Goal: Understand process/instructions: Learn how to perform a task or action

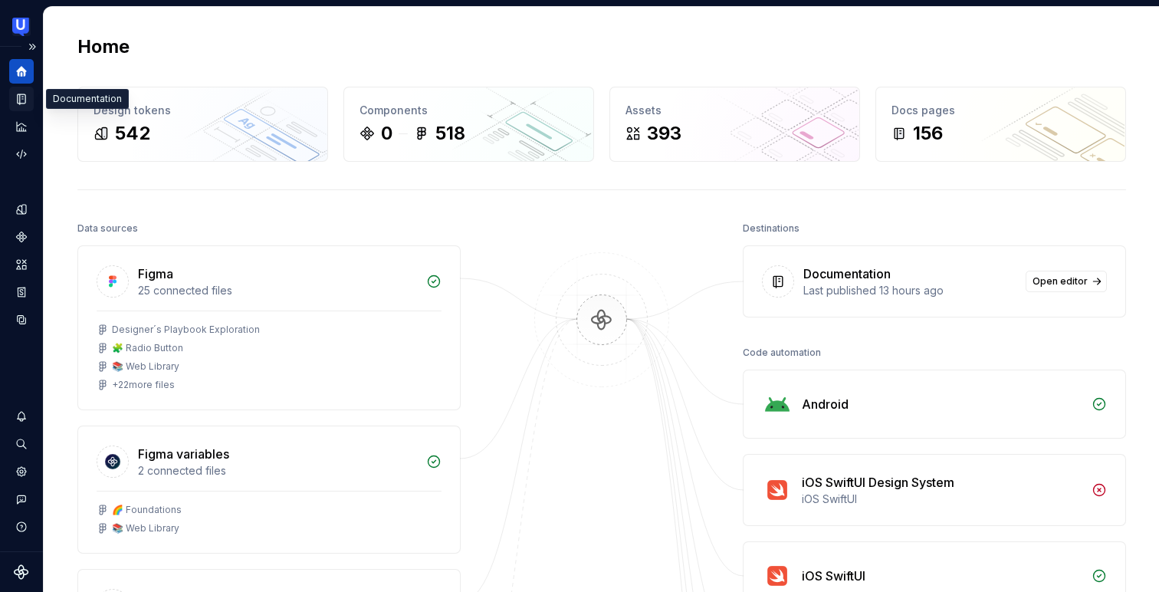
click at [24, 97] on icon "Documentation" at bounding box center [23, 99] width 6 height 8
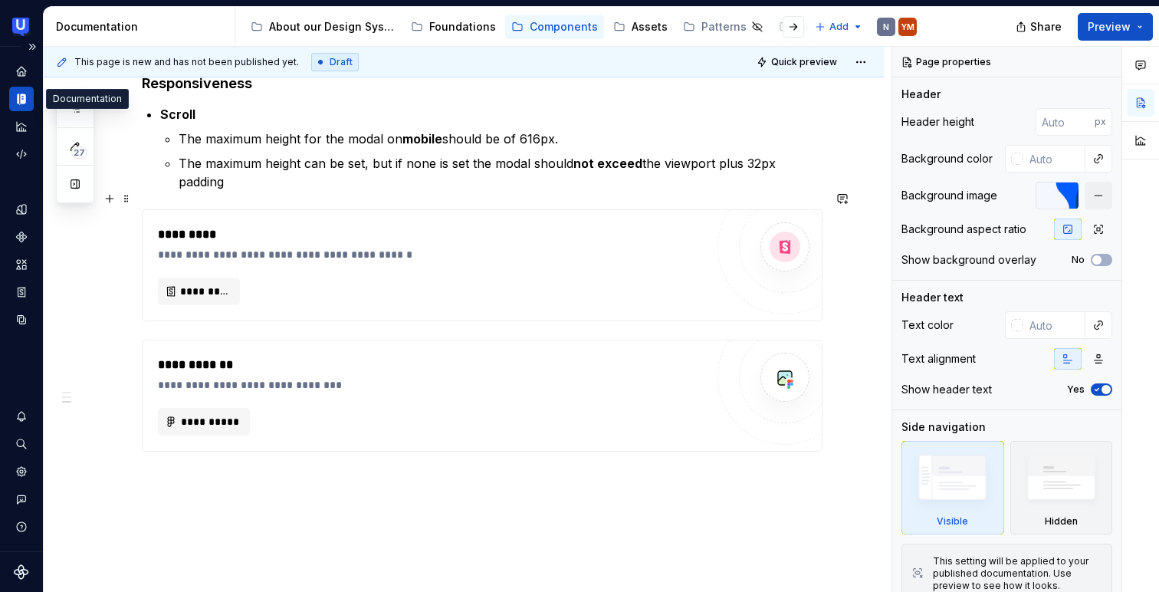
scroll to position [1077, 0]
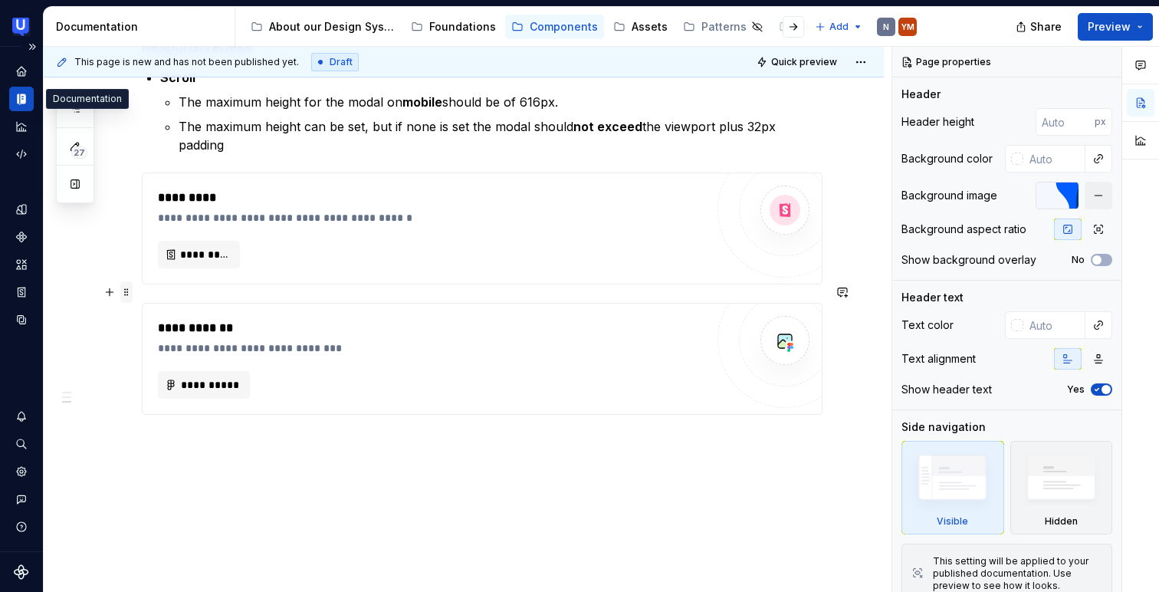
click at [126, 294] on span at bounding box center [126, 291] width 12 height 21
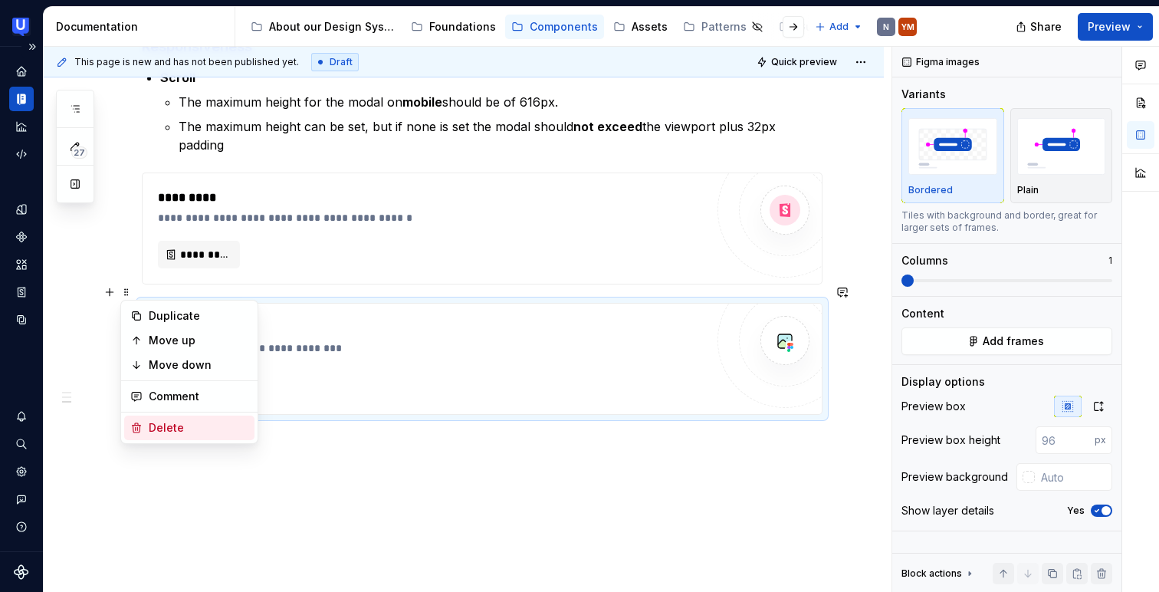
click at [153, 429] on div "Delete" at bounding box center [199, 427] width 100 height 15
type textarea "*"
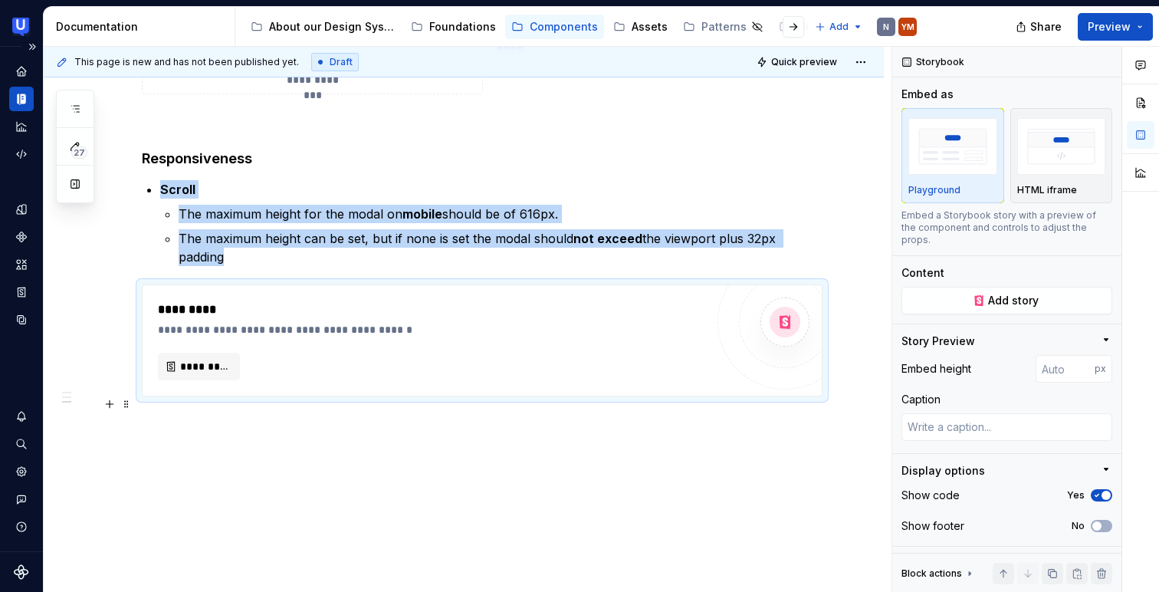
scroll to position [947, 0]
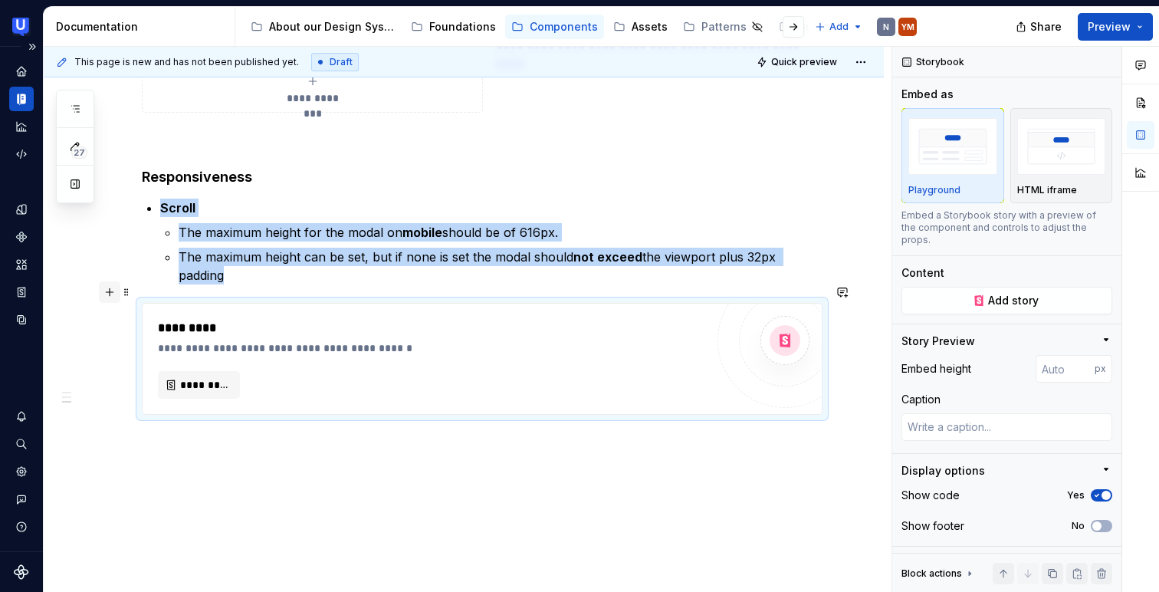
click at [109, 293] on button "button" at bounding box center [109, 291] width 21 height 21
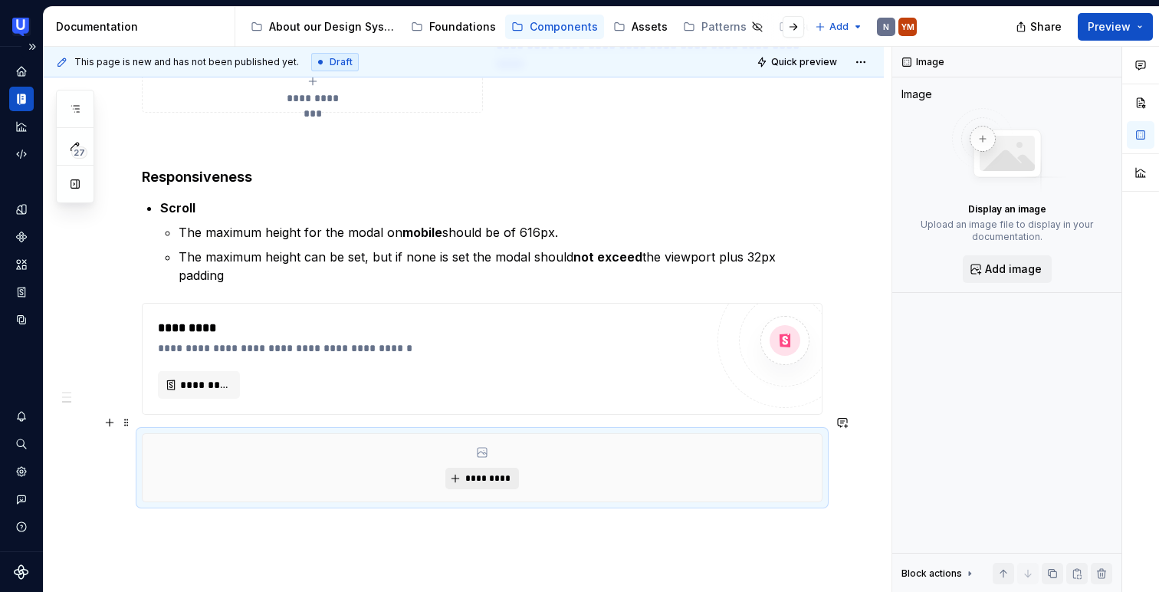
click at [488, 468] on button "*********" at bounding box center [481, 478] width 73 height 21
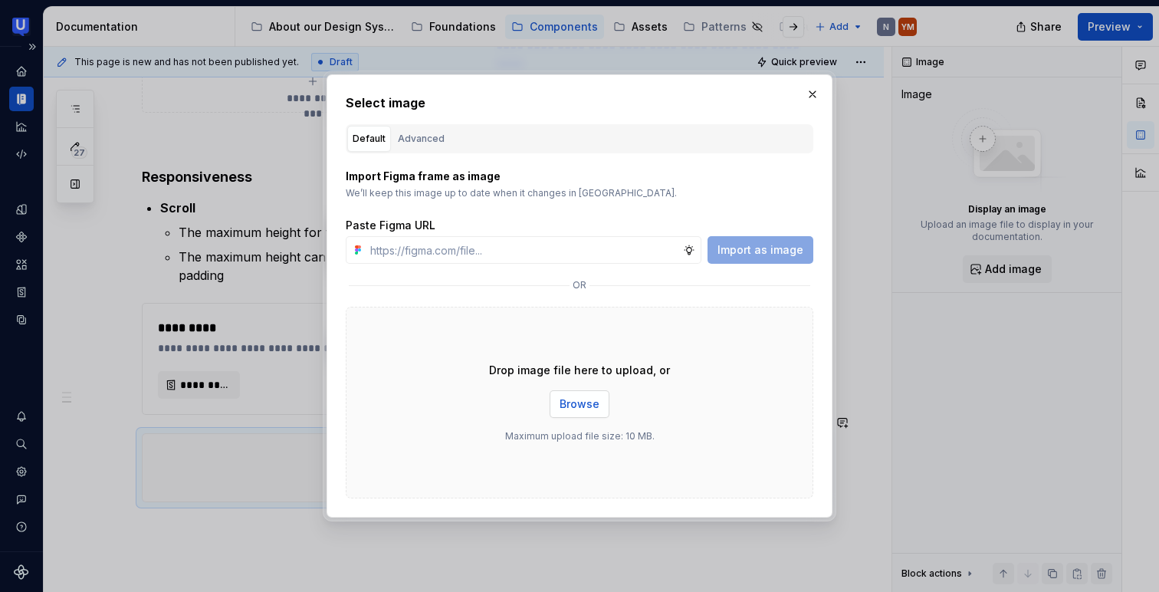
click at [589, 406] on span "Browse" at bounding box center [580, 403] width 40 height 15
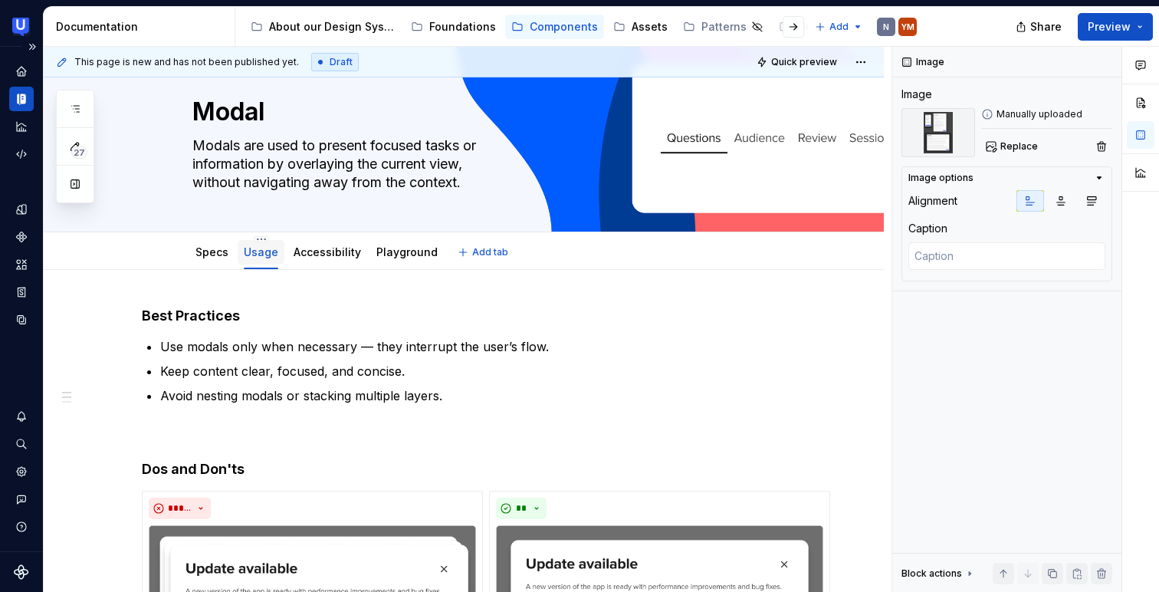
scroll to position [31, 0]
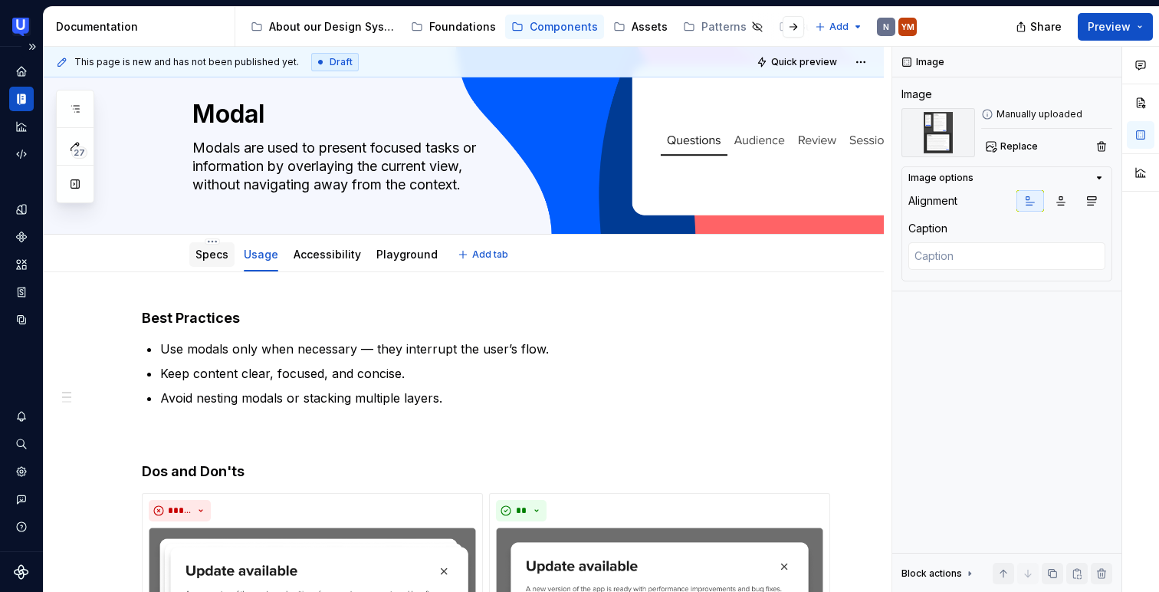
click at [215, 248] on link "Specs" at bounding box center [211, 254] width 33 height 13
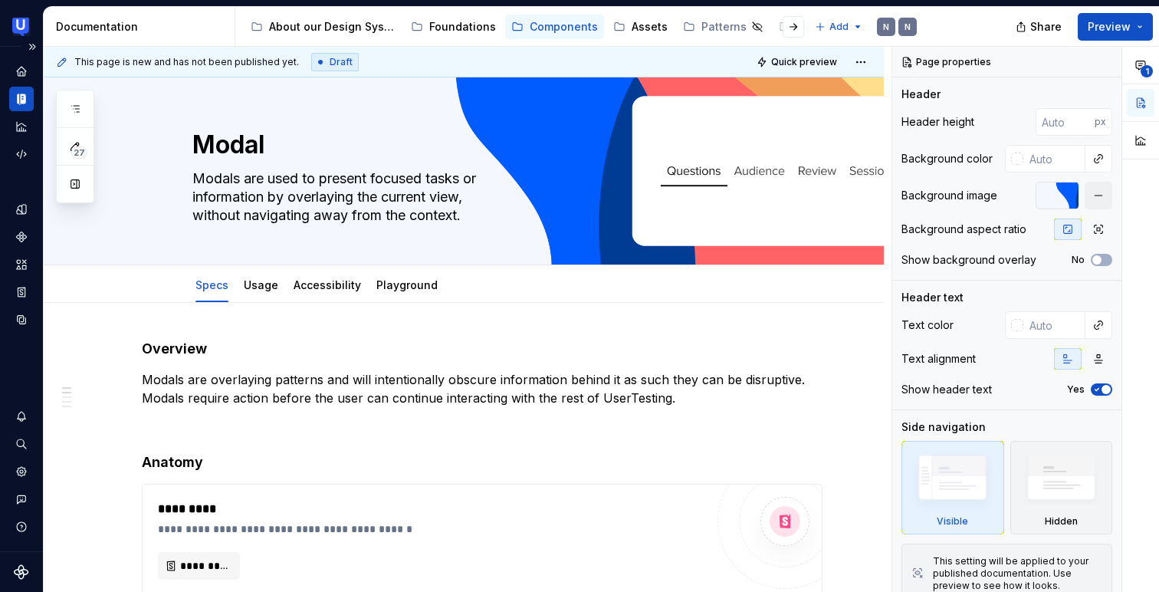
type textarea "*"
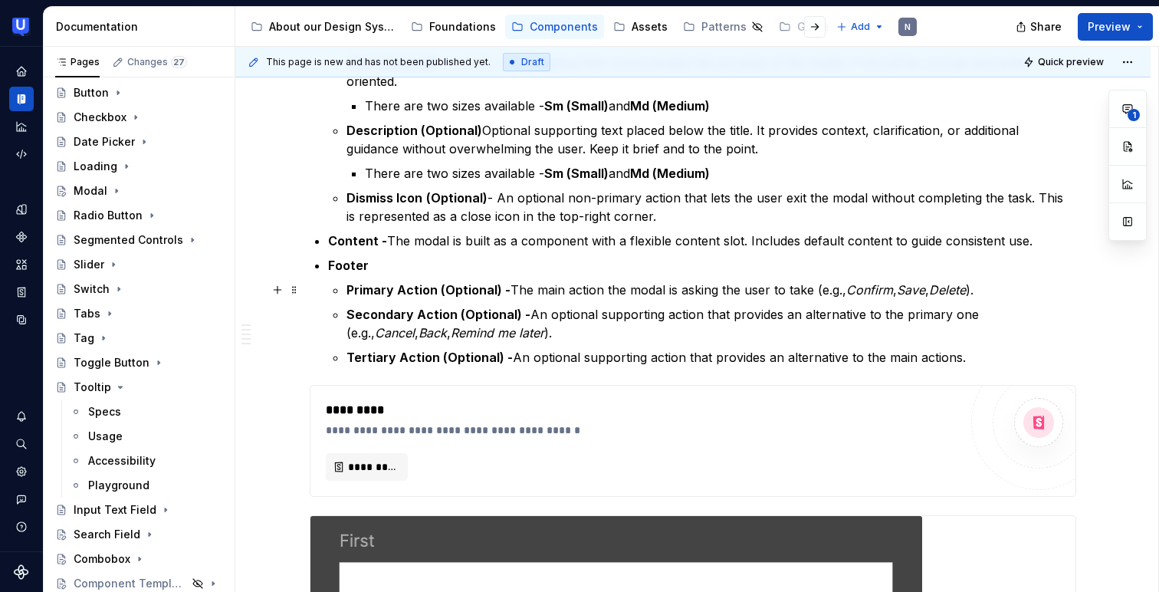
scroll to position [890, 0]
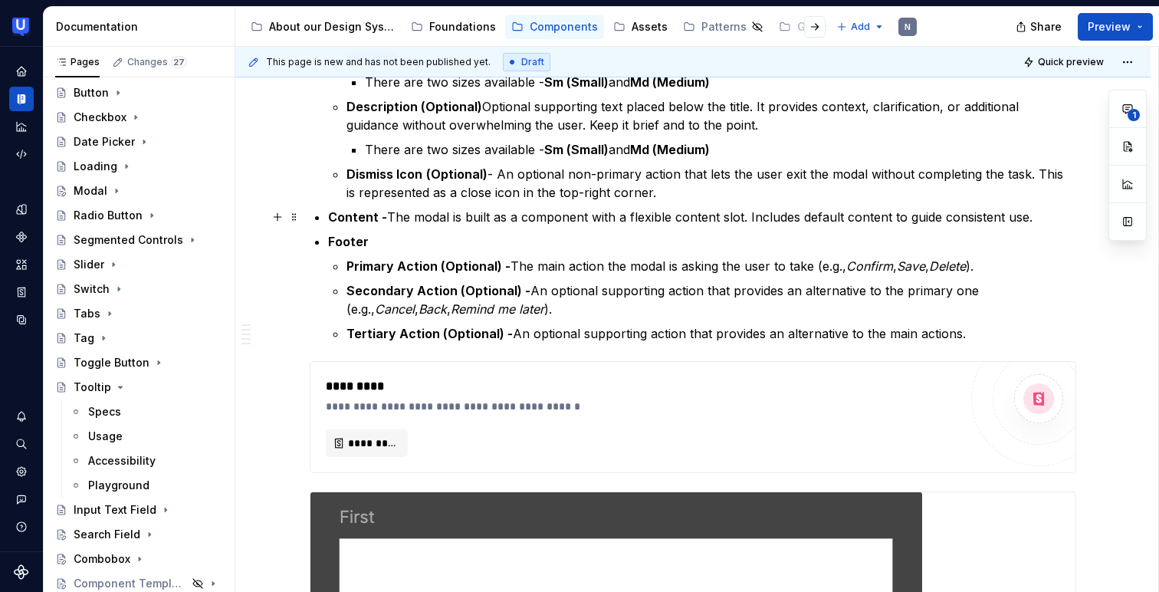
click at [504, 221] on p "Content - The modal is built as a component with a flexible content slot. Inclu…" at bounding box center [702, 217] width 748 height 18
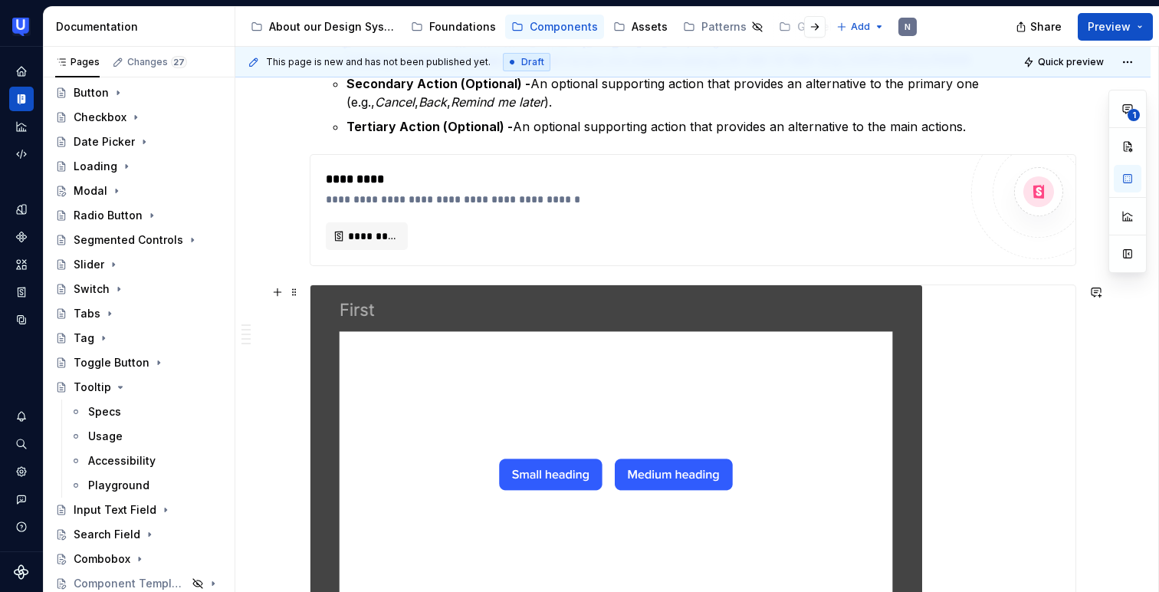
scroll to position [1091, 0]
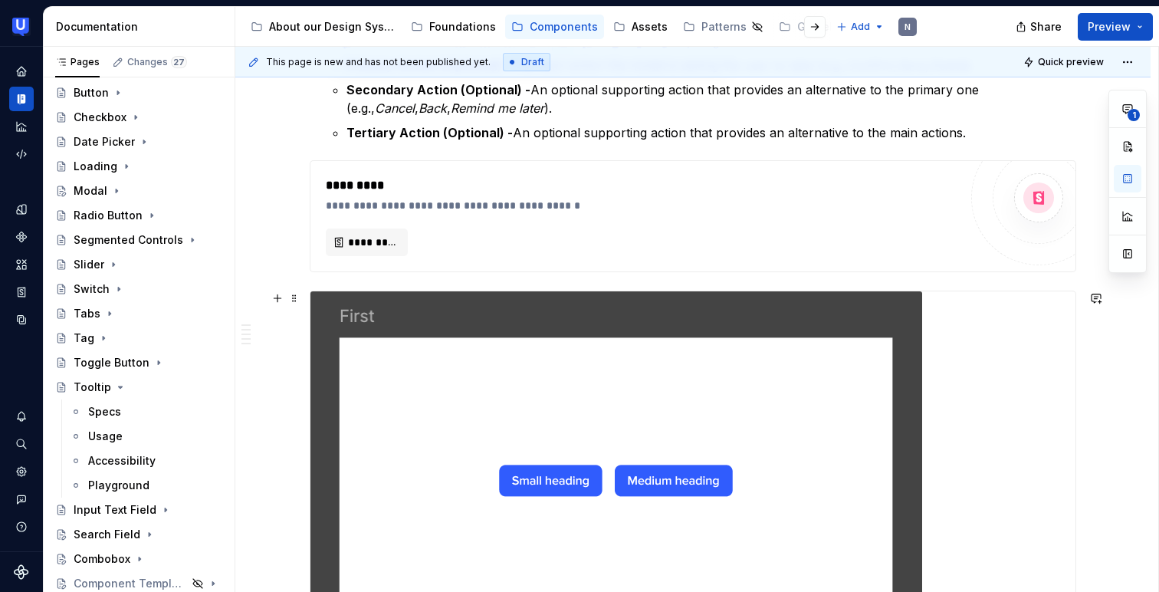
type textarea "*"
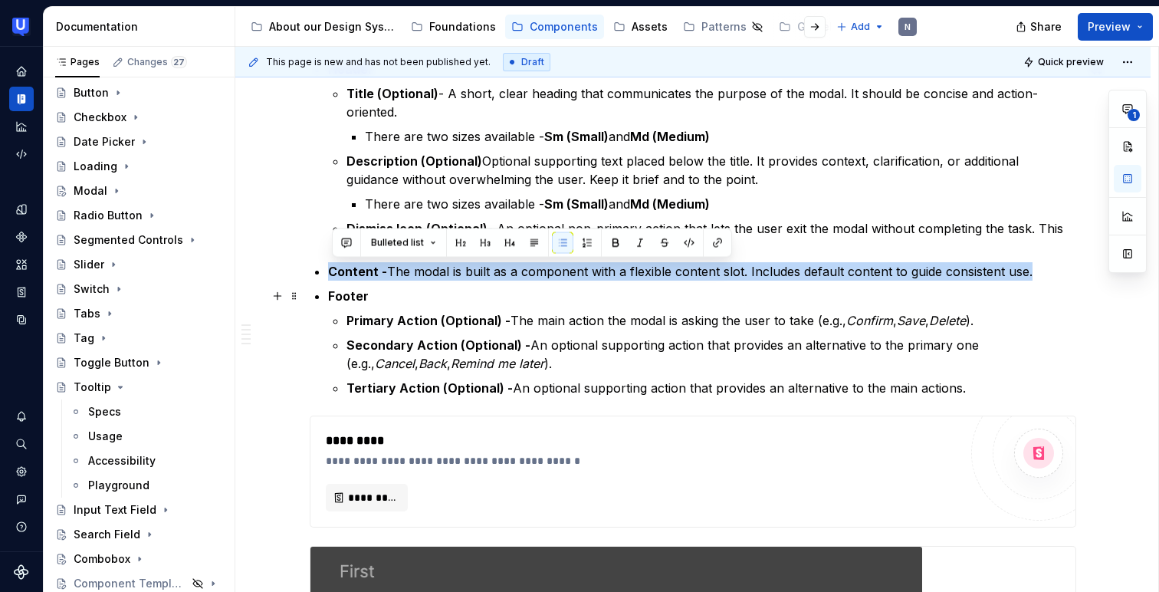
scroll to position [835, 0]
click at [496, 290] on p "Footer" at bounding box center [702, 296] width 748 height 18
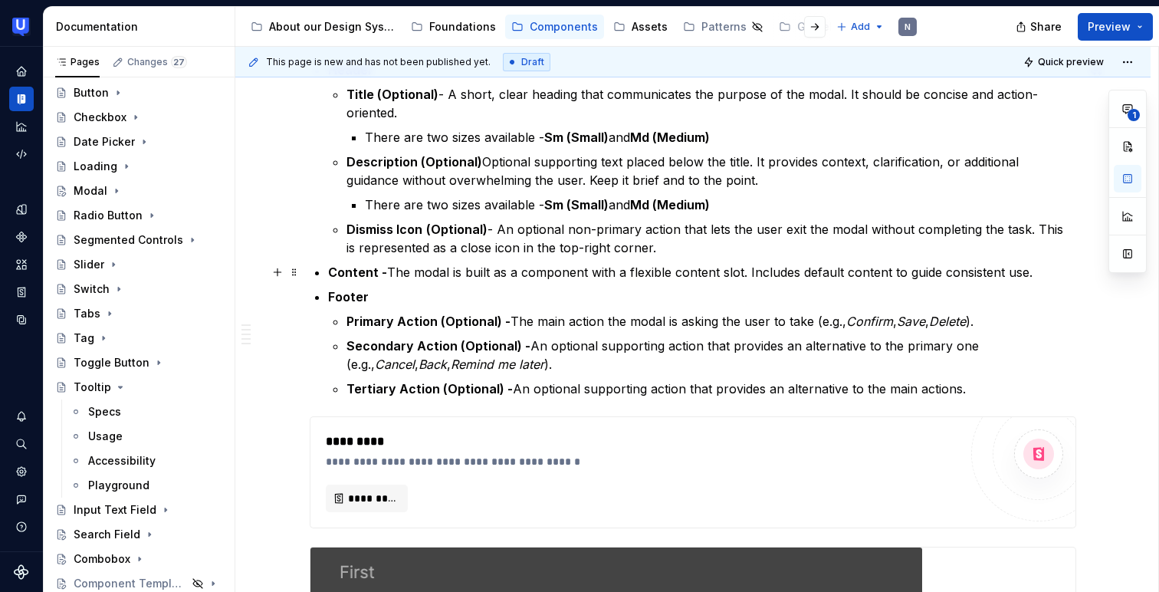
click at [801, 264] on p "Content - The modal is built as a component with a flexible content slot. Inclu…" at bounding box center [702, 272] width 748 height 18
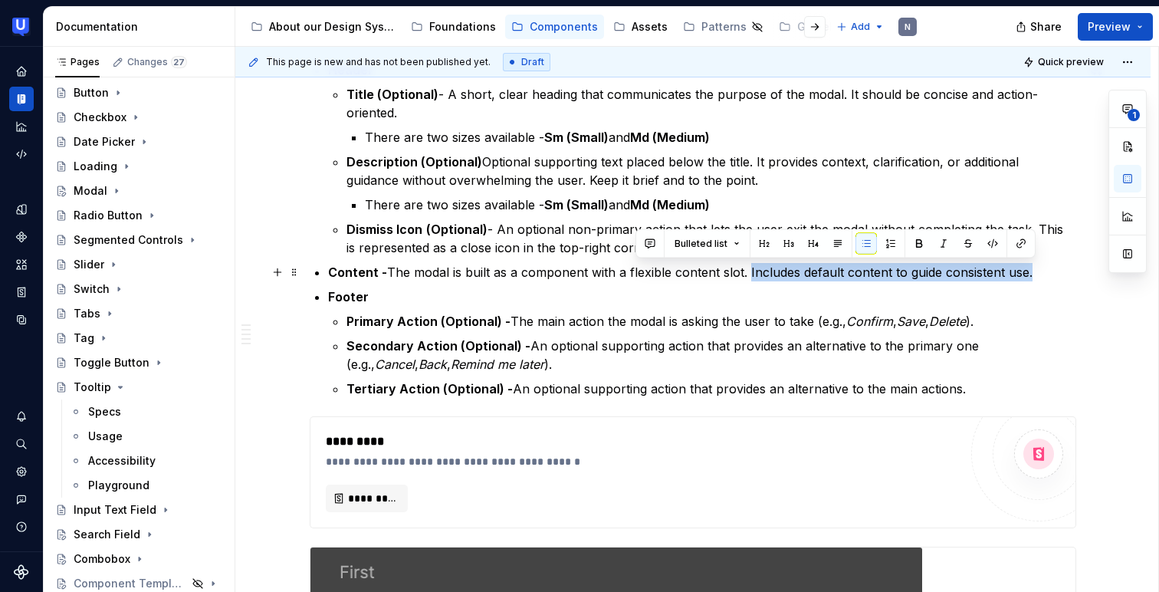
drag, startPoint x: 752, startPoint y: 271, endPoint x: 1039, endPoint y: 273, distance: 286.7
click at [1039, 273] on p "Content - The modal is built as a component with a flexible content slot. Inclu…" at bounding box center [702, 272] width 748 height 18
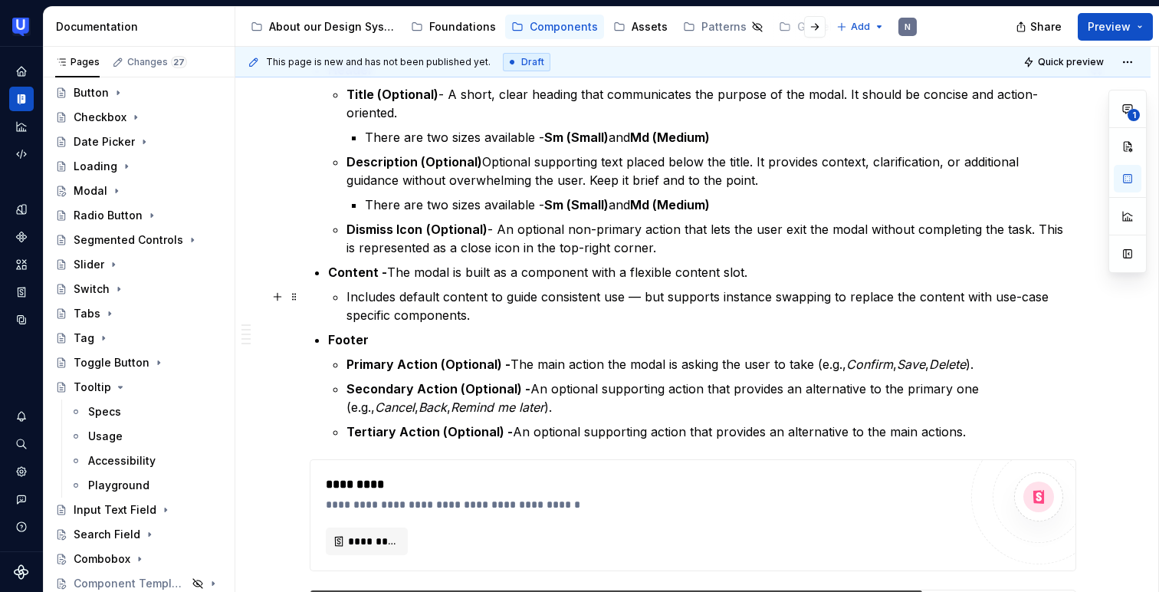
click at [353, 296] on p "Includes default content to guide consistent use — but supports instance swappi…" at bounding box center [711, 305] width 730 height 37
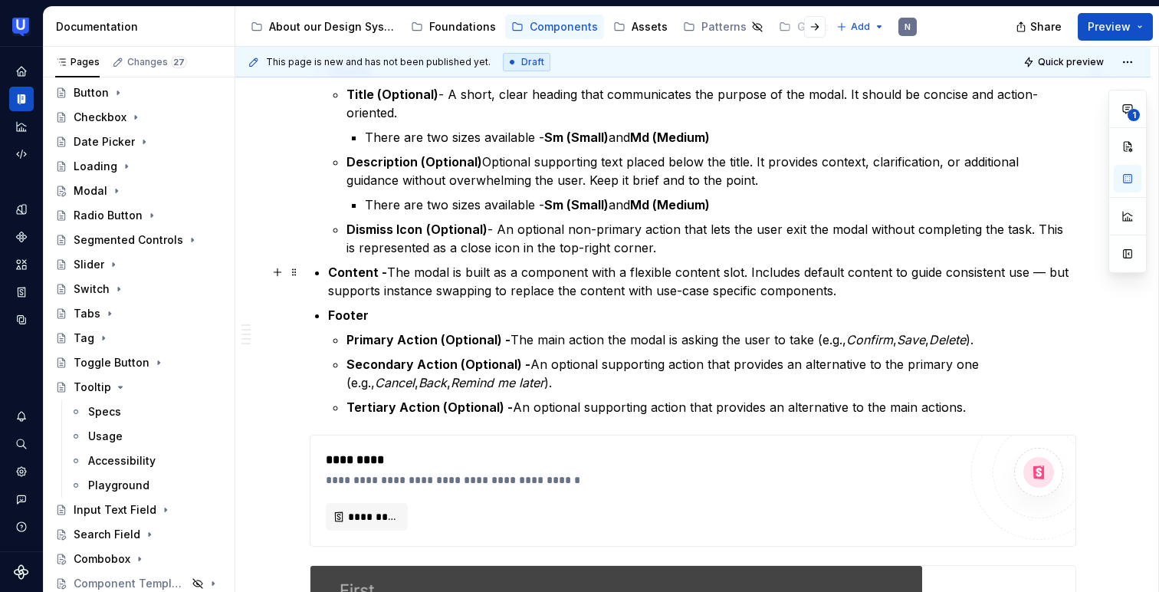
click at [752, 267] on p "Content - The modal is built as a component with a flexible content slot. Inclu…" at bounding box center [702, 281] width 748 height 37
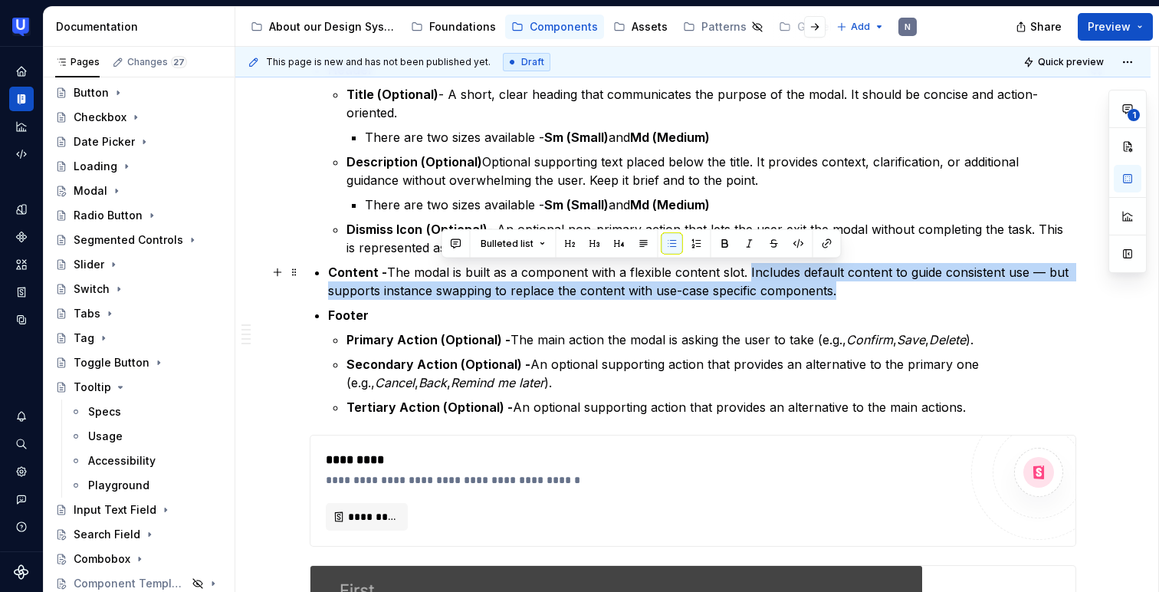
drag, startPoint x: 753, startPoint y: 269, endPoint x: 842, endPoint y: 287, distance: 90.6
click at [842, 287] on p "Content - The modal is built as a component with a flexible content slot. Inclu…" at bounding box center [702, 281] width 748 height 37
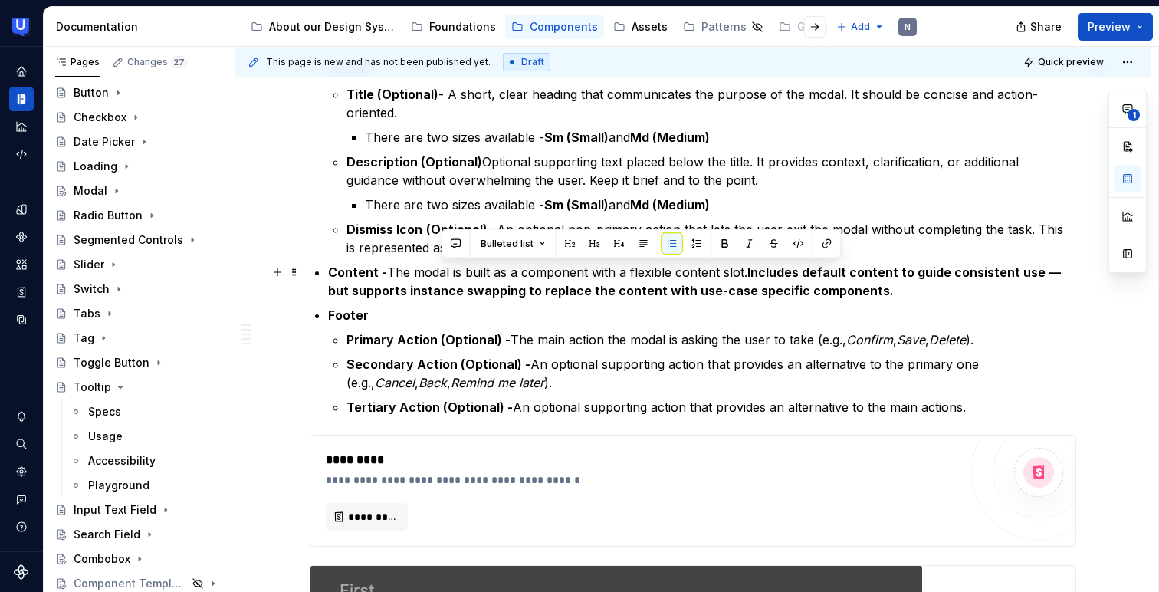
click at [881, 296] on p "Content - The modal is built as a component with a flexible content slot. Inclu…" at bounding box center [702, 281] width 748 height 37
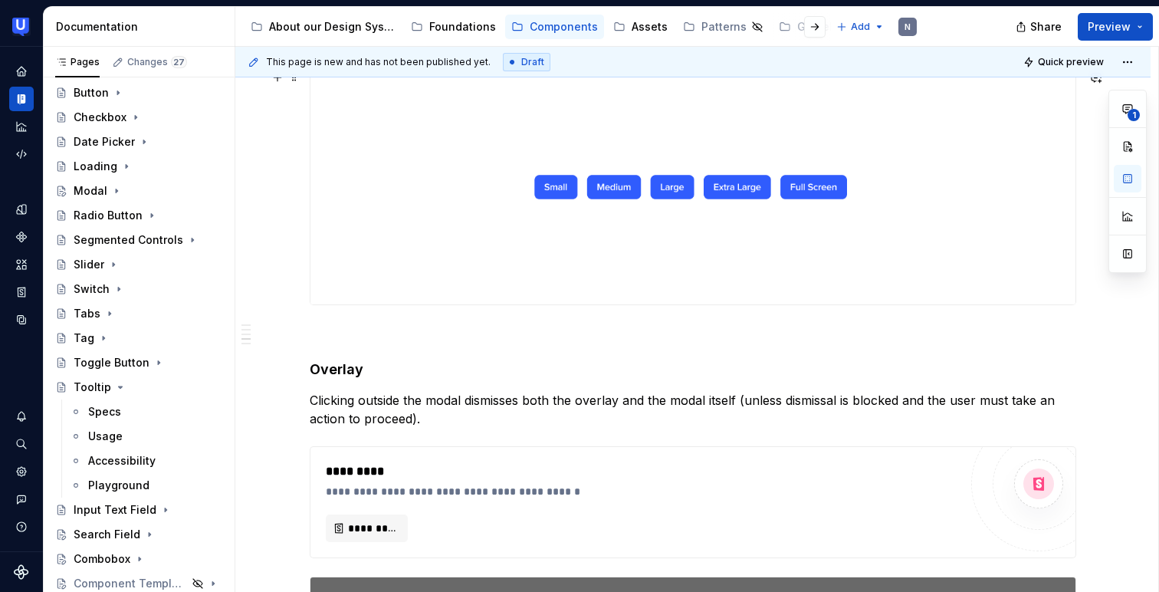
scroll to position [2786, 0]
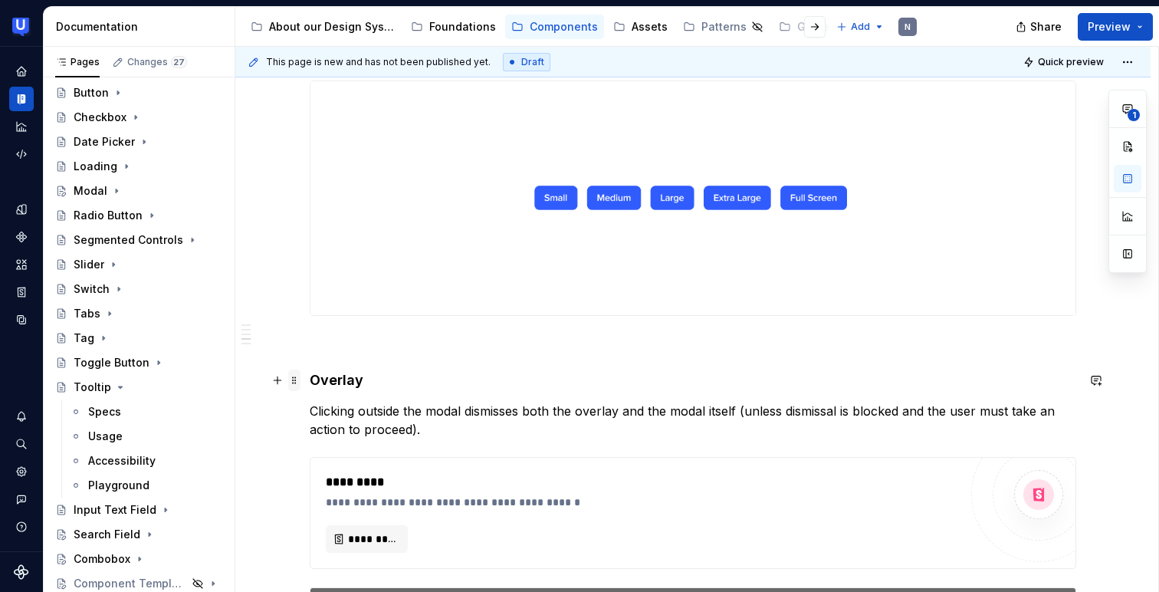
click at [294, 380] on span at bounding box center [294, 379] width 12 height 21
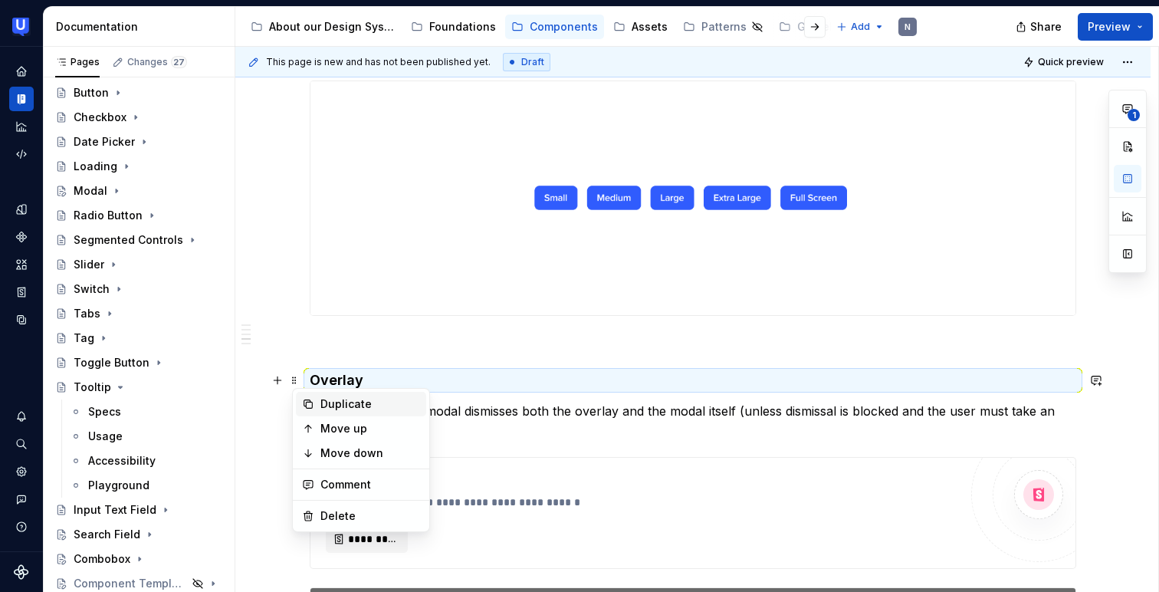
click at [356, 399] on div "Duplicate" at bounding box center [370, 403] width 100 height 15
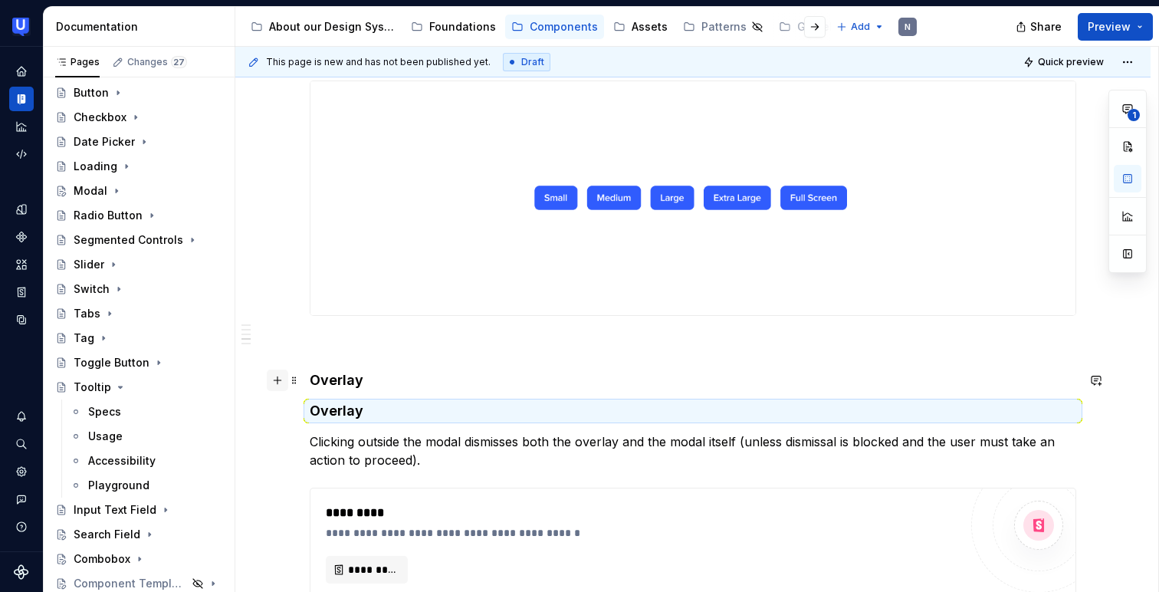
click at [280, 382] on button "button" at bounding box center [277, 379] width 21 height 21
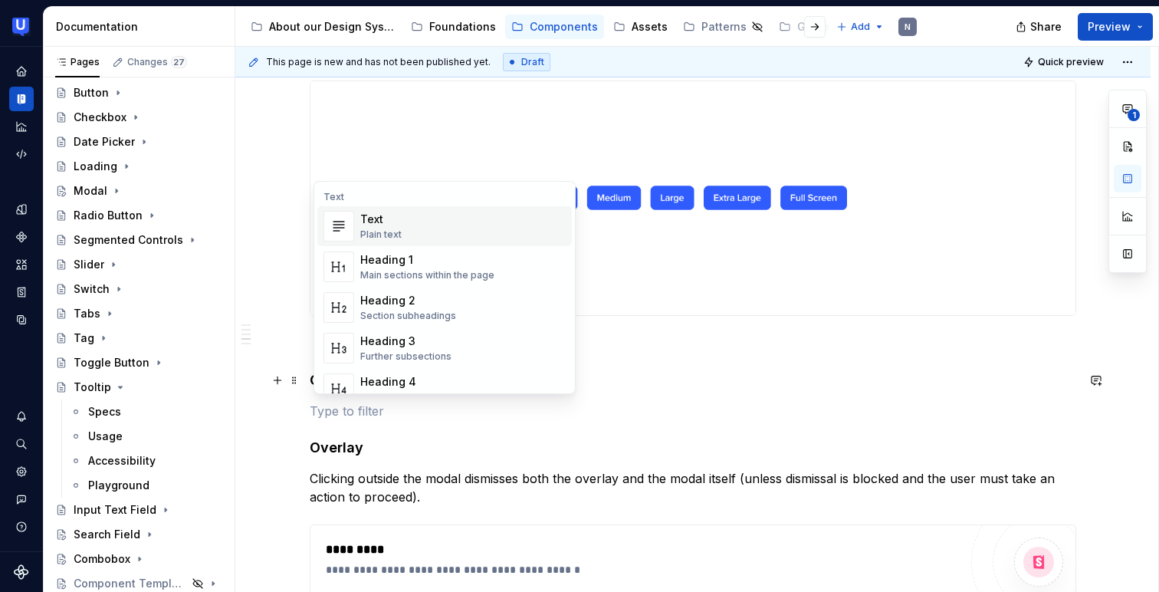
click at [376, 231] on div "Plain text" at bounding box center [380, 234] width 41 height 12
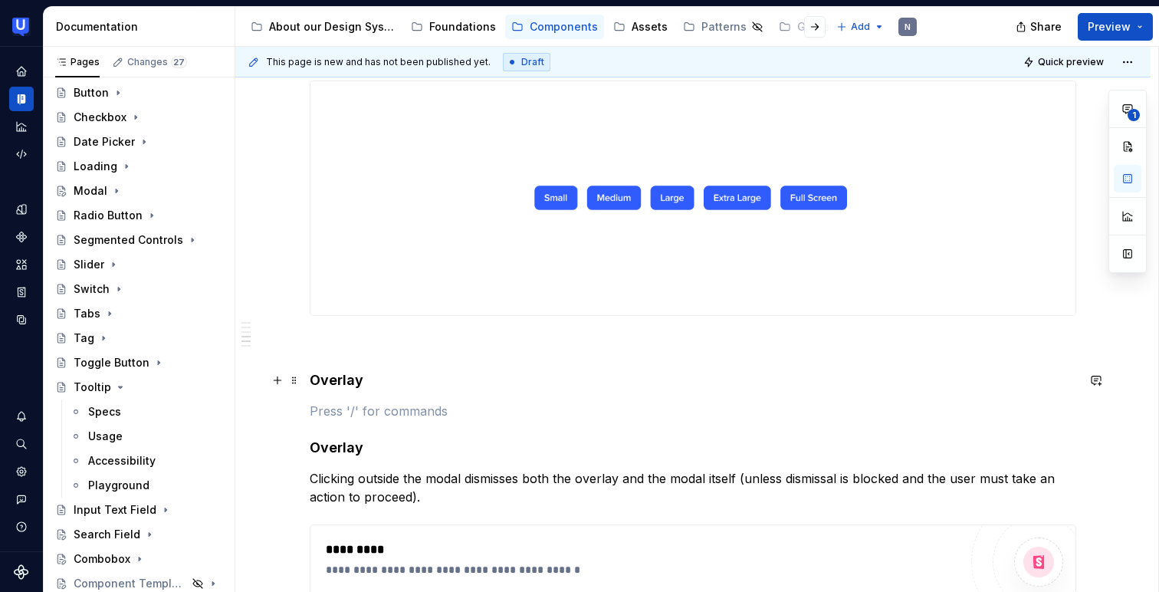
click at [345, 377] on h4 "Overlay" at bounding box center [693, 380] width 766 height 18
click at [271, 409] on button "button" at bounding box center [277, 410] width 21 height 21
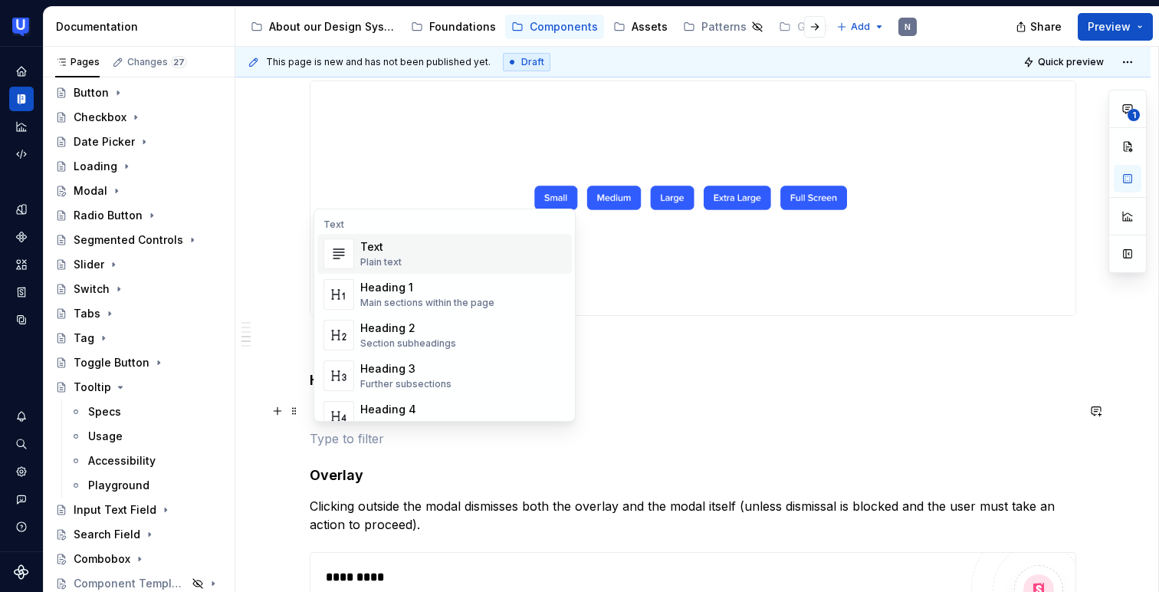
click at [369, 247] on div "Text" at bounding box center [380, 246] width 41 height 15
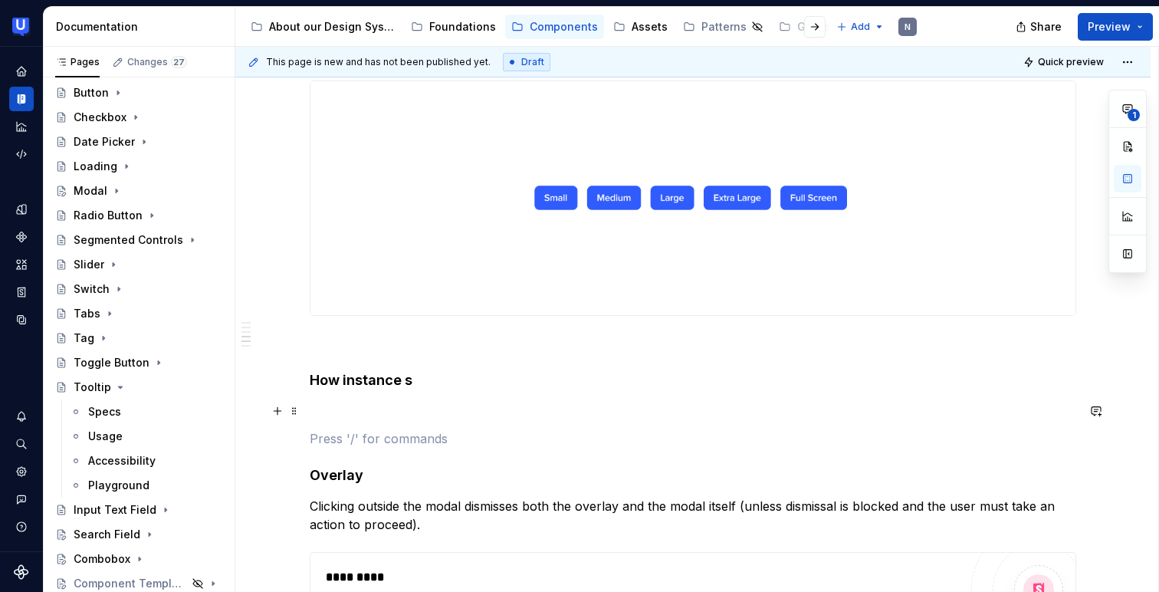
click at [329, 405] on p at bounding box center [693, 411] width 766 height 18
click at [369, 383] on h4 "How instance s" at bounding box center [693, 380] width 766 height 18
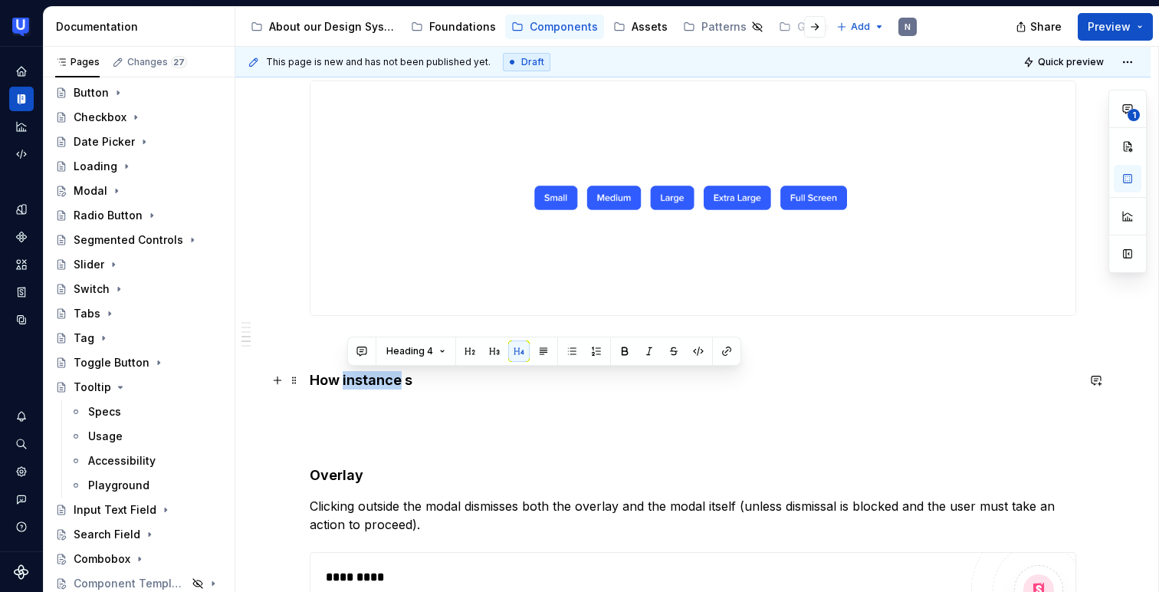
click at [369, 383] on h4 "How instance s" at bounding box center [693, 380] width 766 height 18
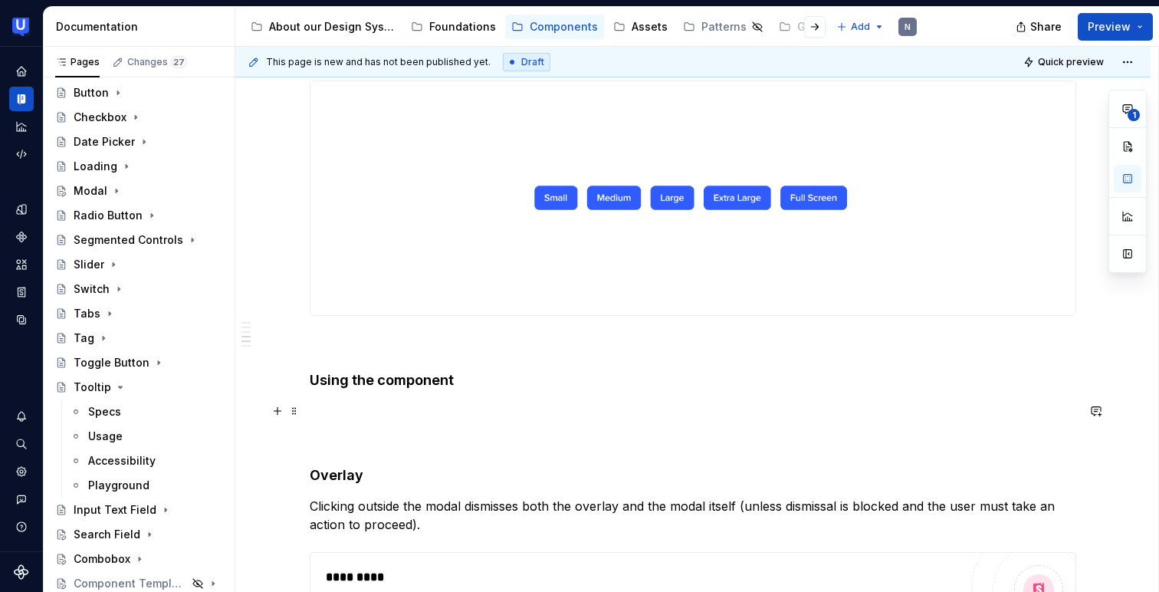
click at [356, 407] on p at bounding box center [693, 411] width 766 height 18
click at [356, 407] on p "Important: the card component itself has no defined content." at bounding box center [693, 411] width 766 height 18
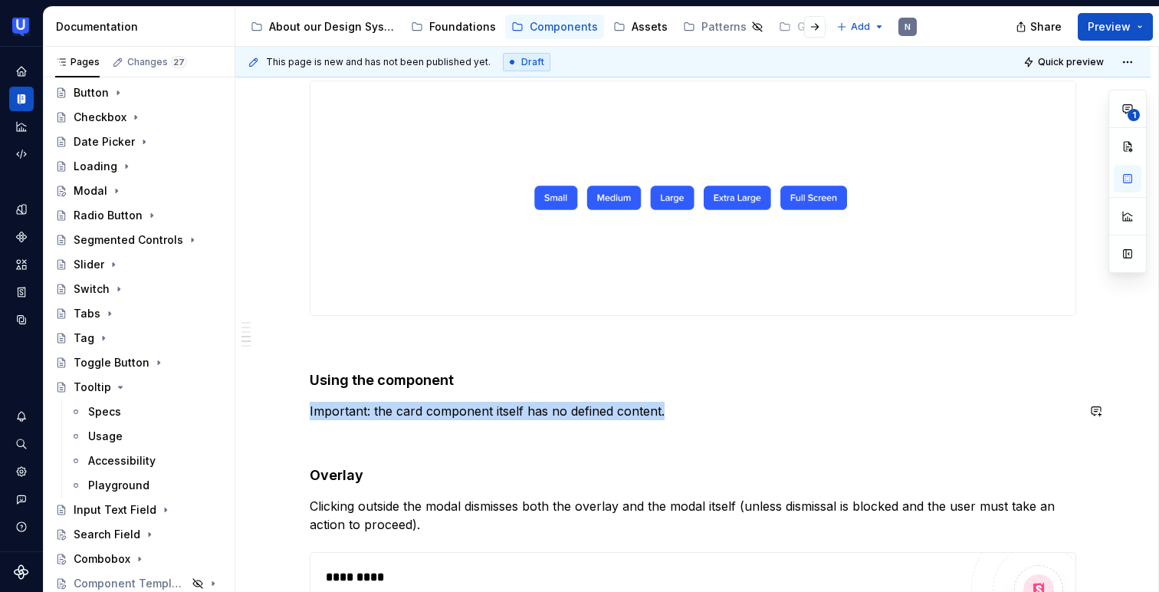
click at [356, 407] on p "Important: the card component itself has no defined content." at bounding box center [693, 411] width 766 height 18
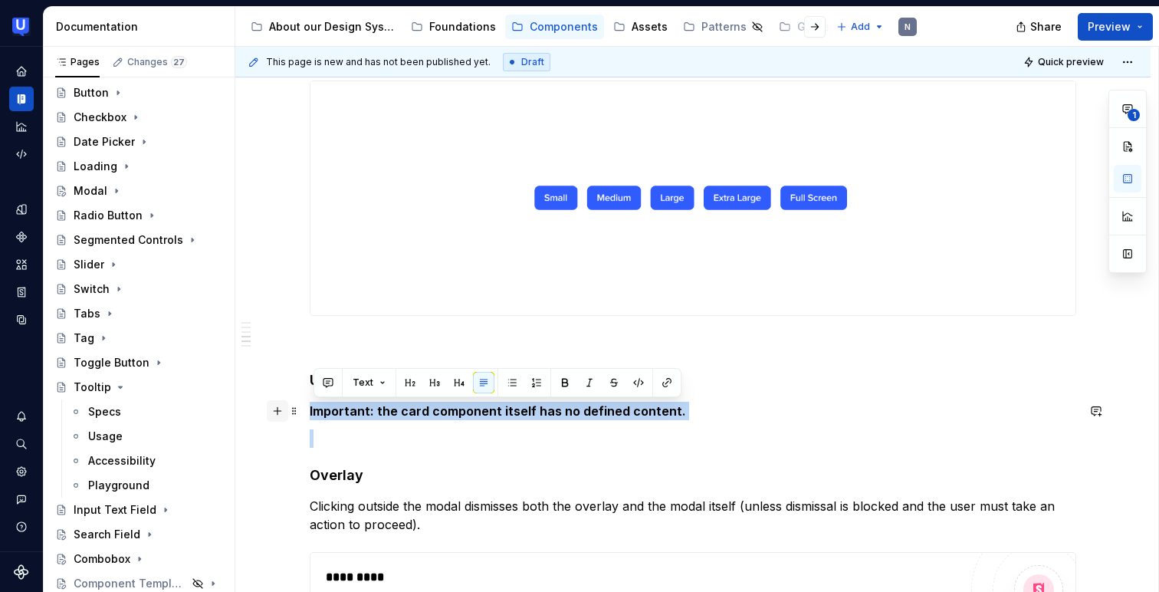
click at [284, 409] on button "button" at bounding box center [277, 410] width 21 height 21
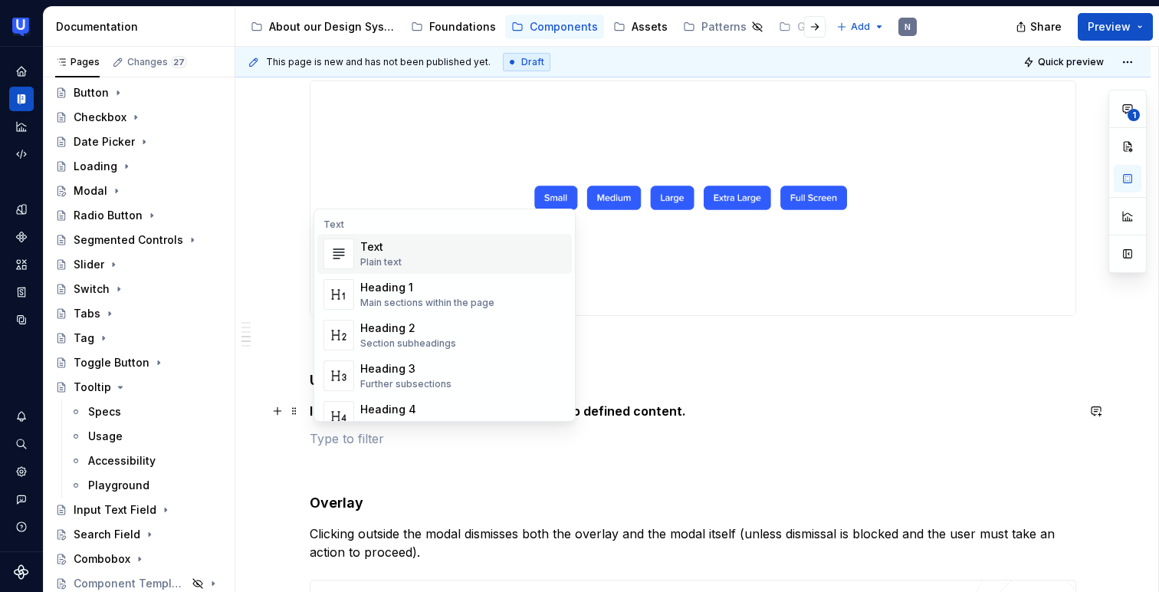
click at [373, 256] on div "Plain text" at bounding box center [380, 262] width 41 height 12
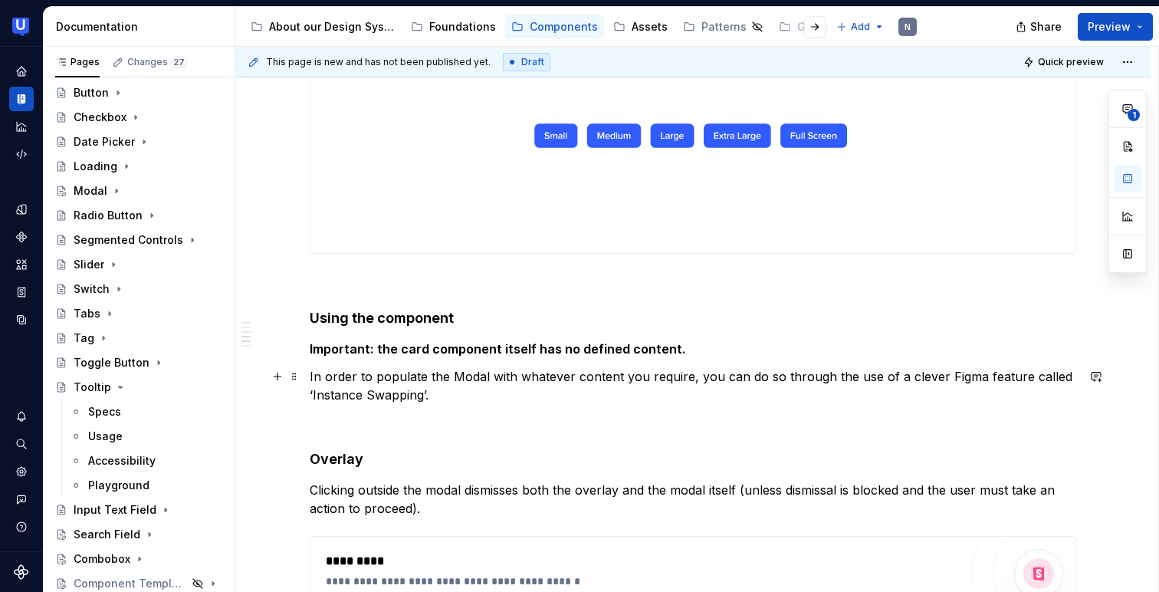
scroll to position [2861, 0]
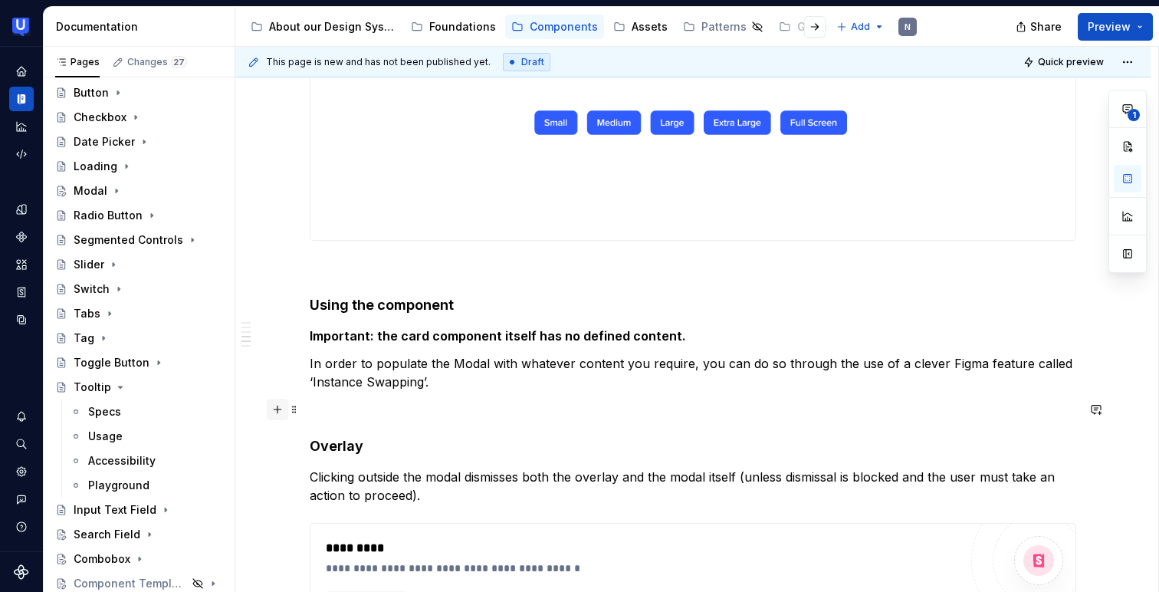
click at [282, 407] on button "button" at bounding box center [277, 409] width 21 height 21
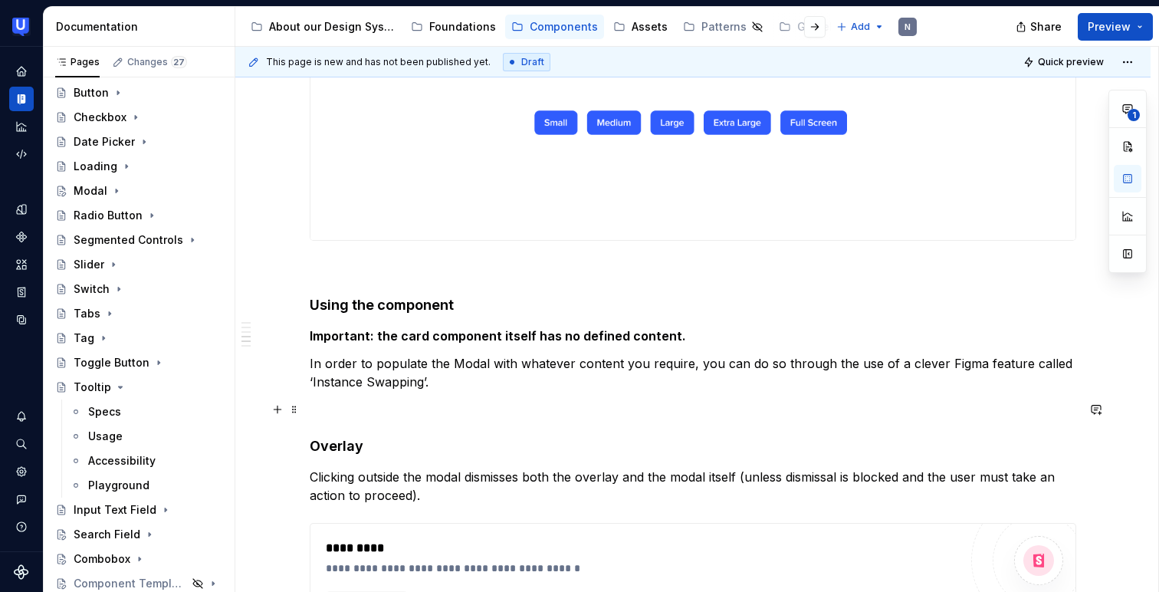
click at [278, 406] on button "button" at bounding box center [277, 409] width 21 height 21
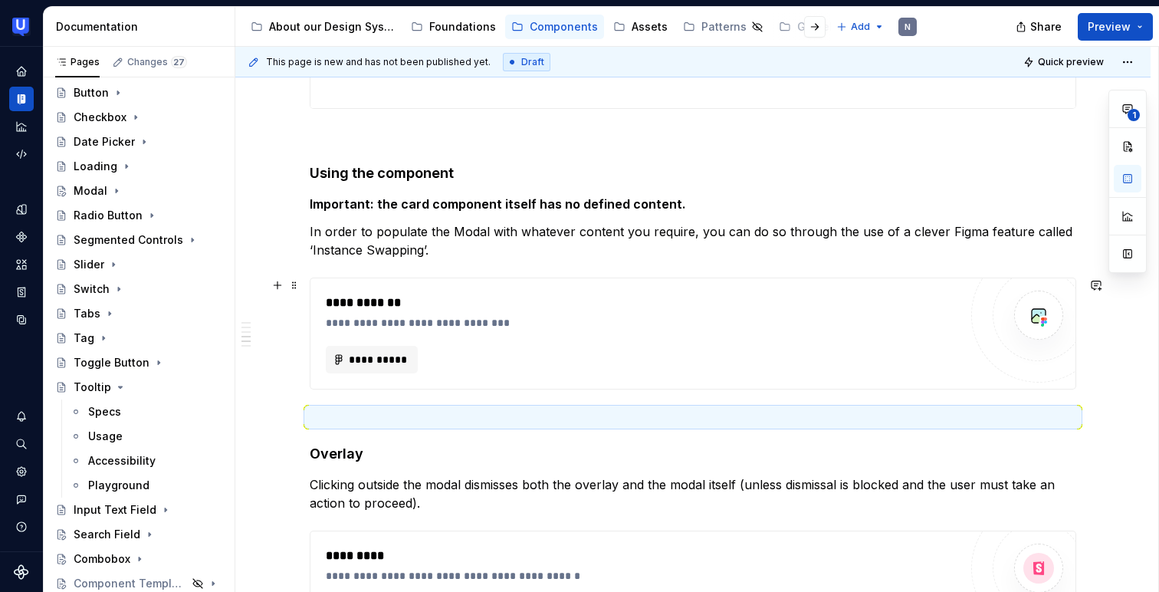
scroll to position [2995, 0]
click at [390, 353] on span "**********" at bounding box center [378, 357] width 60 height 15
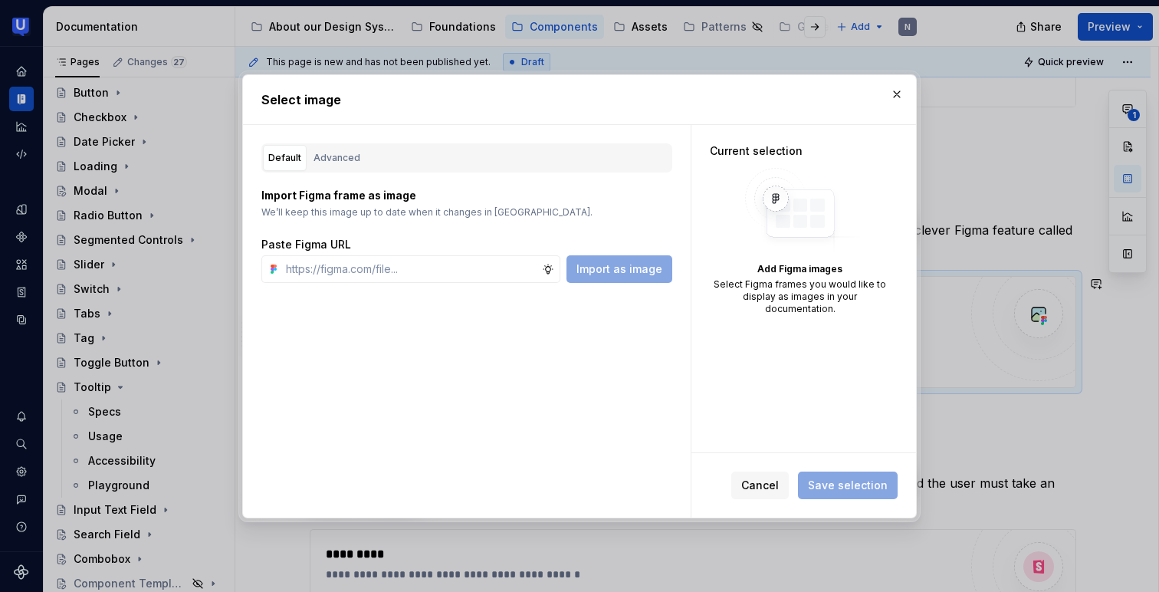
type textarea "*"
type input "[URL][DOMAIN_NAME]"
click at [624, 268] on span "Import as image" at bounding box center [619, 268] width 86 height 15
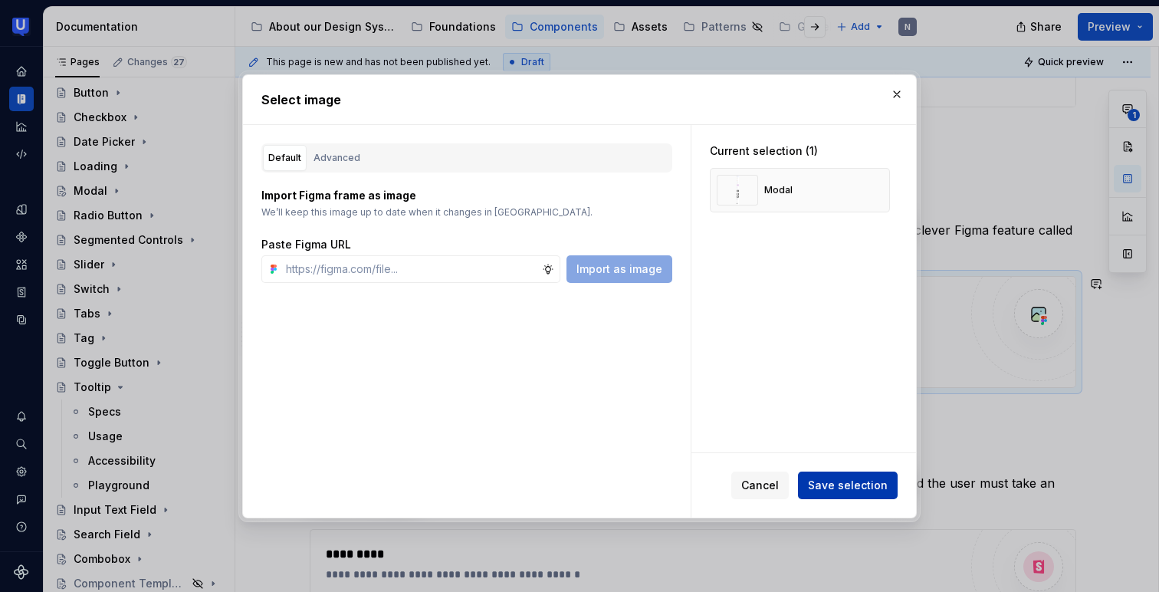
click at [842, 474] on button "Save selection" at bounding box center [848, 485] width 100 height 28
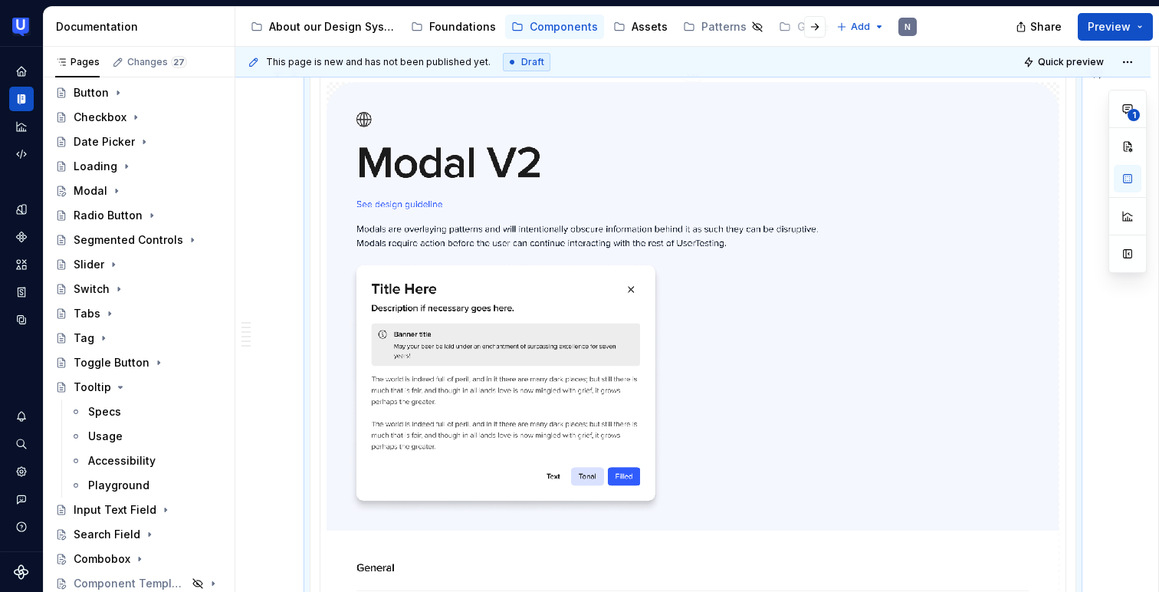
scroll to position [3208, 0]
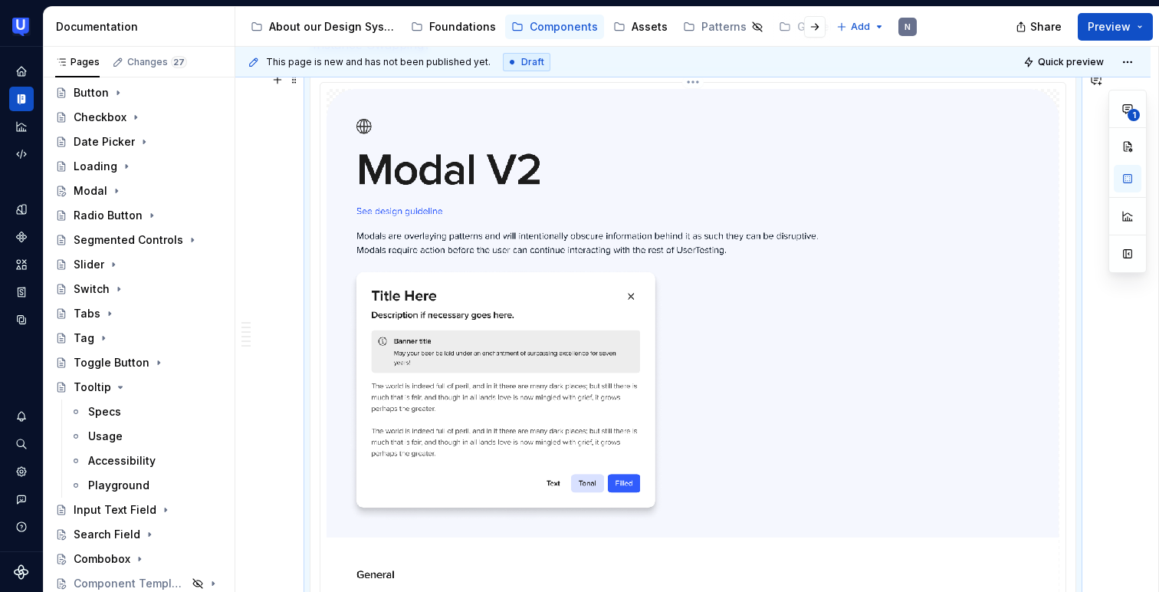
scroll to position [3139, 0]
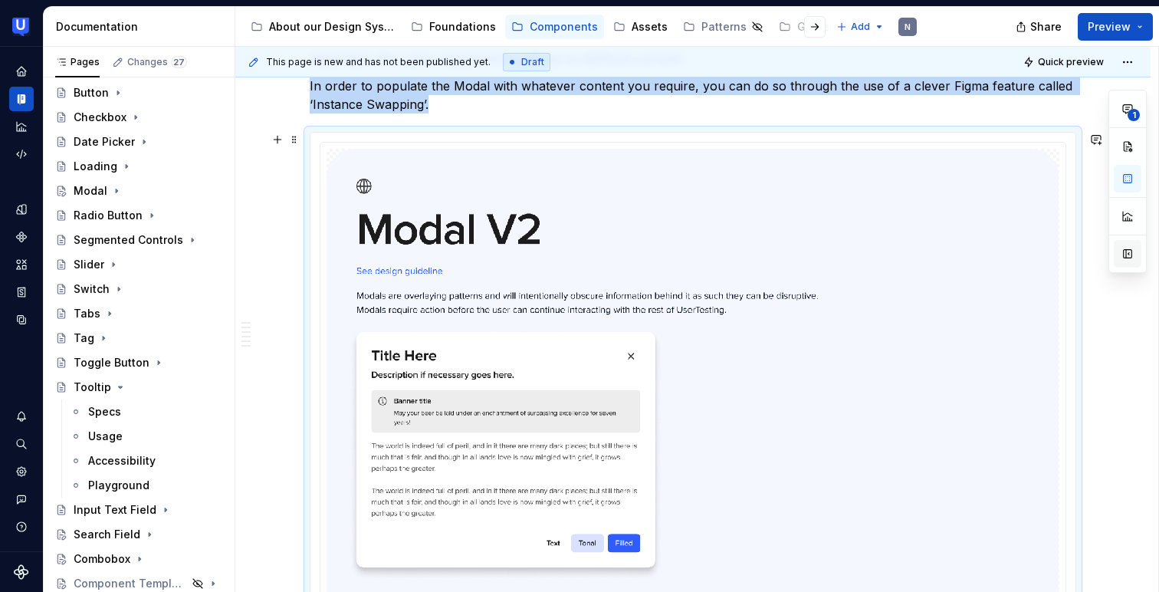
click at [1128, 248] on button "button" at bounding box center [1128, 254] width 28 height 28
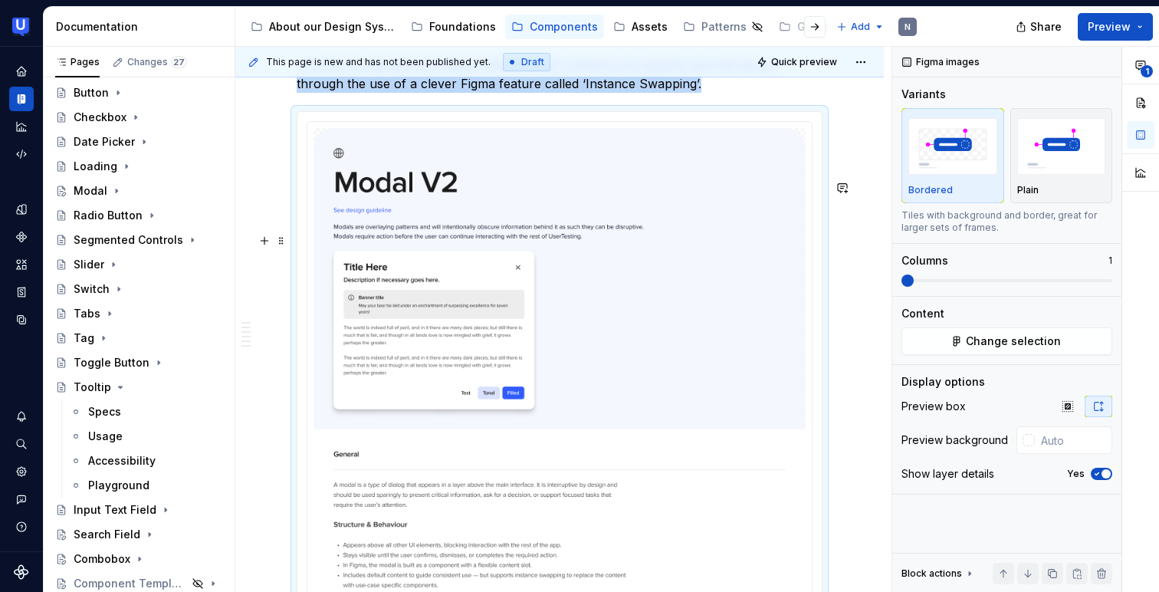
scroll to position [3034, 0]
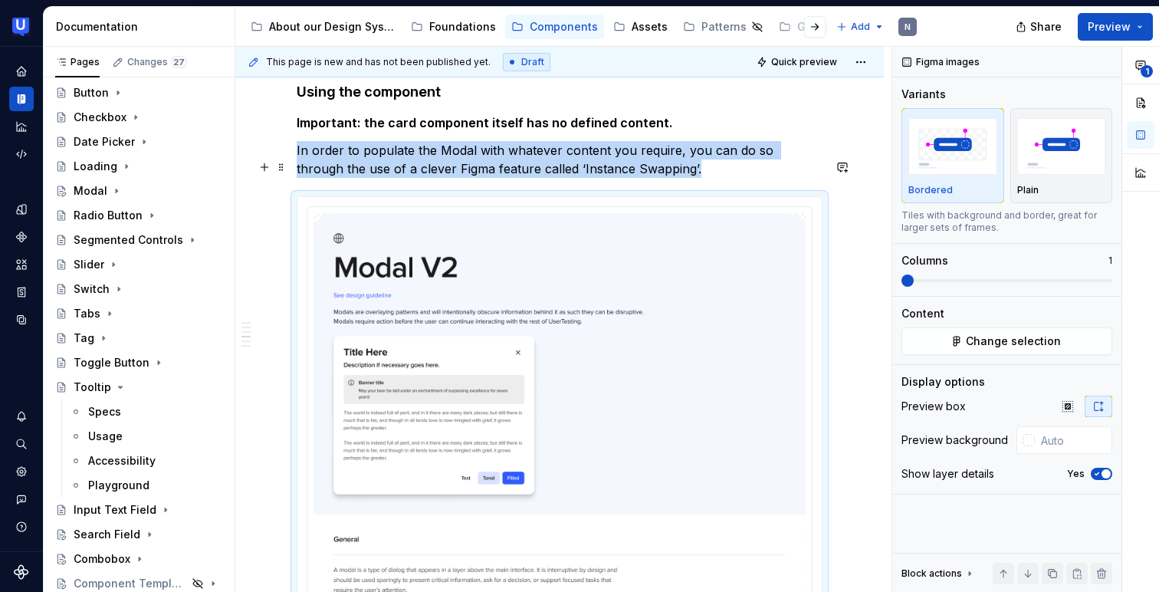
scroll to position [2887, 0]
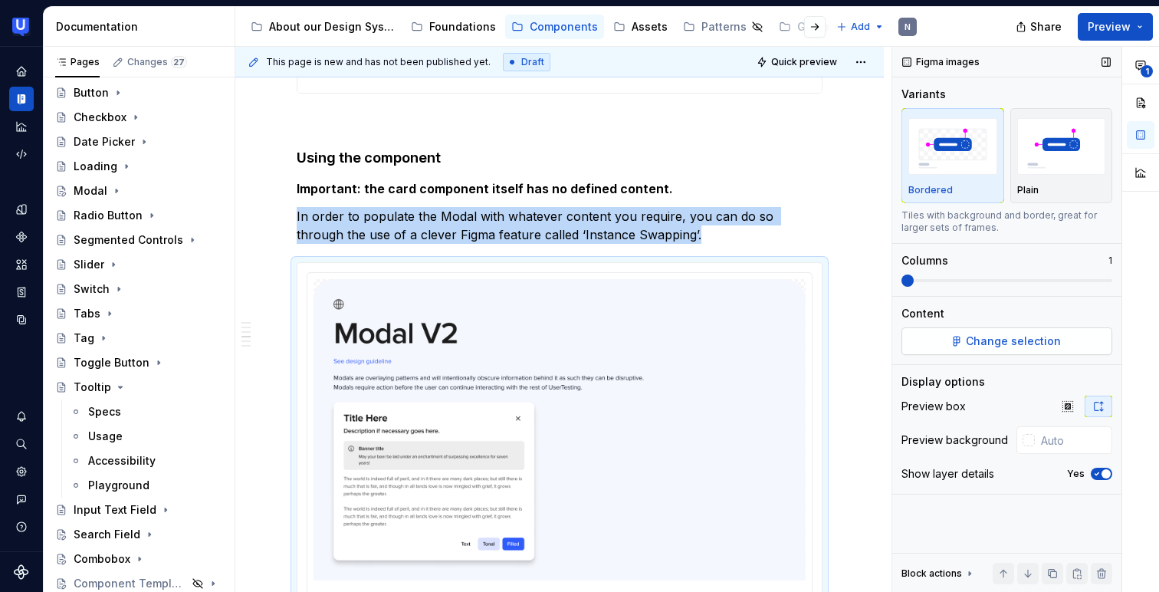
click at [1016, 341] on span "Change selection" at bounding box center [1013, 340] width 95 height 15
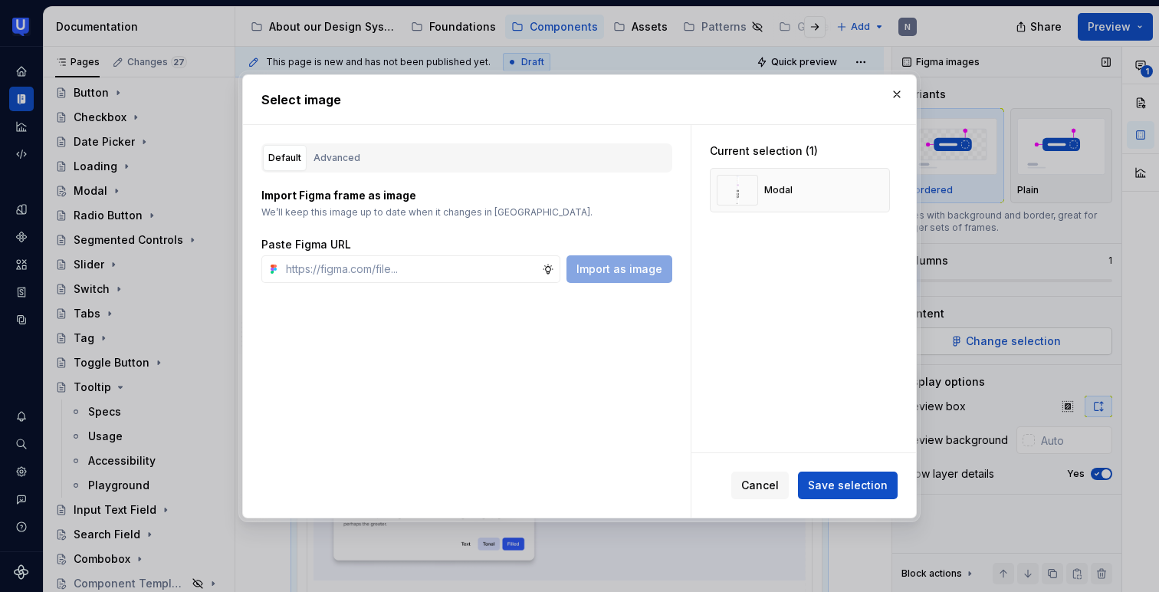
type textarea "*"
type input "[URL][DOMAIN_NAME]"
click at [586, 258] on button "Import as image" at bounding box center [619, 269] width 106 height 28
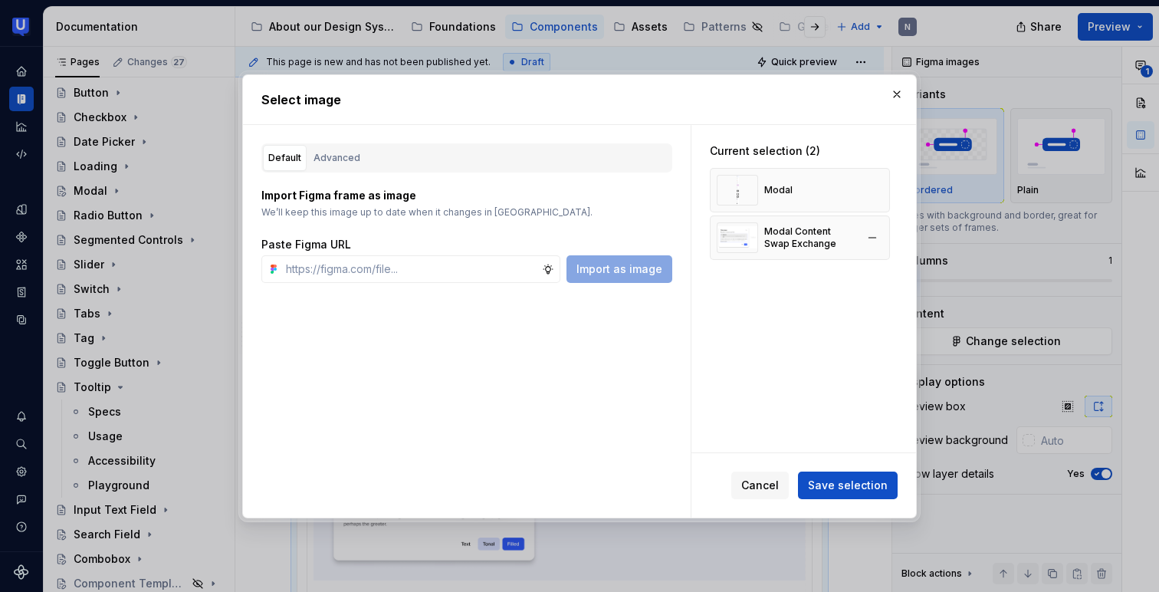
click at [847, 250] on div "Modal Content Swap Exchange" at bounding box center [786, 237] width 139 height 31
click at [882, 189] on button "button" at bounding box center [872, 189] width 21 height 21
click at [841, 481] on span "Save selection" at bounding box center [848, 485] width 80 height 15
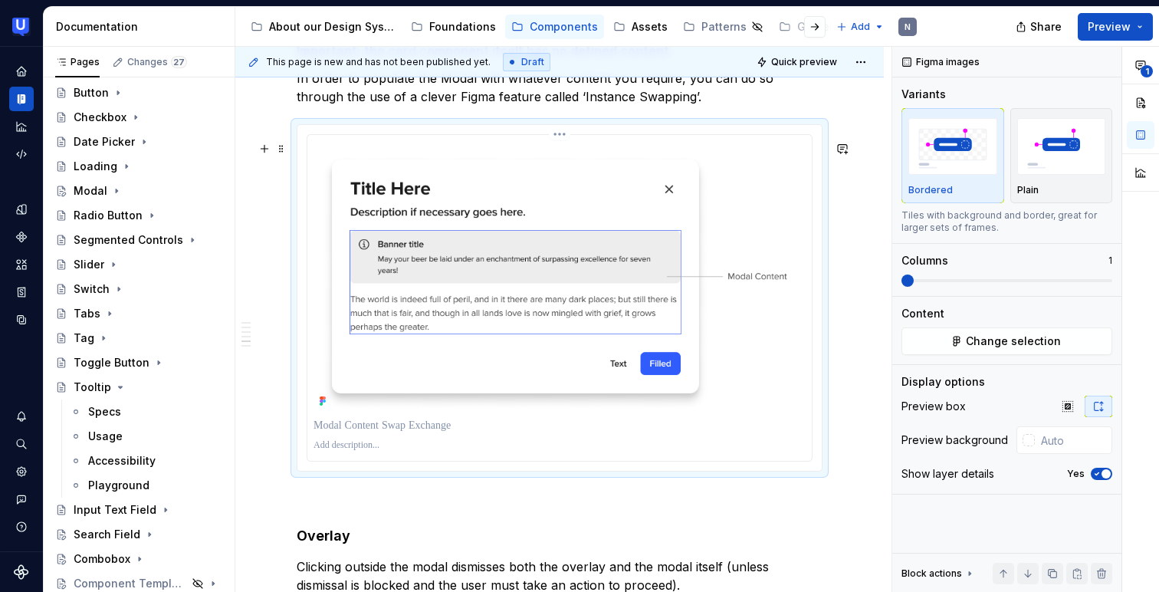
scroll to position [3023, 0]
click at [266, 153] on button "button" at bounding box center [264, 149] width 21 height 21
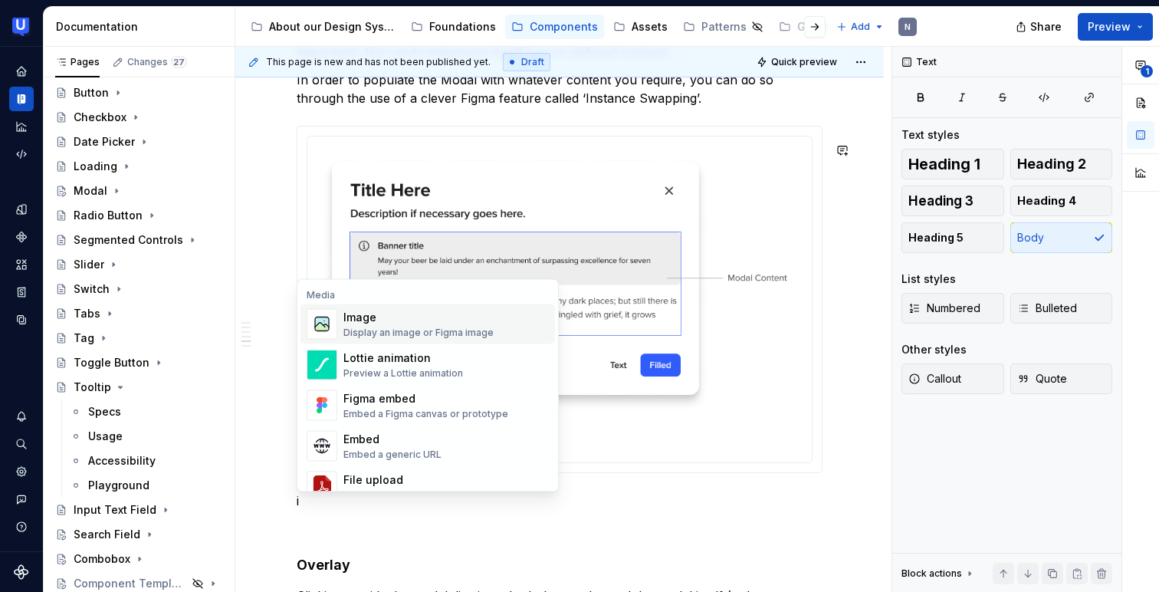
scroll to position [3036, 0]
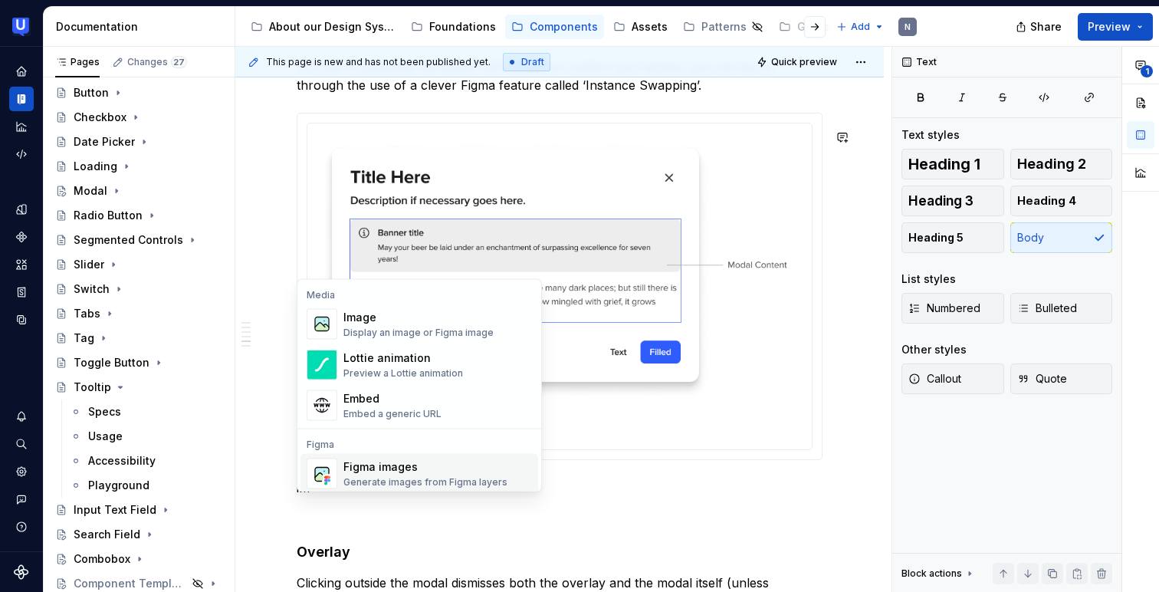
click at [386, 463] on div "Figma images" at bounding box center [425, 466] width 164 height 15
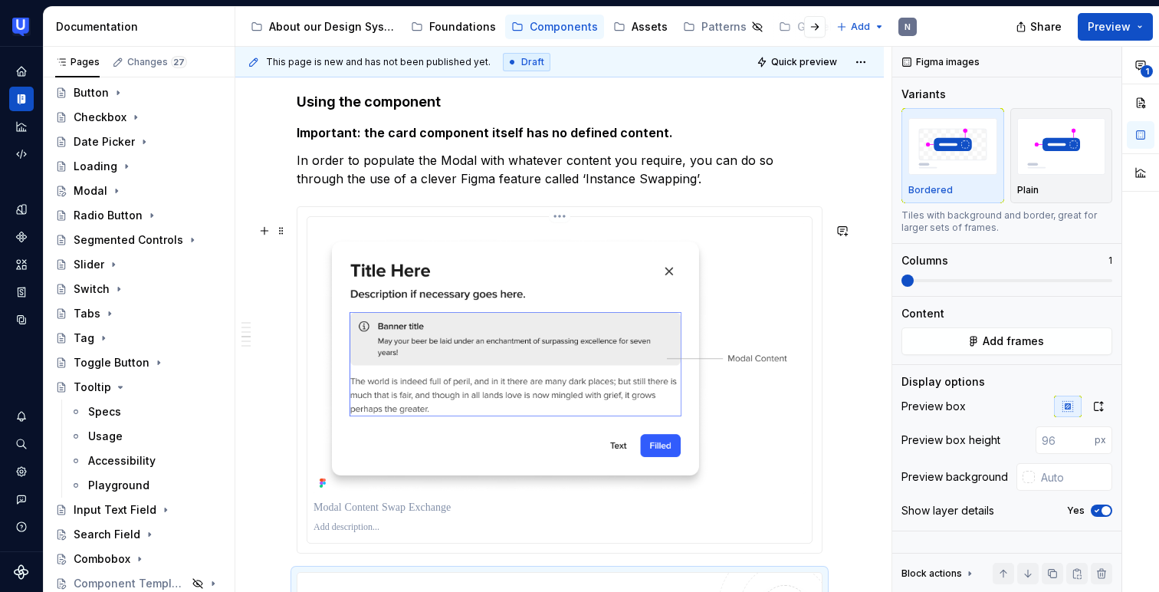
scroll to position [2936, 0]
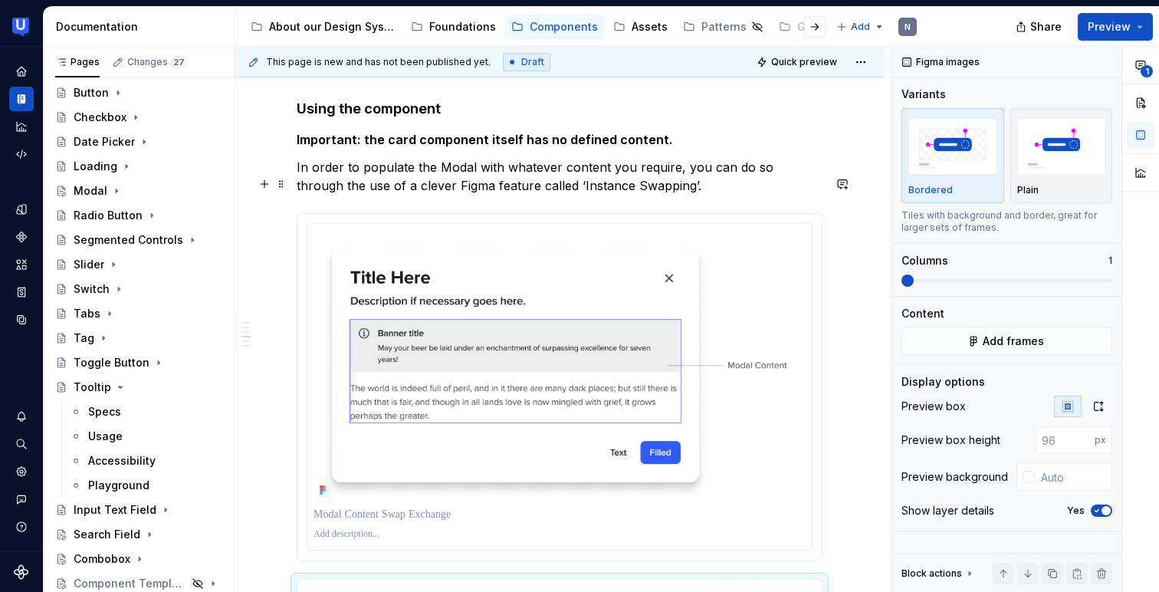
click at [377, 195] on p "In order to populate the Modal with whatever content you require, you can do so…" at bounding box center [560, 176] width 526 height 37
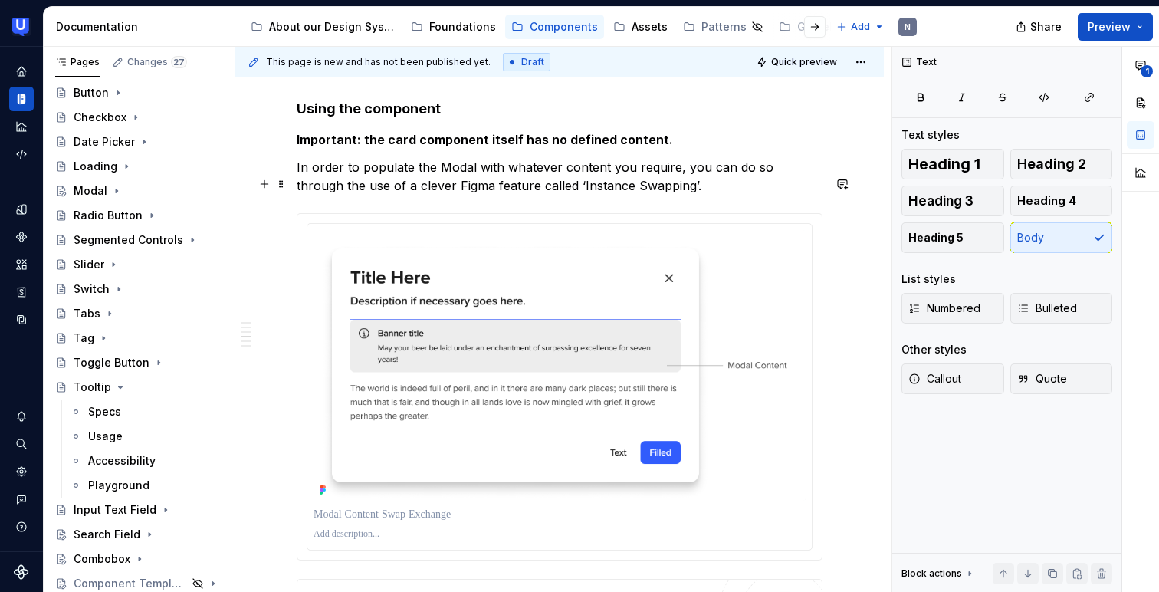
click at [377, 195] on p "In order to populate the Modal with whatever content you require, you can do so…" at bounding box center [560, 176] width 526 height 37
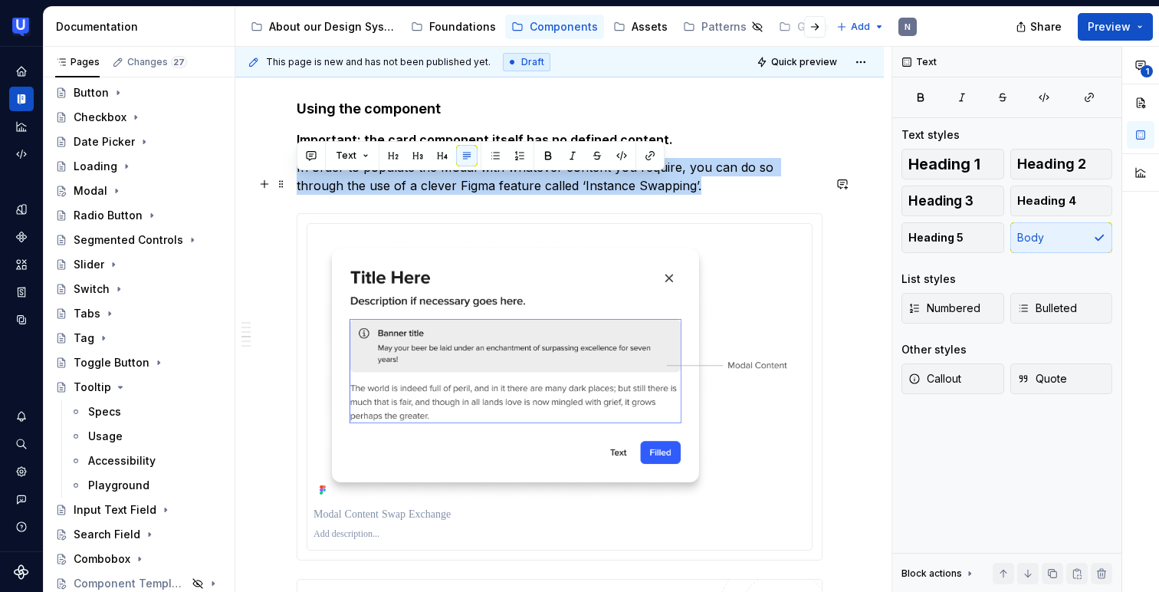
click at [377, 195] on p "In order to populate the Modal with whatever content you require, you can do so…" at bounding box center [560, 176] width 526 height 37
copy p "In order to populate the Modal with whatever content you require, you can do so…"
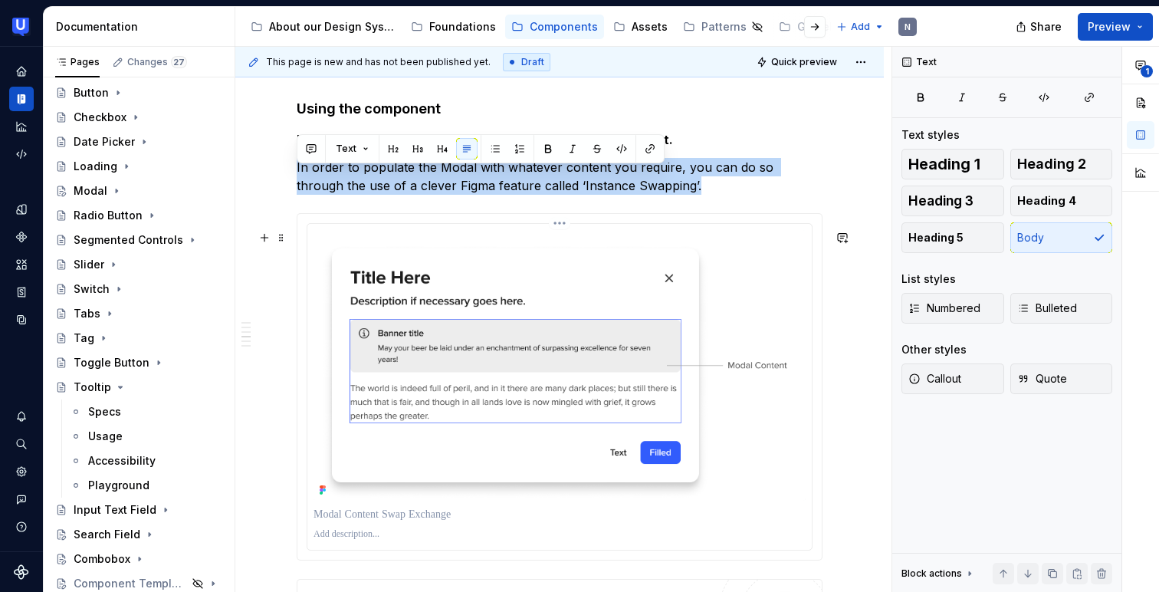
scroll to position [2994, 0]
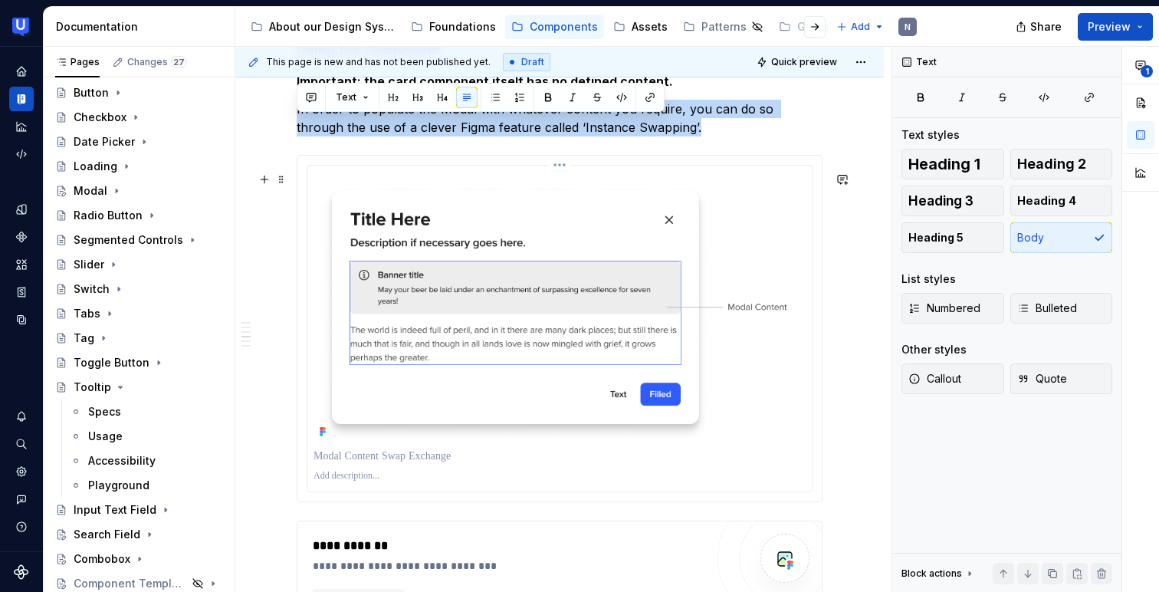
click at [379, 482] on p at bounding box center [559, 476] width 492 height 12
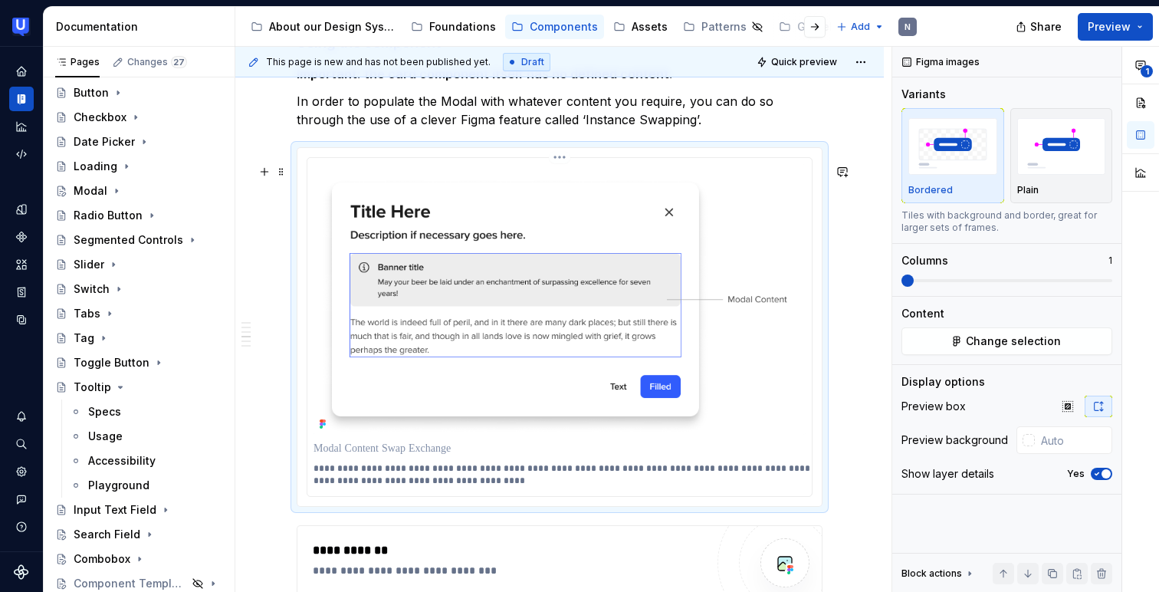
scroll to position [2989, 0]
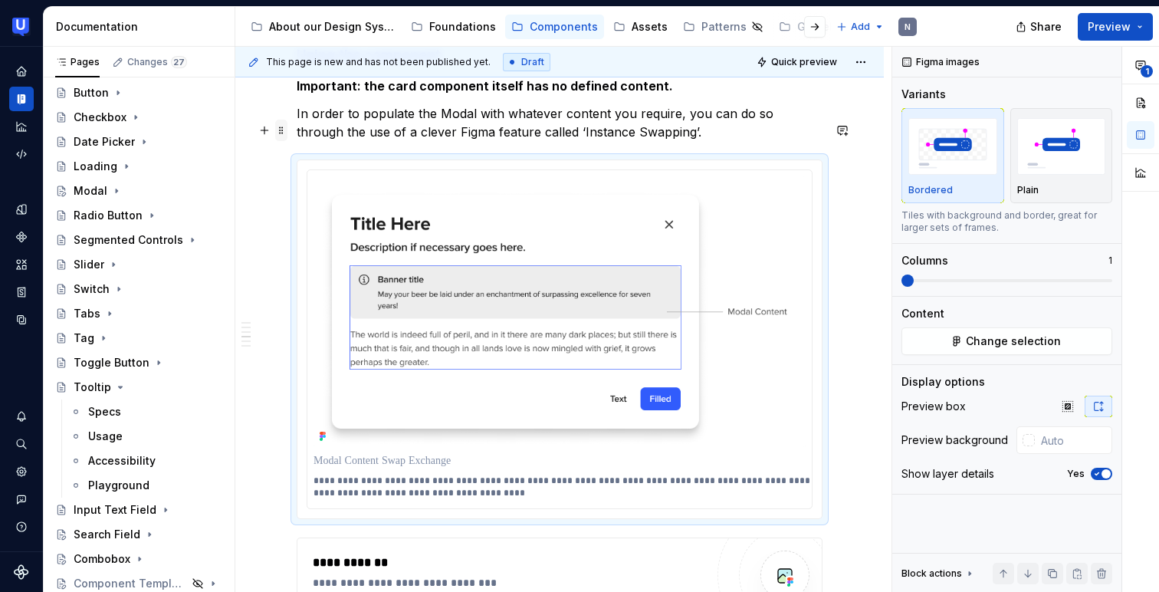
click at [281, 127] on span at bounding box center [281, 130] width 12 height 21
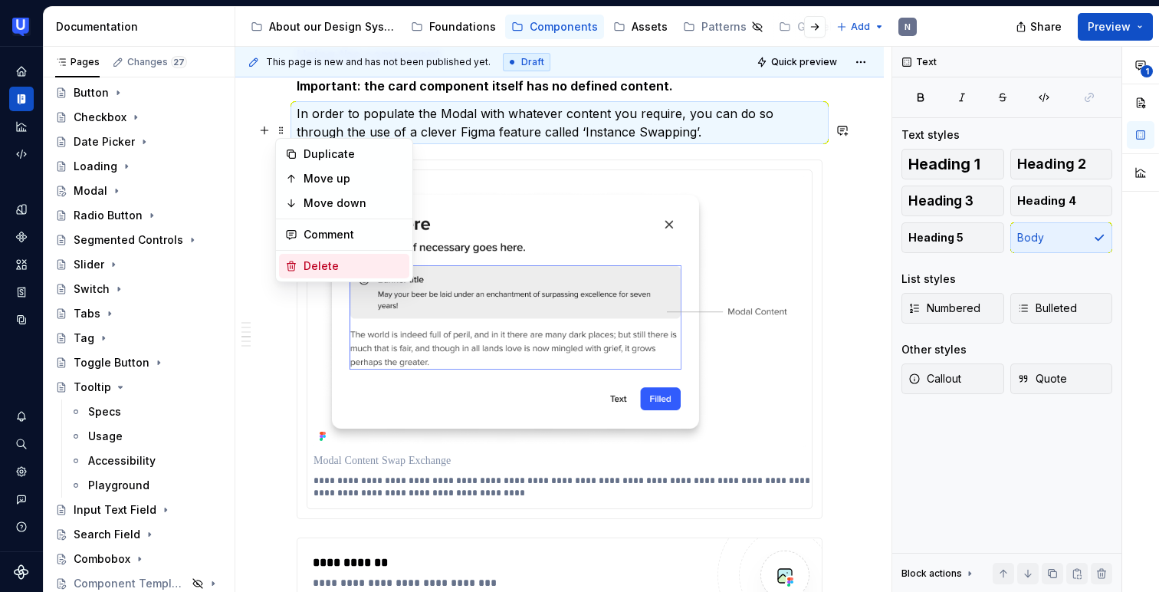
click at [296, 260] on icon at bounding box center [291, 266] width 12 height 12
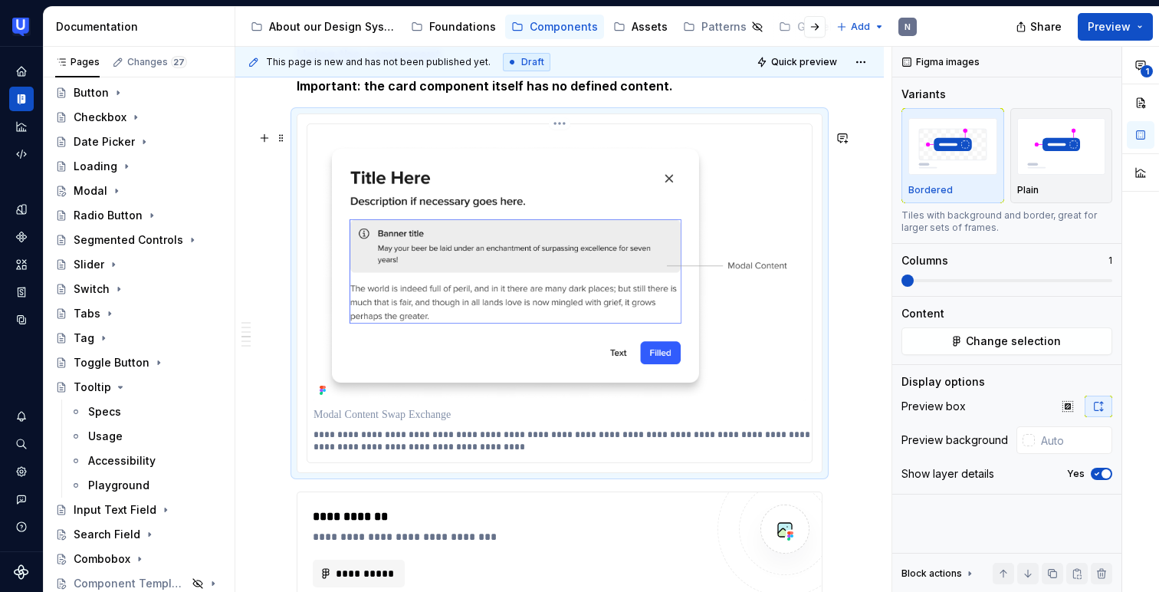
click at [367, 422] on p at bounding box center [559, 414] width 492 height 15
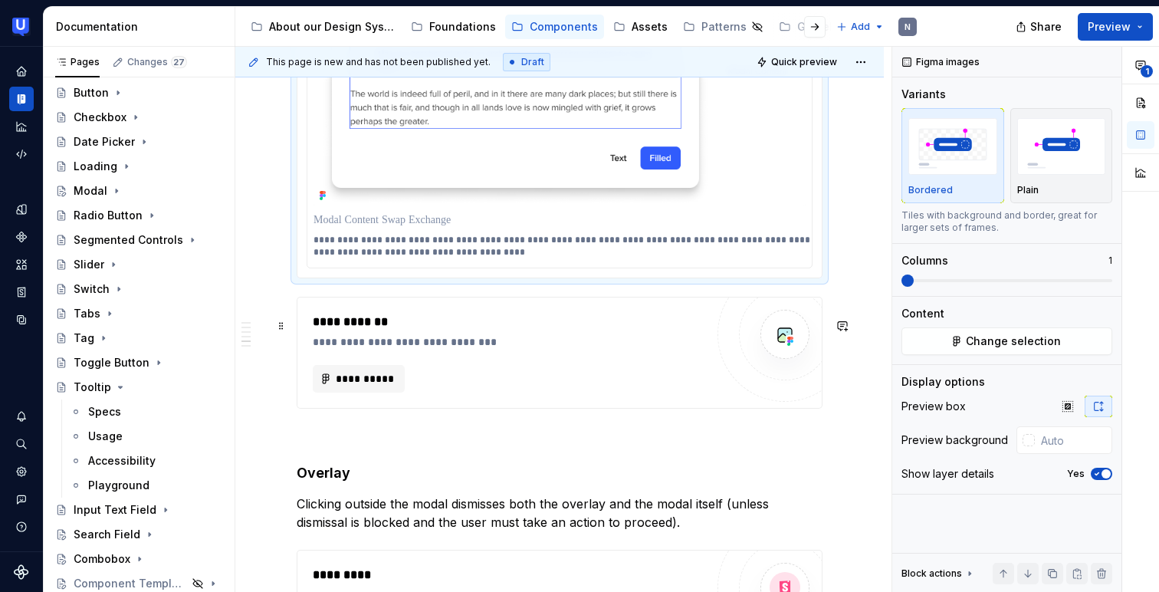
scroll to position [3223, 0]
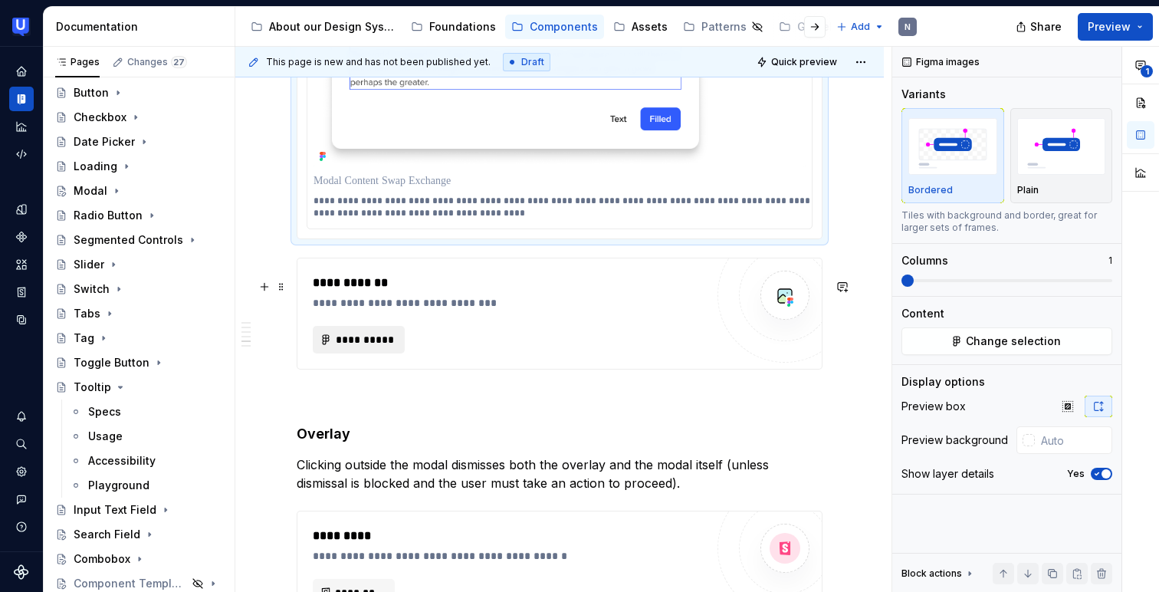
click at [344, 347] on span "**********" at bounding box center [365, 339] width 60 height 15
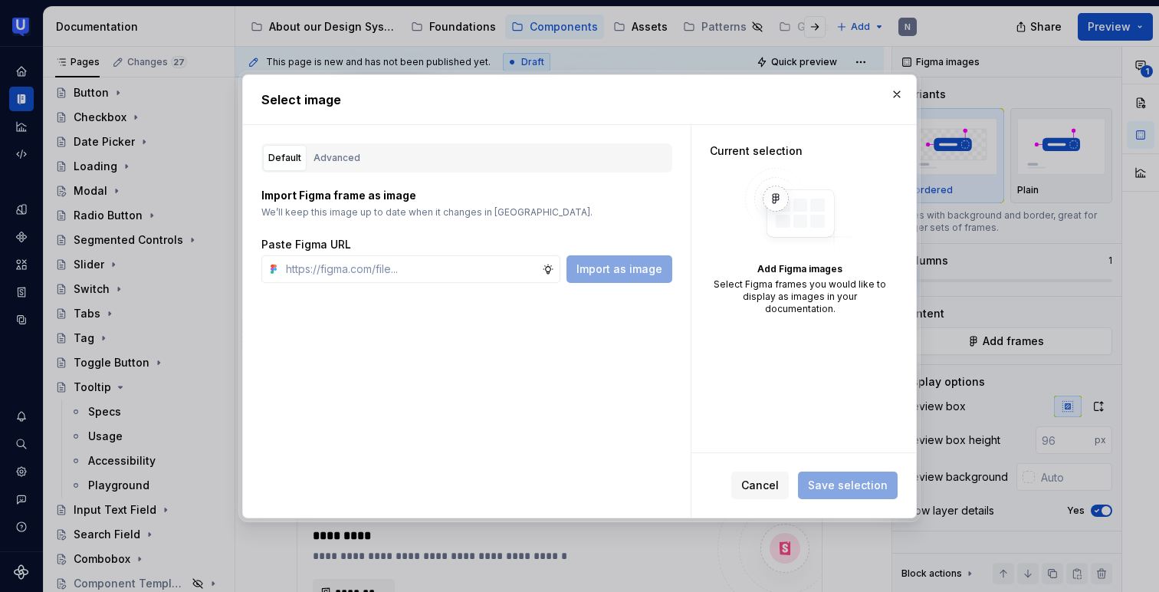
type textarea "*"
type input "[URL][DOMAIN_NAME]"
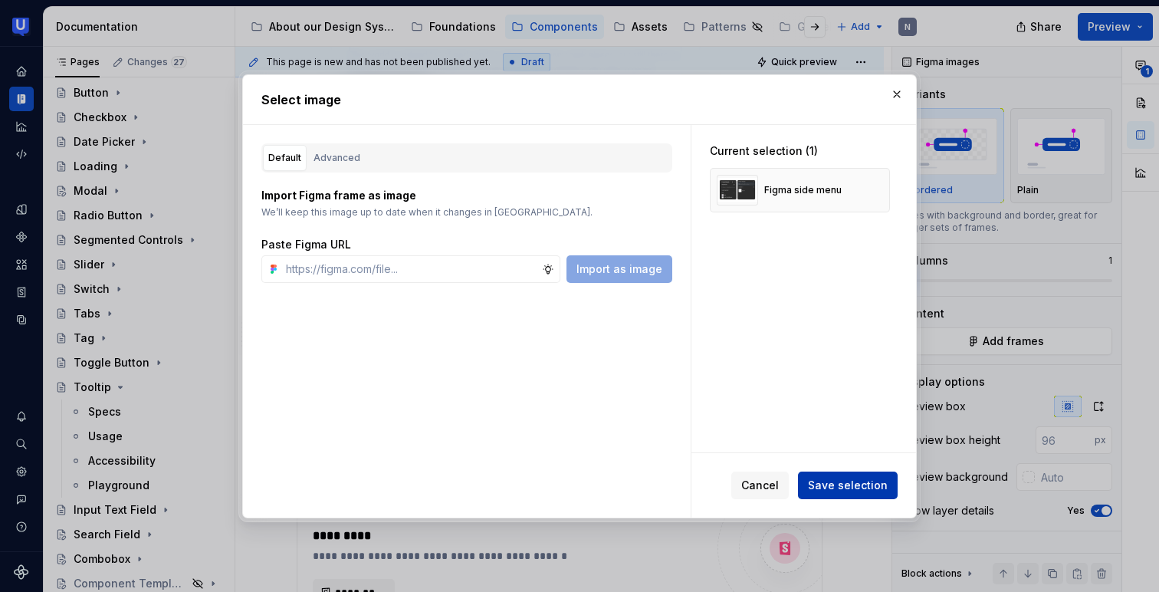
click at [870, 479] on span "Save selection" at bounding box center [848, 485] width 80 height 15
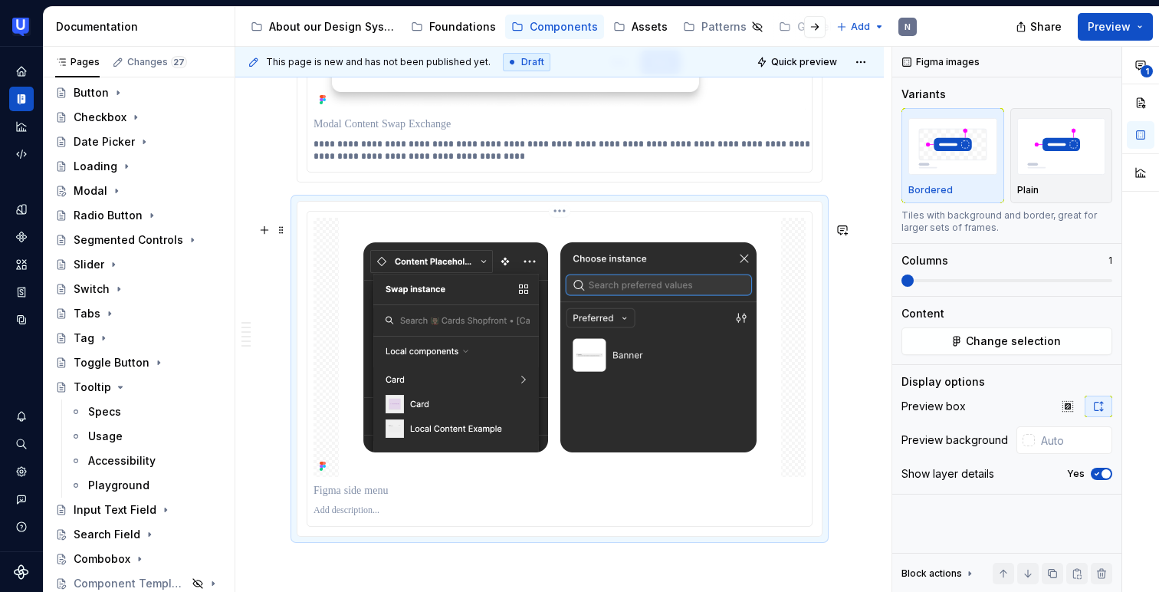
scroll to position [3328, 0]
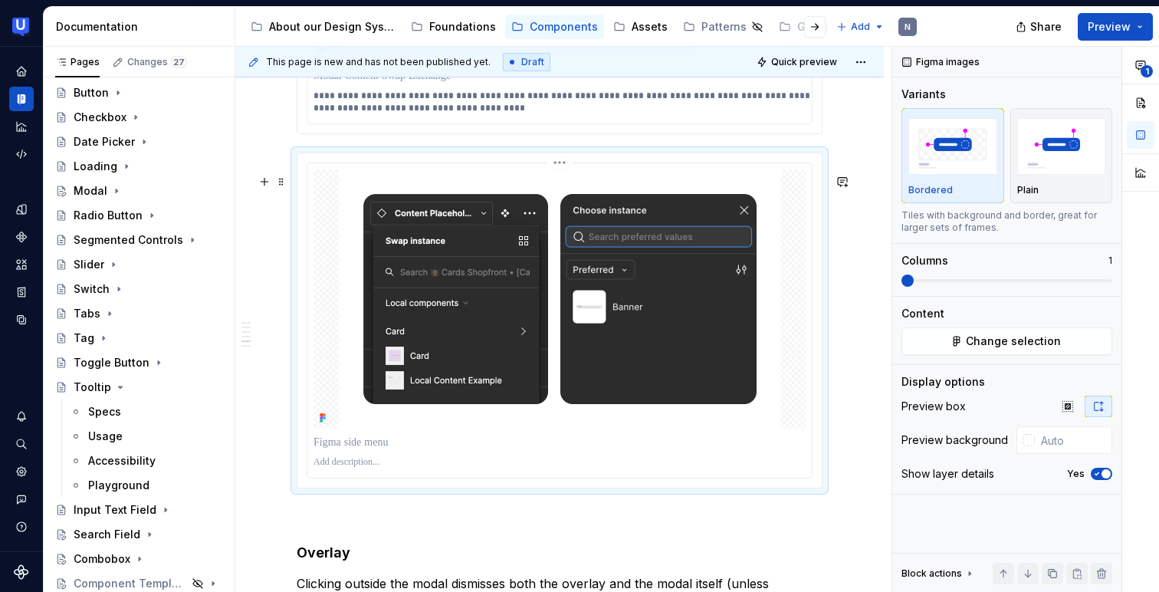
click at [372, 468] on p at bounding box center [559, 462] width 492 height 12
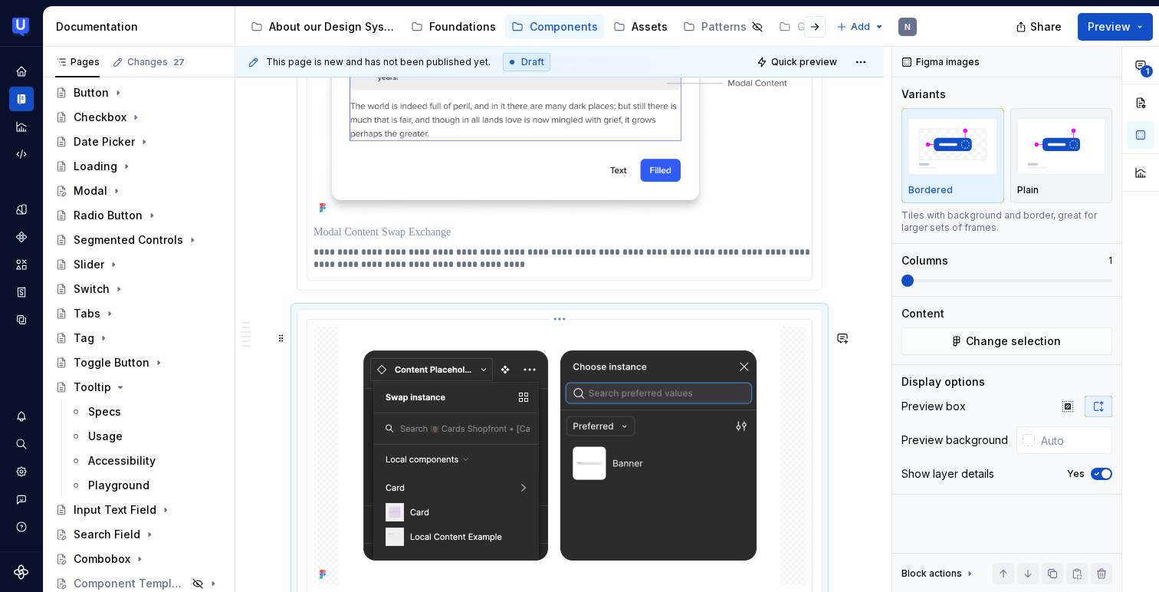
scroll to position [3166, 0]
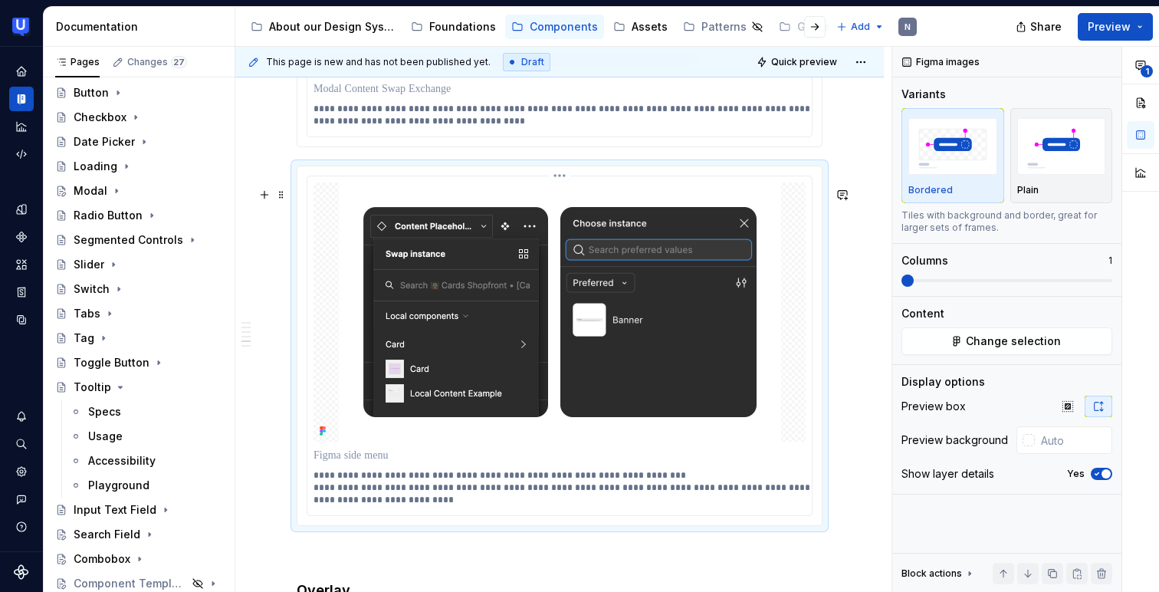
scroll to position [3309, 0]
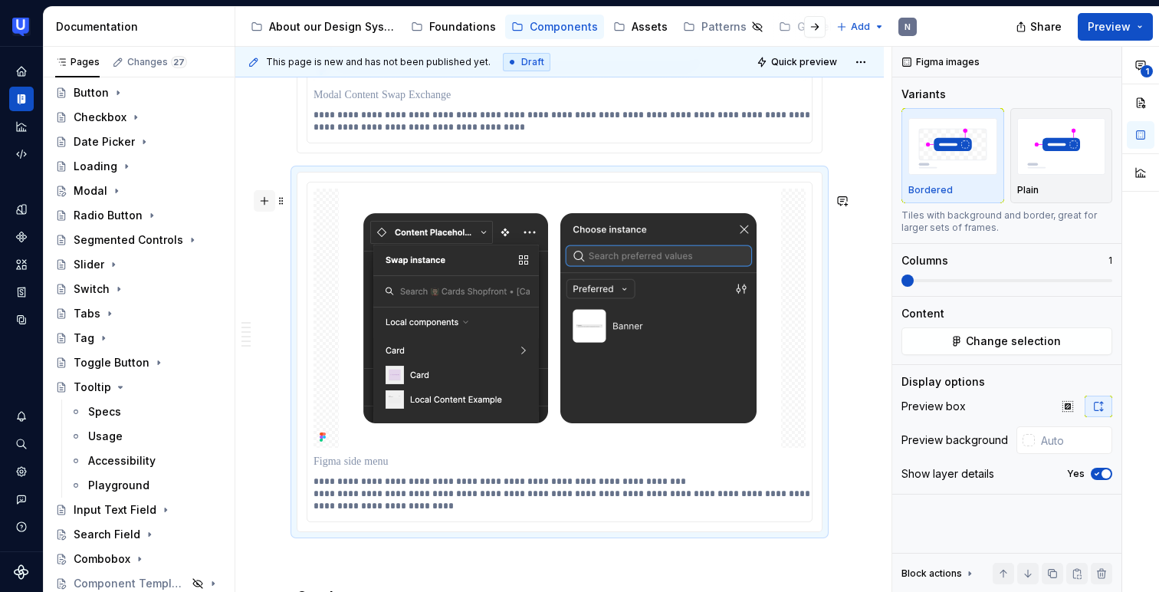
click at [261, 208] on button "button" at bounding box center [264, 200] width 21 height 21
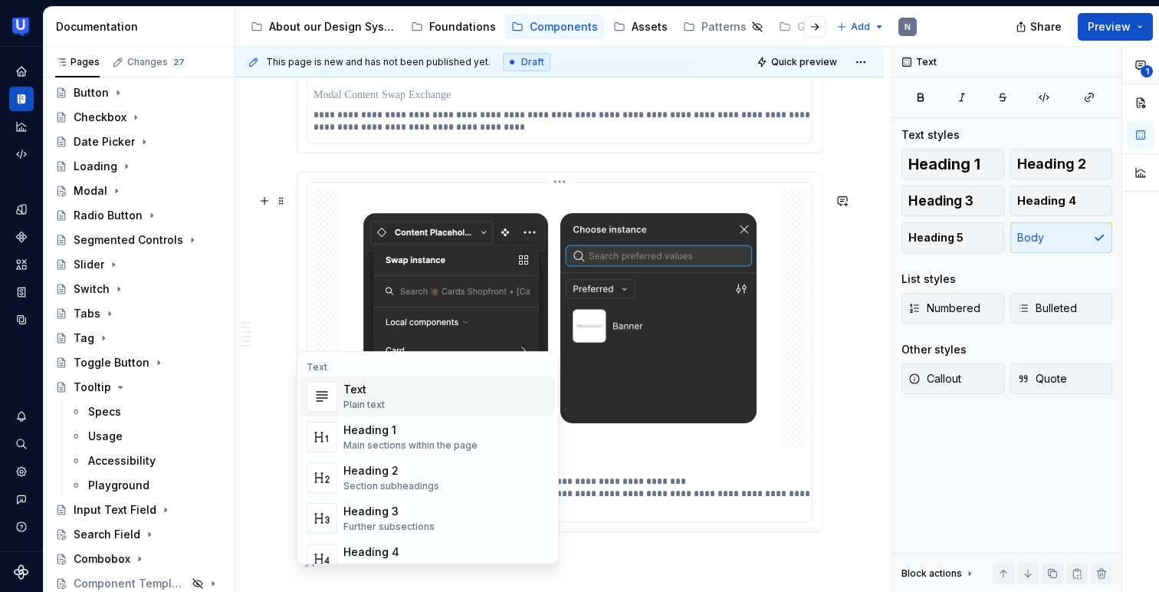
scroll to position [3381, 0]
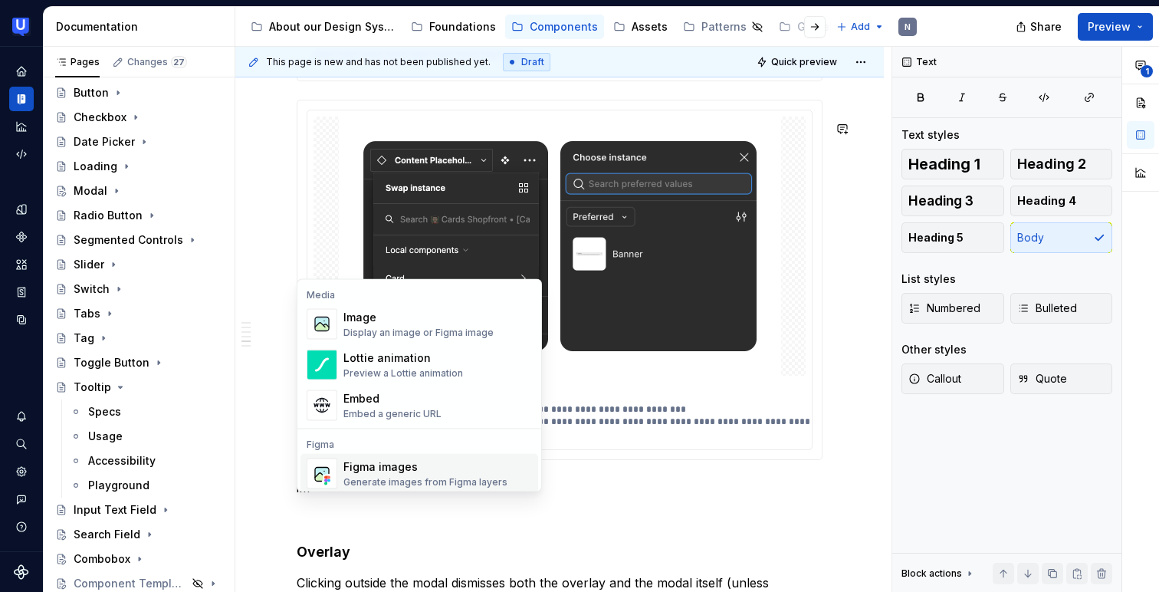
click at [365, 467] on div "Figma images" at bounding box center [425, 466] width 164 height 15
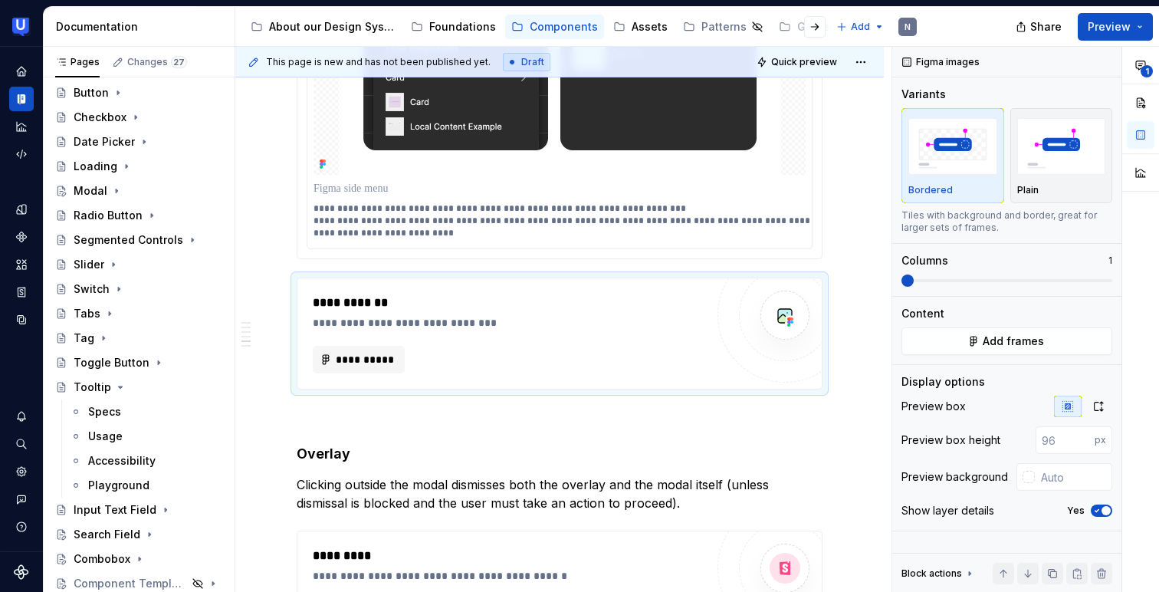
scroll to position [3643, 0]
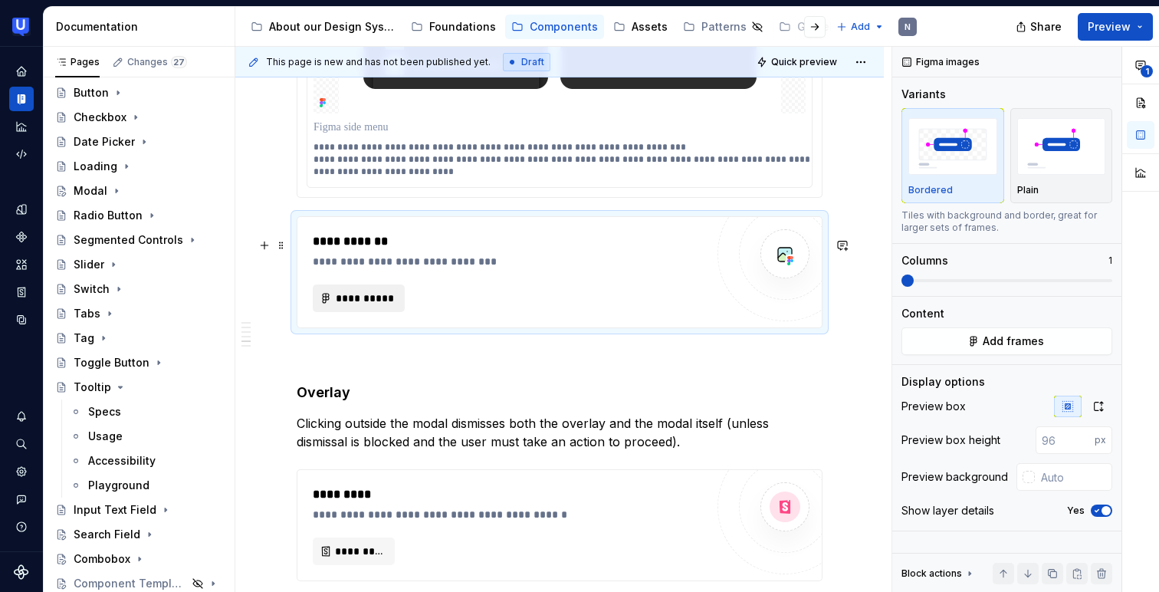
click at [369, 306] on span "**********" at bounding box center [365, 297] width 60 height 15
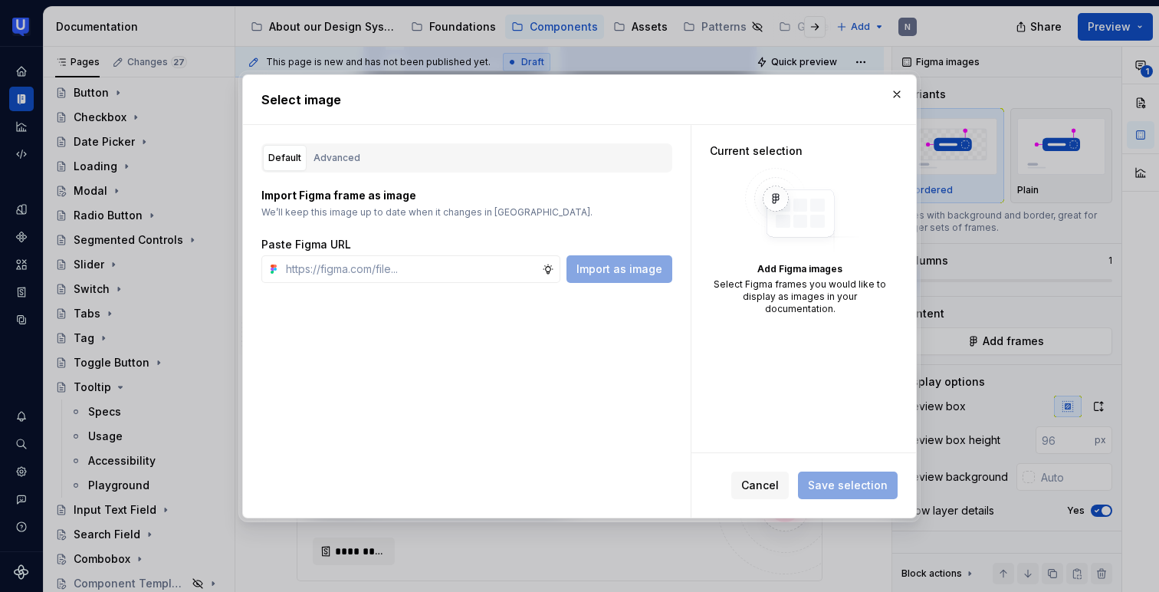
type textarea "*"
type input "[URL][DOMAIN_NAME]"
click at [619, 267] on span "Import as image" at bounding box center [619, 268] width 86 height 15
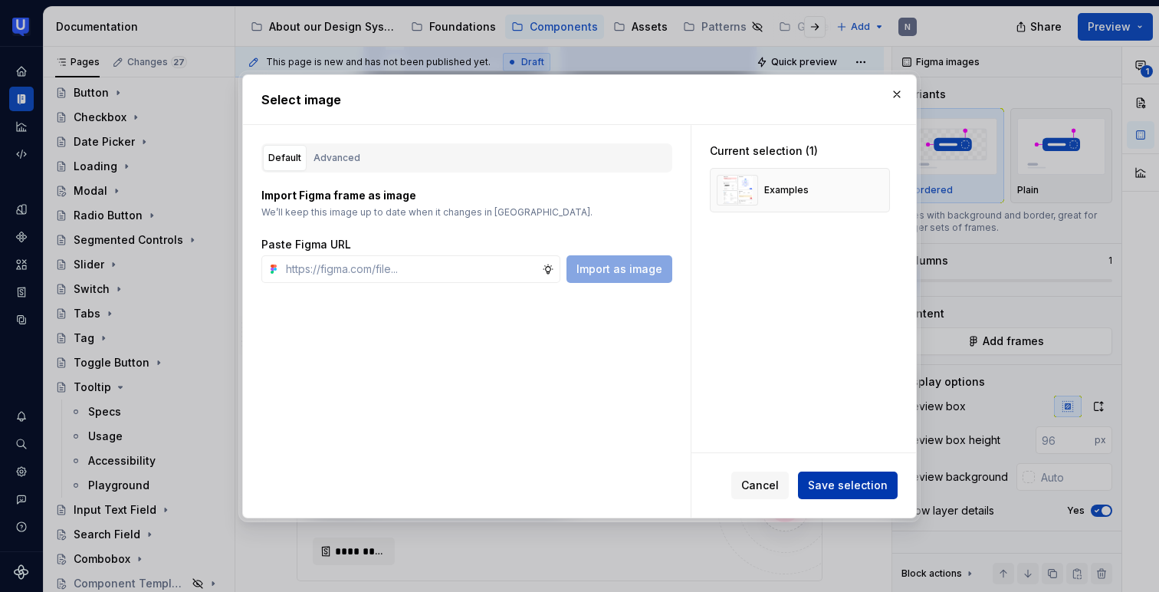
click at [842, 484] on span "Save selection" at bounding box center [848, 485] width 80 height 15
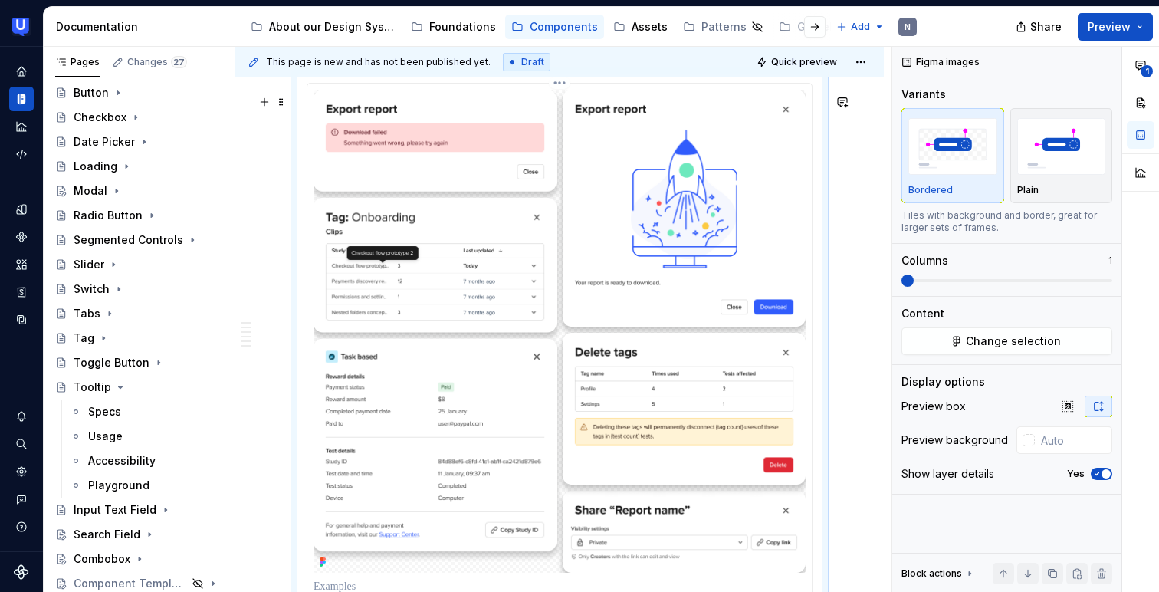
scroll to position [3783, 0]
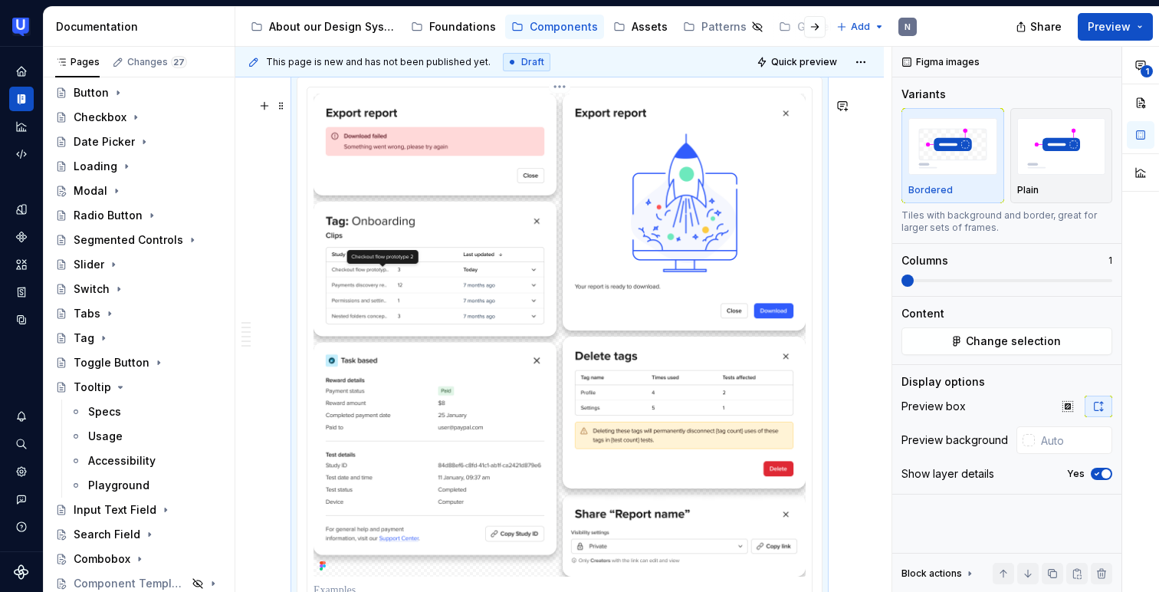
click at [636, 175] on img at bounding box center [559, 335] width 492 height 483
click at [1006, 343] on span "Change selection" at bounding box center [1013, 340] width 95 height 15
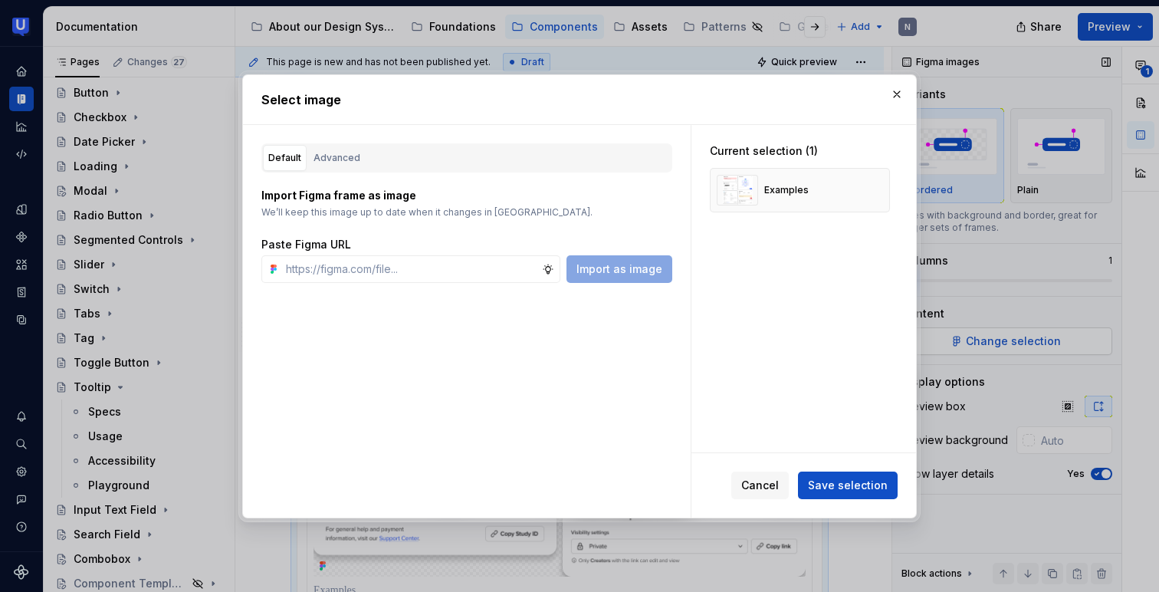
type textarea "*"
type input "[URL][DOMAIN_NAME]"
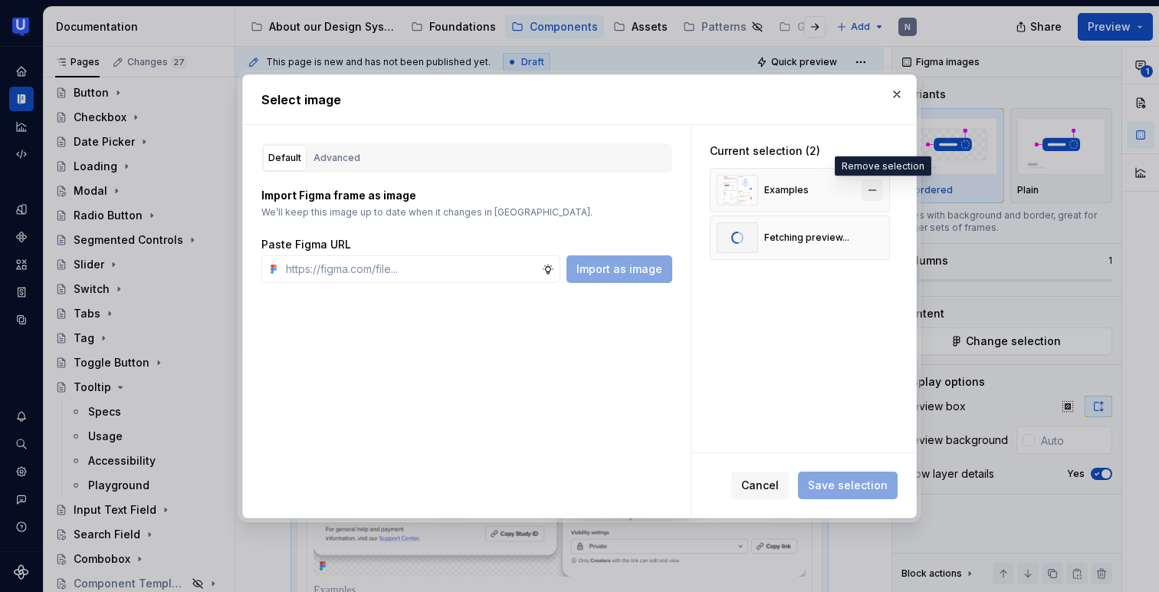
click at [876, 184] on button "button" at bounding box center [872, 189] width 21 height 21
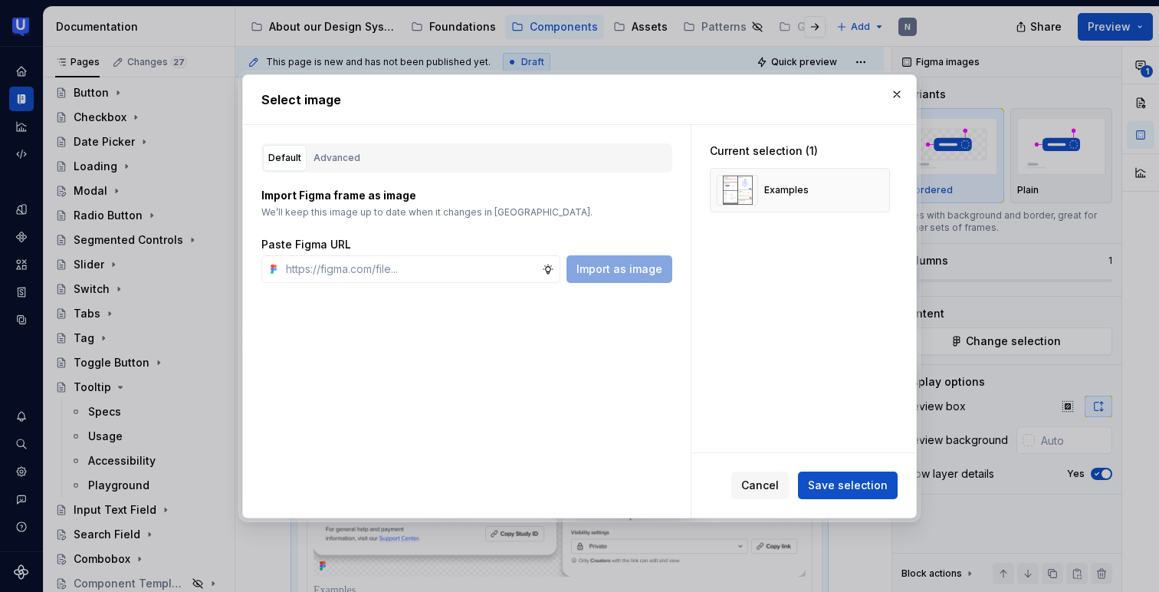
type textarea "*"
click at [834, 479] on span "Save selection" at bounding box center [848, 485] width 80 height 15
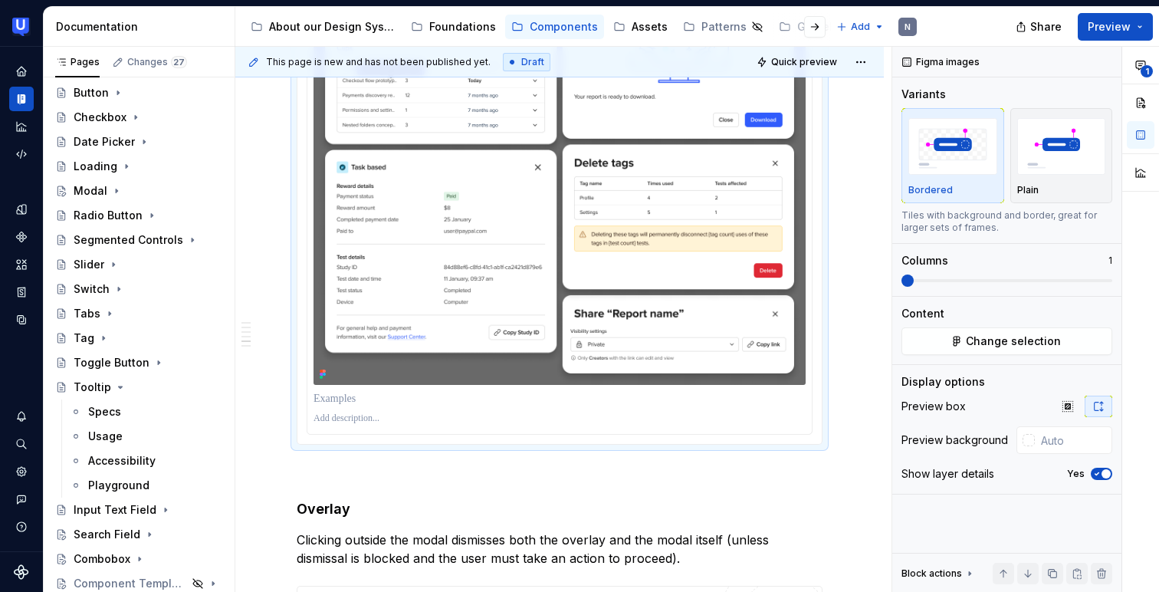
scroll to position [3989, 0]
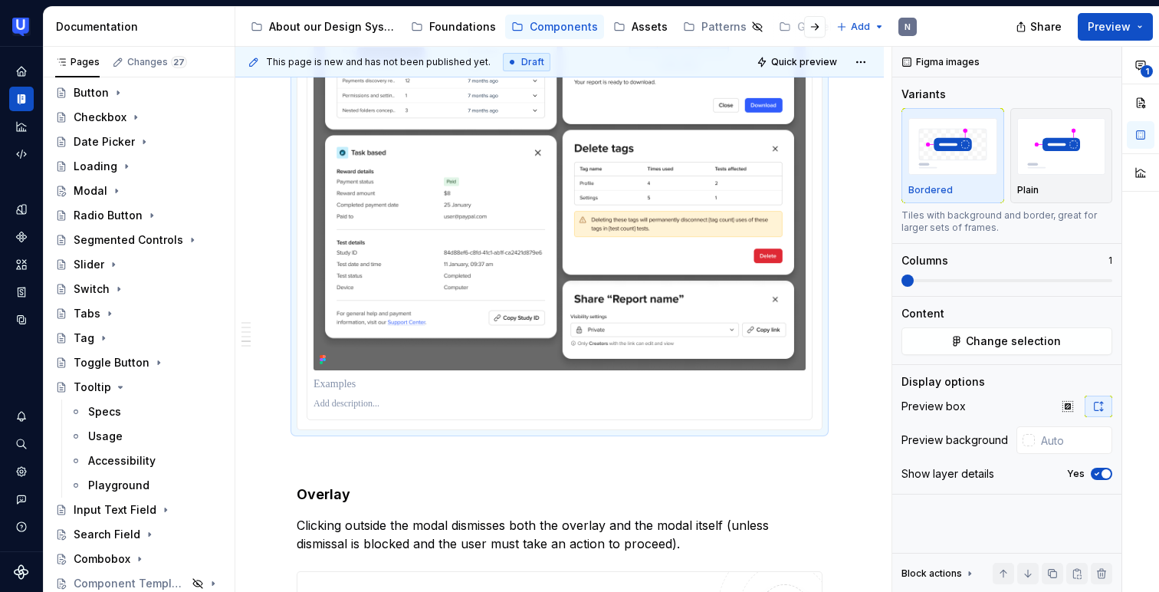
click at [441, 410] on p at bounding box center [559, 404] width 492 height 12
click at [463, 410] on p "**********" at bounding box center [563, 404] width 500 height 12
click at [435, 410] on p at bounding box center [563, 404] width 500 height 12
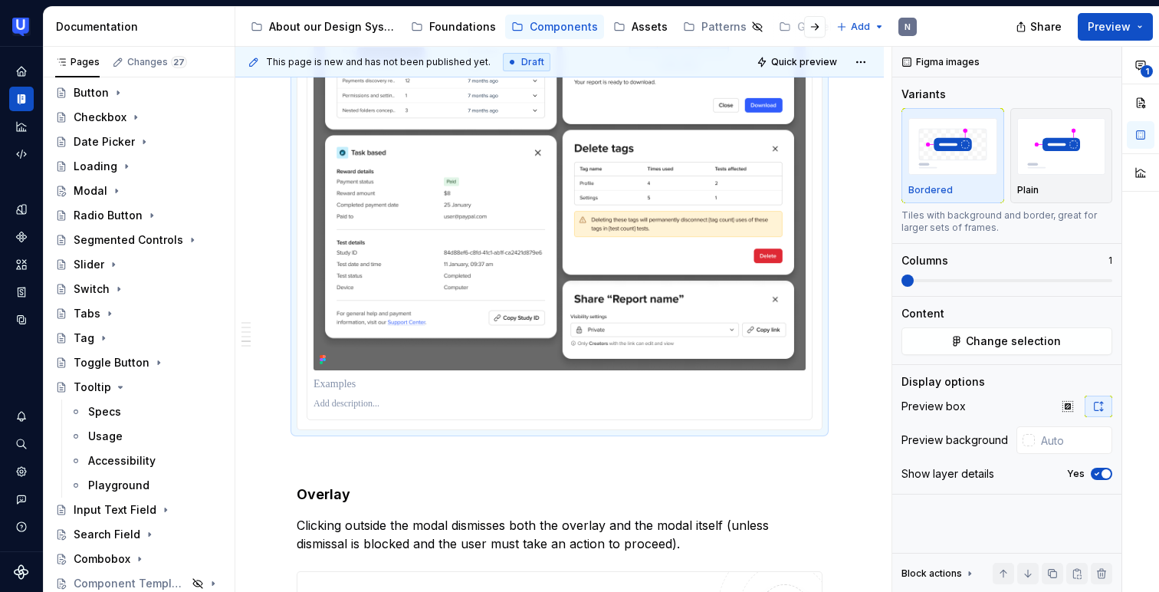
click at [409, 410] on p at bounding box center [563, 404] width 500 height 12
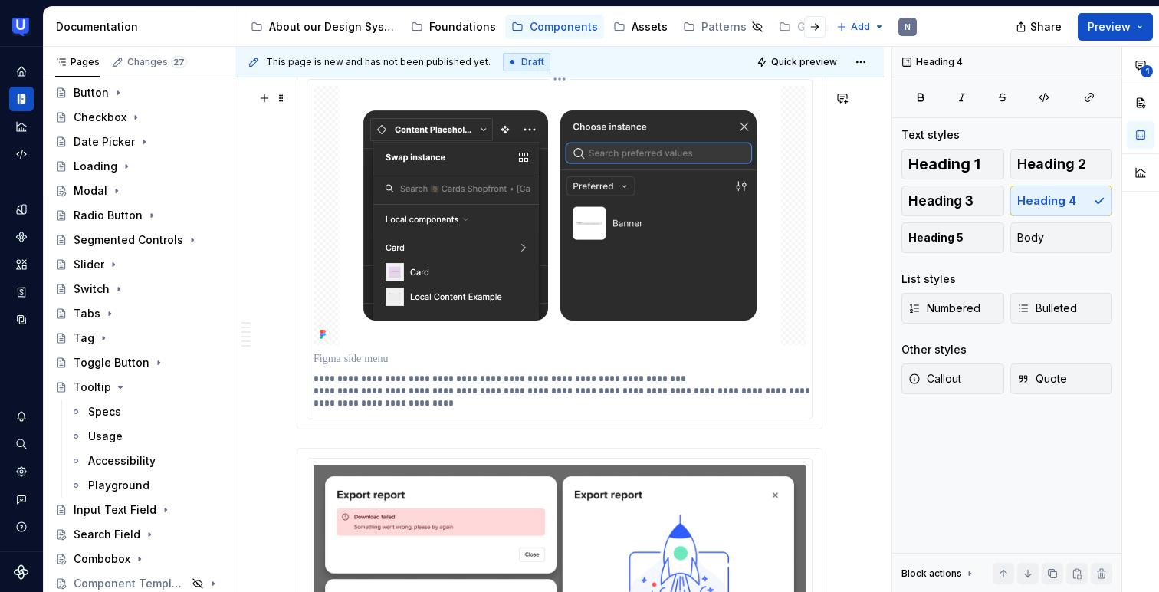
scroll to position [3392, 0]
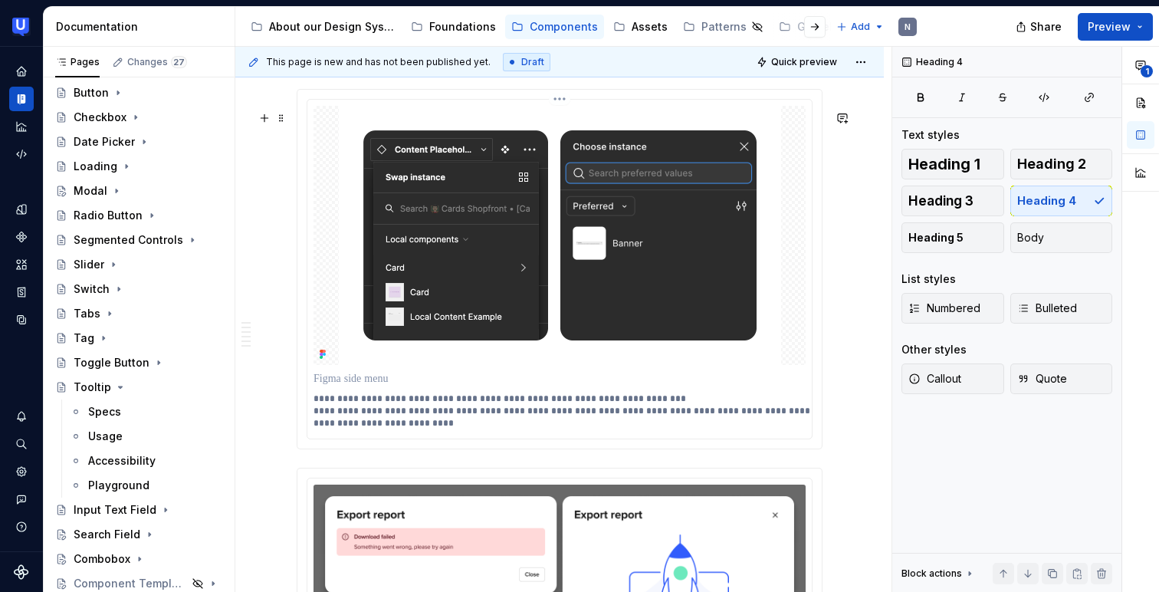
click at [330, 157] on div at bounding box center [559, 235] width 492 height 259
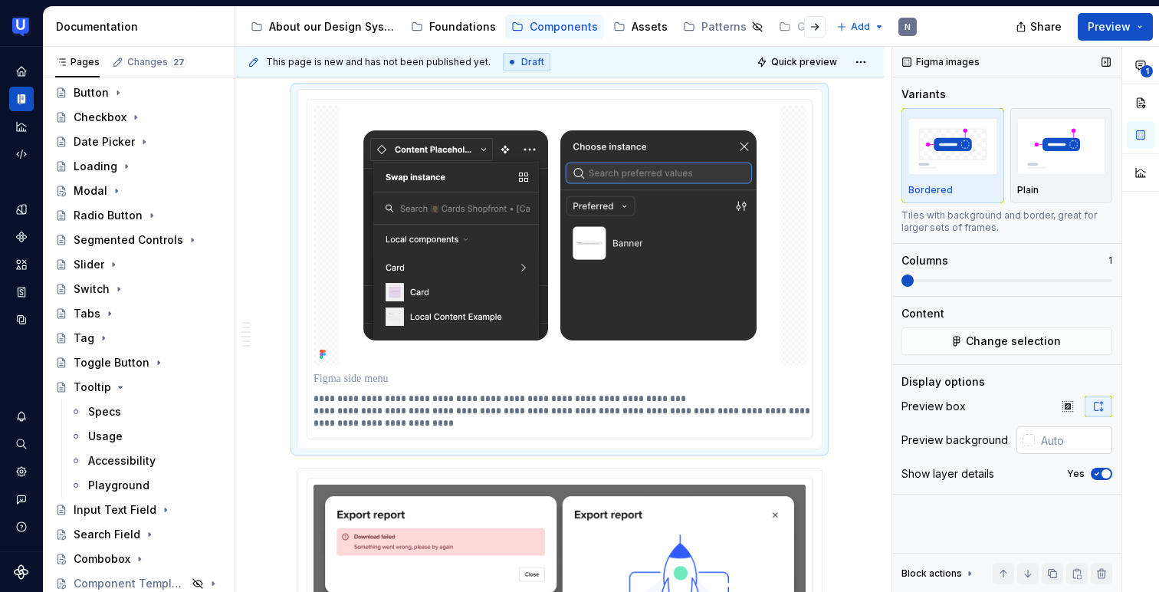
click at [1026, 438] on div at bounding box center [1028, 440] width 12 height 12
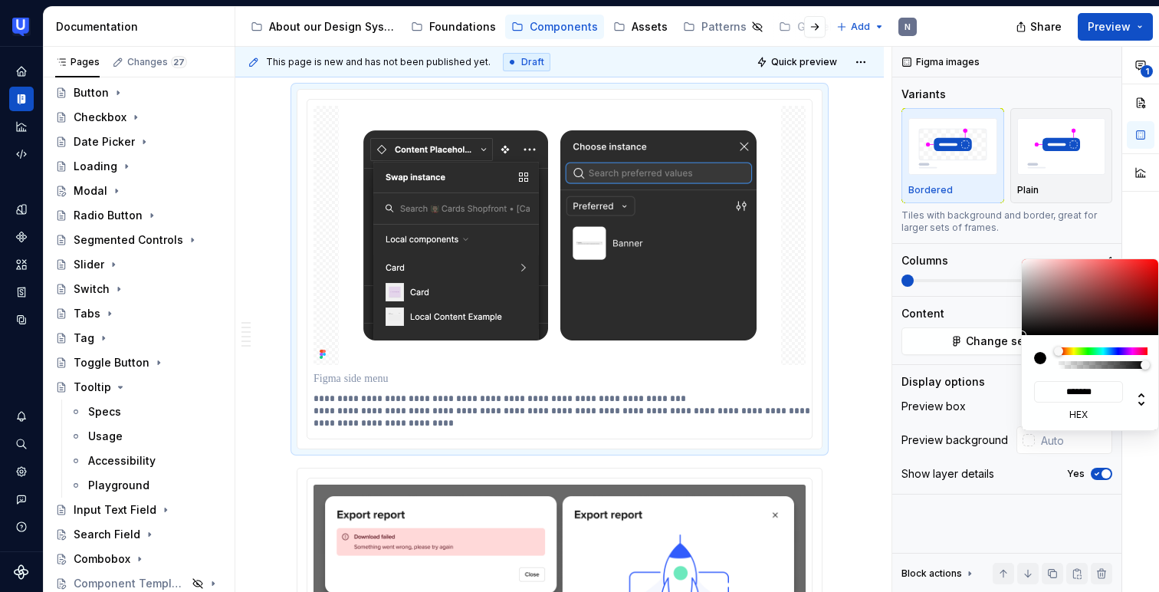
type input "#C97F7F"
type input "*******"
type input "#F0B1B1"
type input "*******"
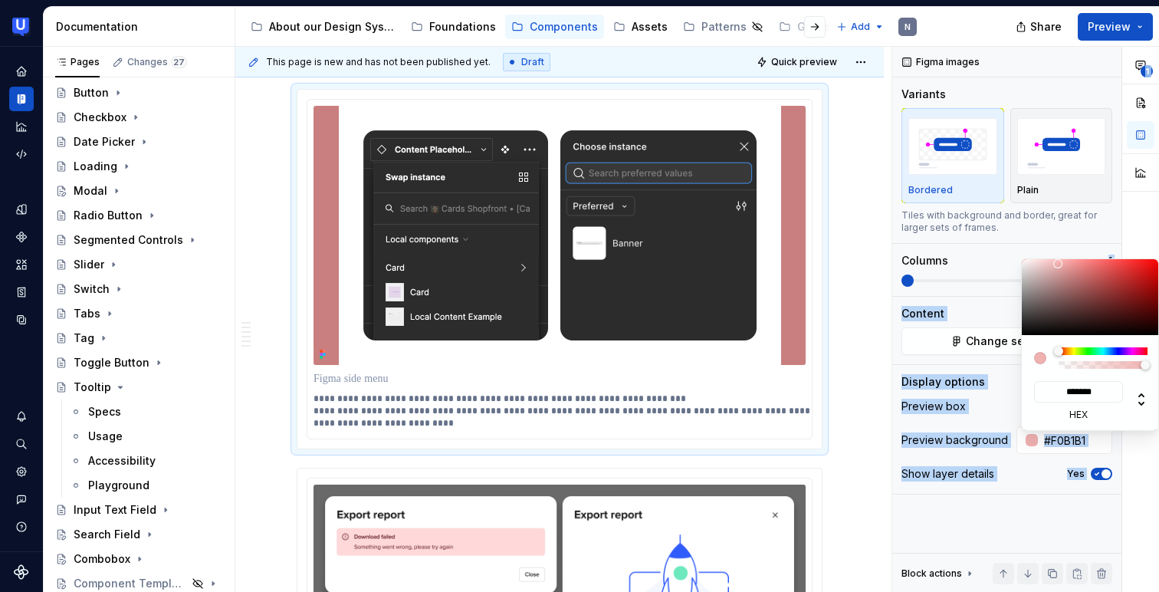
type input "#FFE3E3"
type input "*******"
type input "#FFF7F7"
type input "*******"
type input "#FFFFFF"
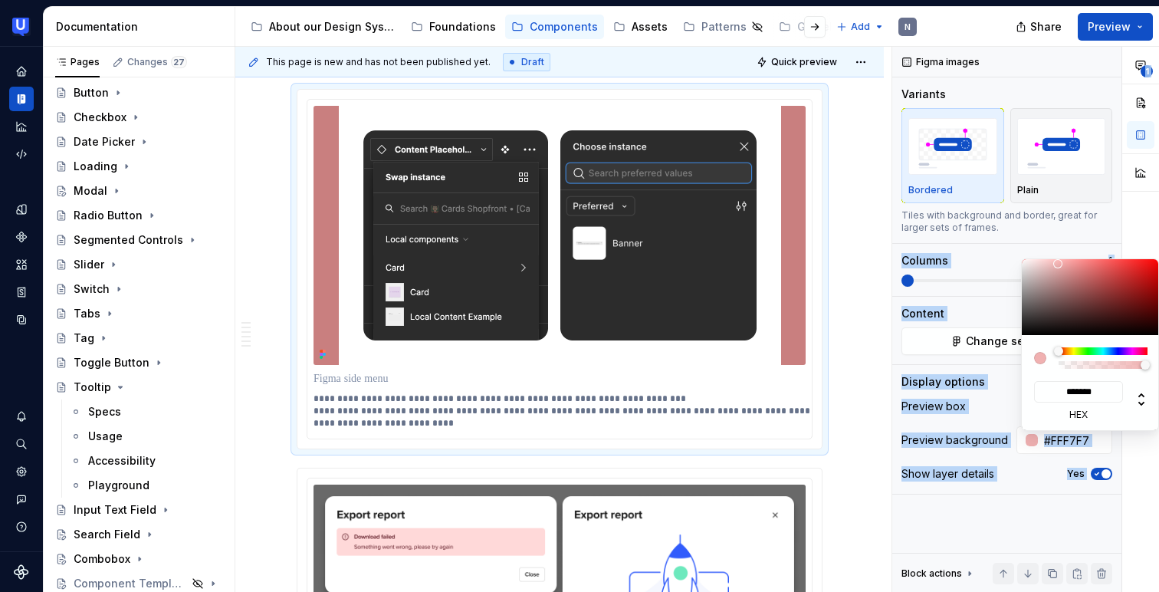
type input "*******"
drag, startPoint x: 1072, startPoint y: 275, endPoint x: 996, endPoint y: 227, distance: 89.9
click at [996, 227] on body "UserTesting Design System N Design system data Documentation Accessibility guid…" at bounding box center [579, 296] width 1159 height 592
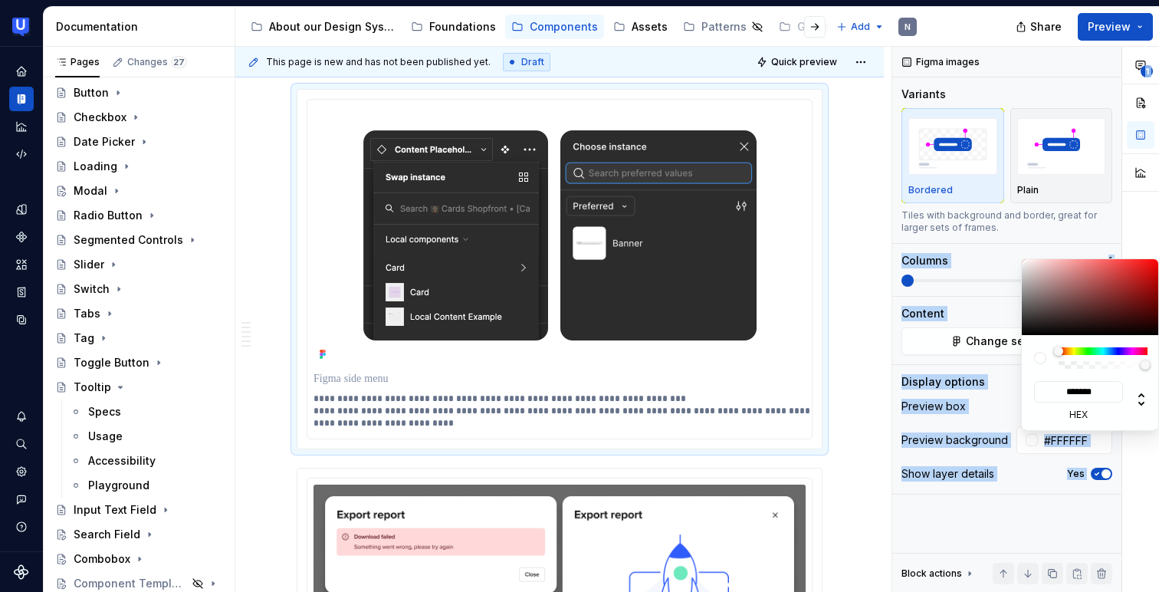
click at [1010, 513] on div "**********" at bounding box center [1025, 320] width 267 height 546
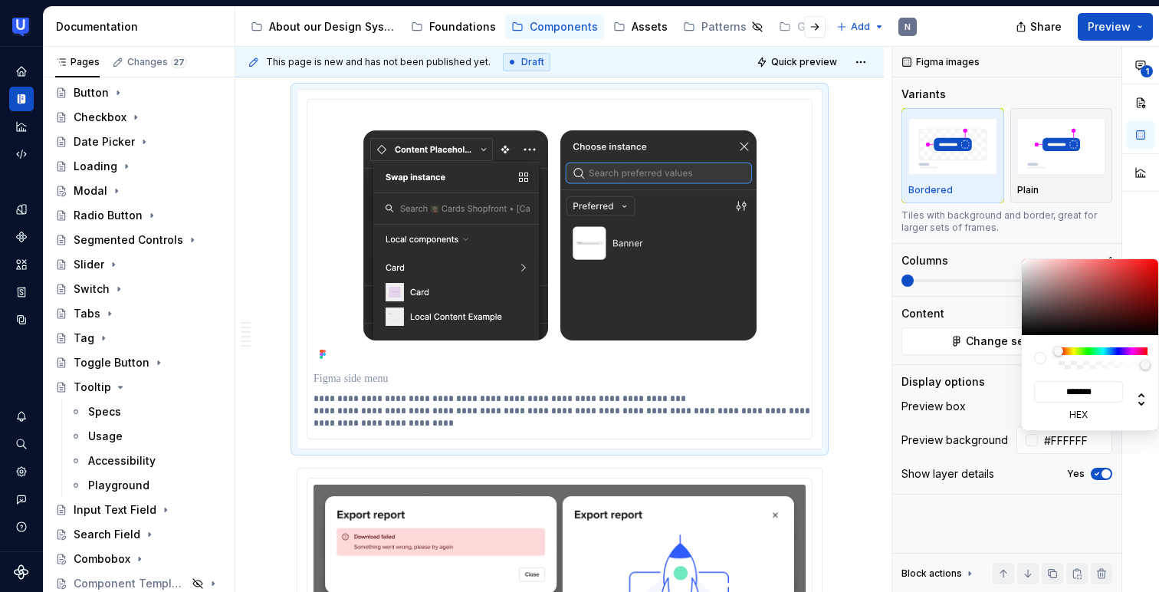
click at [868, 453] on html "UserTesting Design System N Design system data Documentation Accessibility guid…" at bounding box center [579, 296] width 1159 height 592
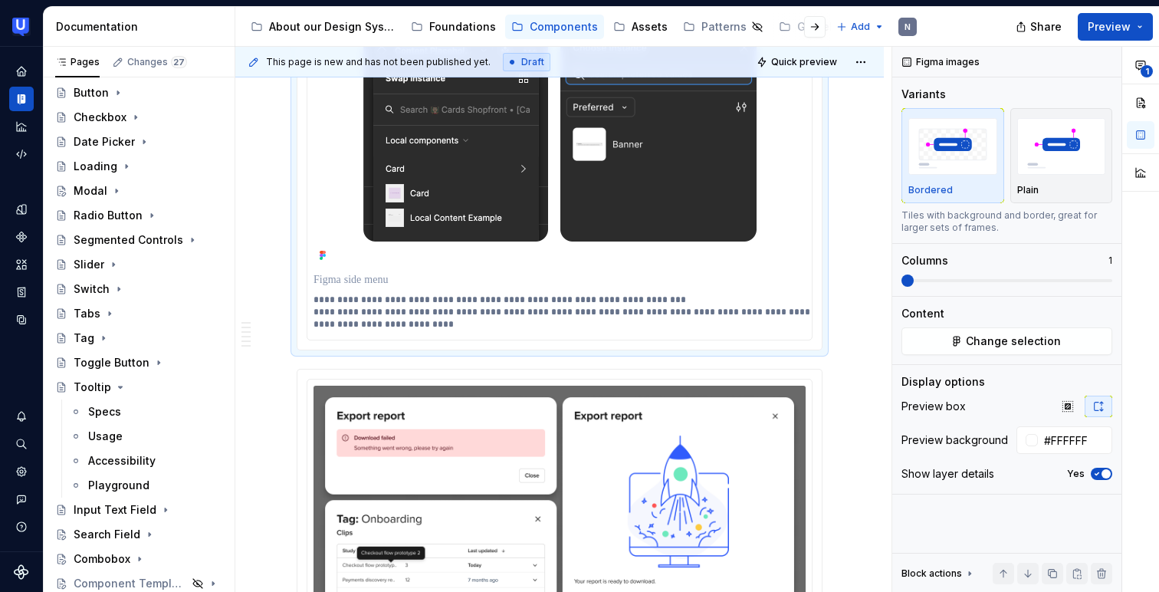
scroll to position [3448, 0]
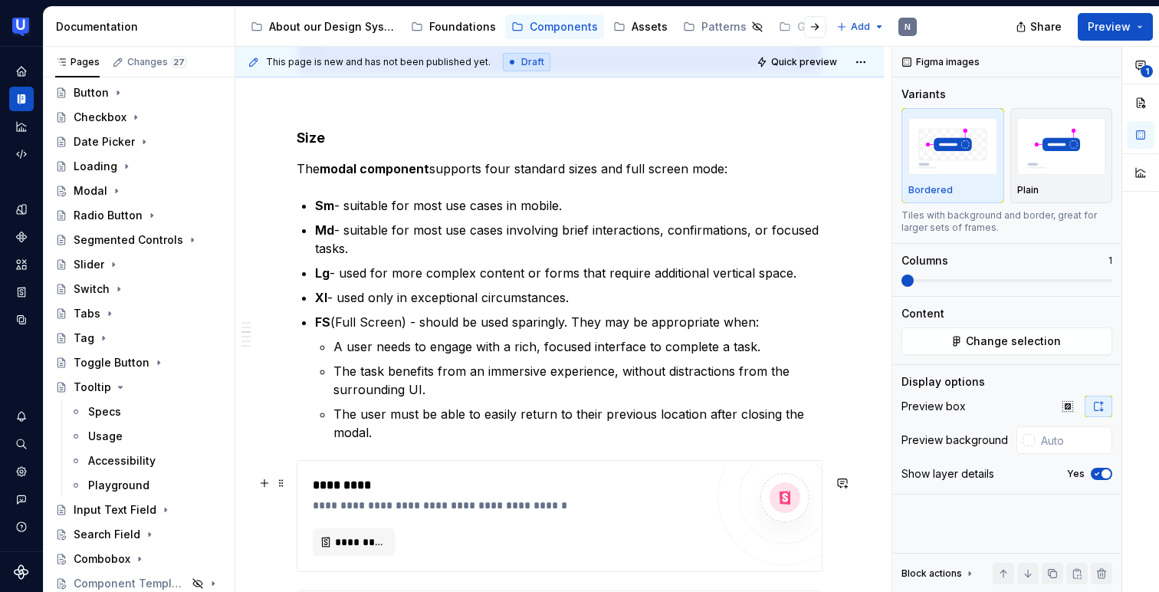
scroll to position [2035, 0]
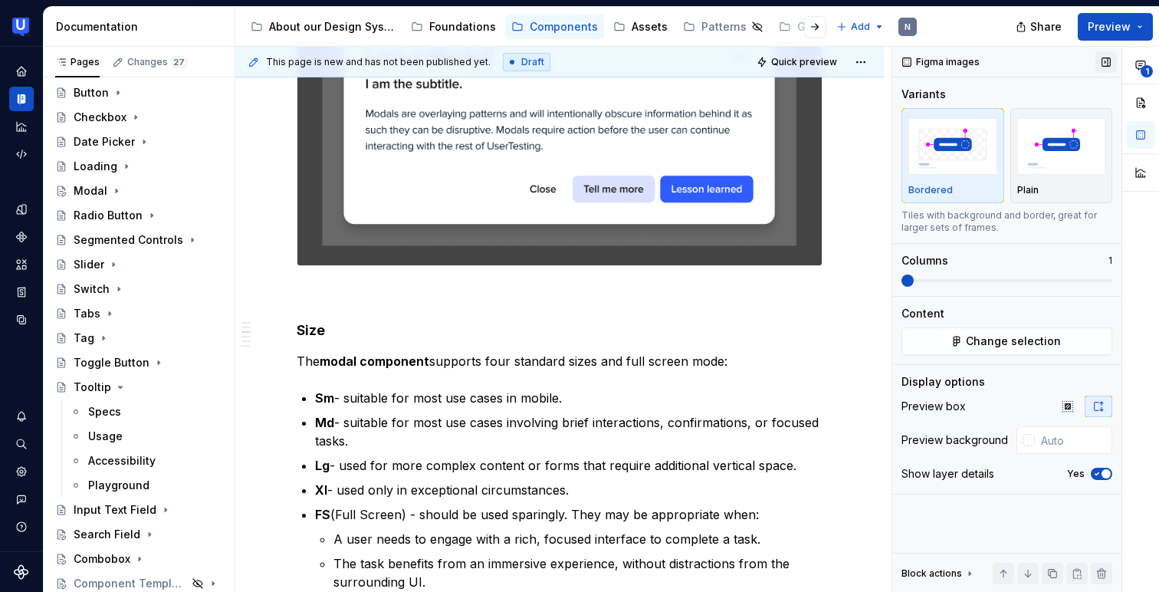
click at [1107, 59] on button "button" at bounding box center [1105, 61] width 21 height 21
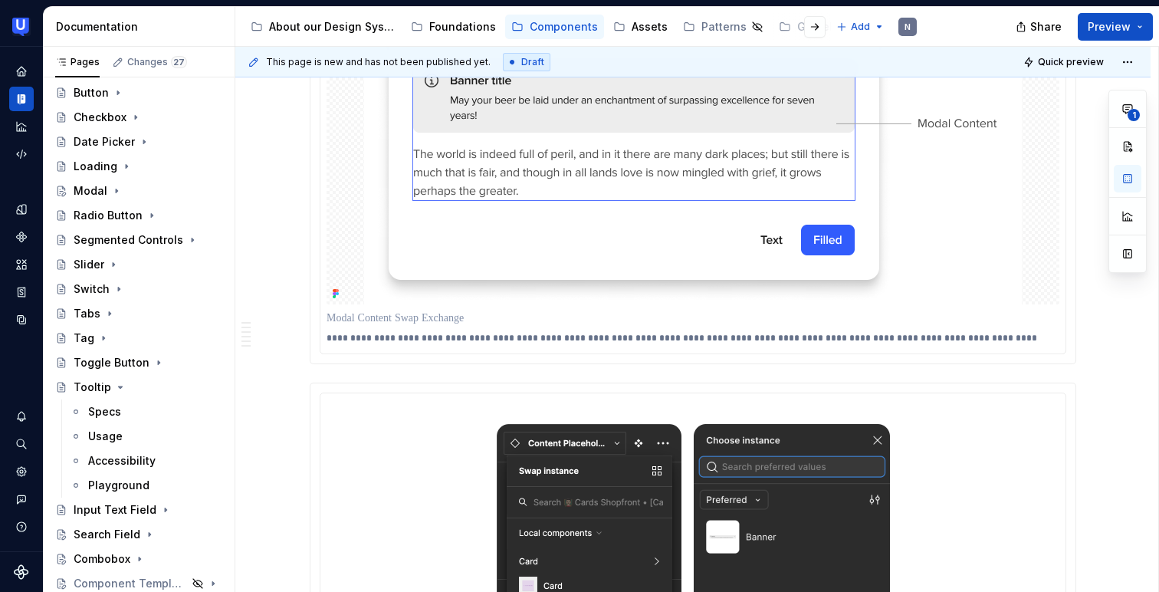
scroll to position [3256, 0]
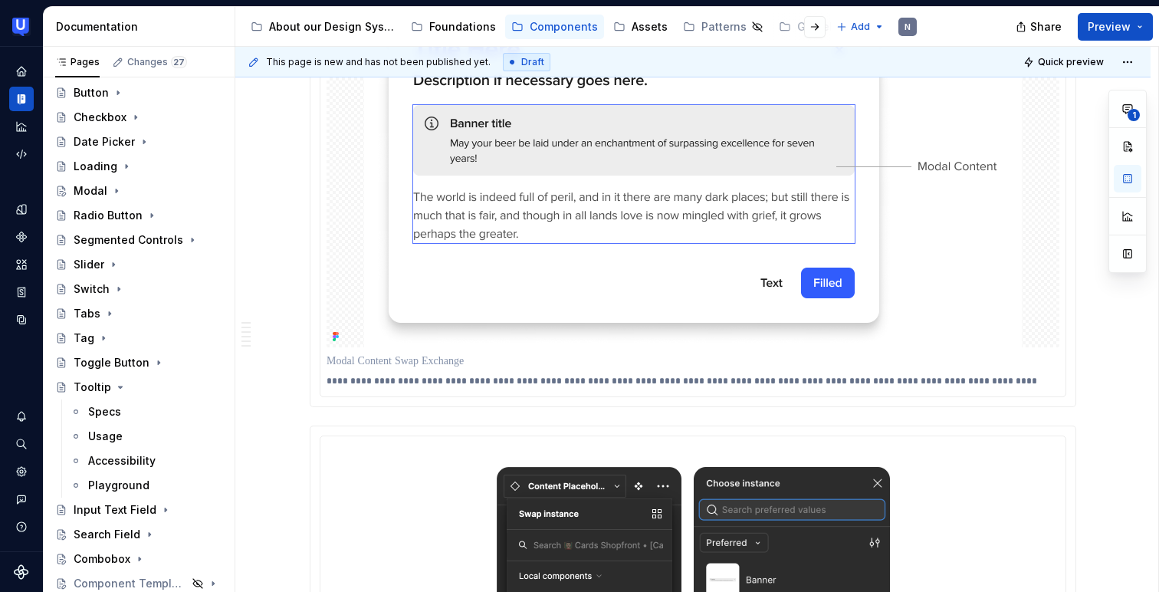
click at [931, 236] on img at bounding box center [693, 166] width 658 height 362
click at [1124, 248] on button "button" at bounding box center [1128, 254] width 28 height 28
type textarea "*"
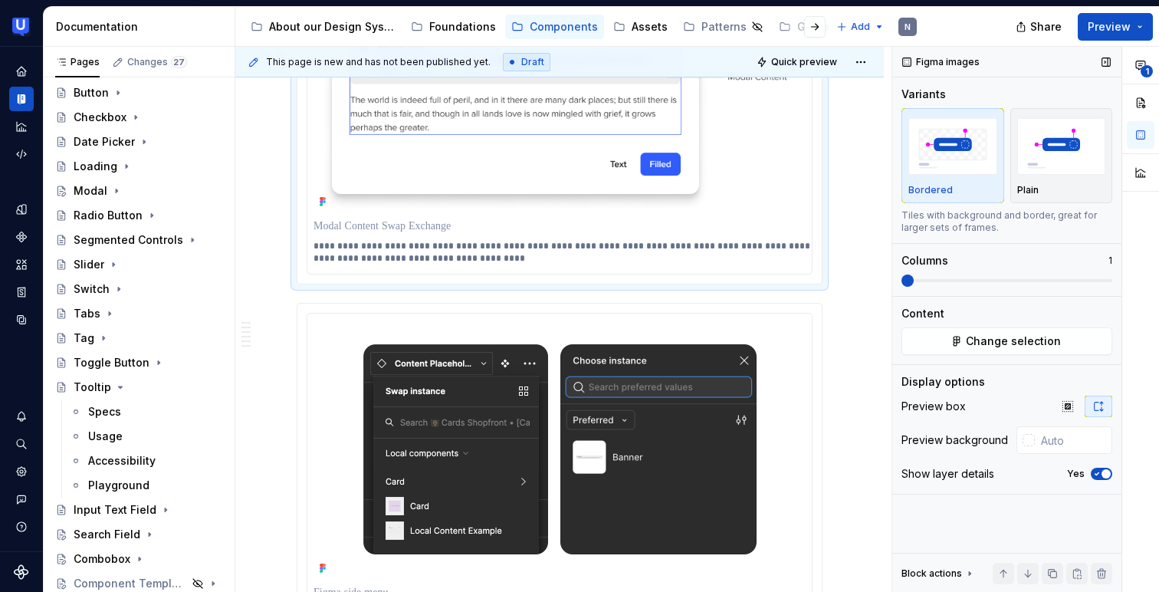
scroll to position [3151, 0]
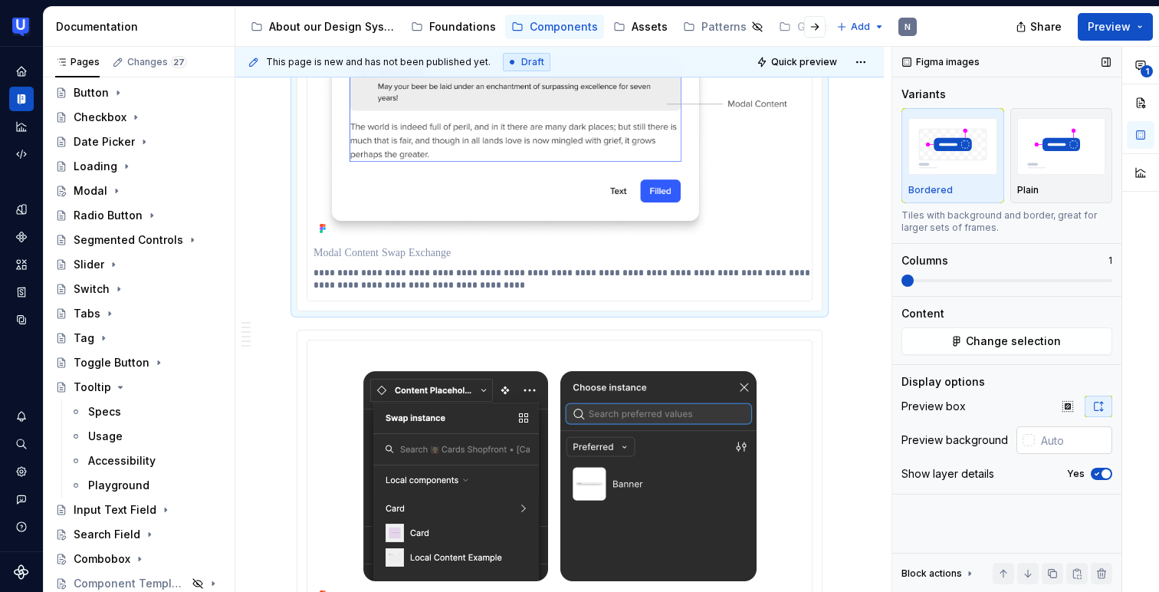
click at [1029, 446] on div at bounding box center [1025, 440] width 18 height 28
click at [1030, 441] on div at bounding box center [1028, 440] width 12 height 12
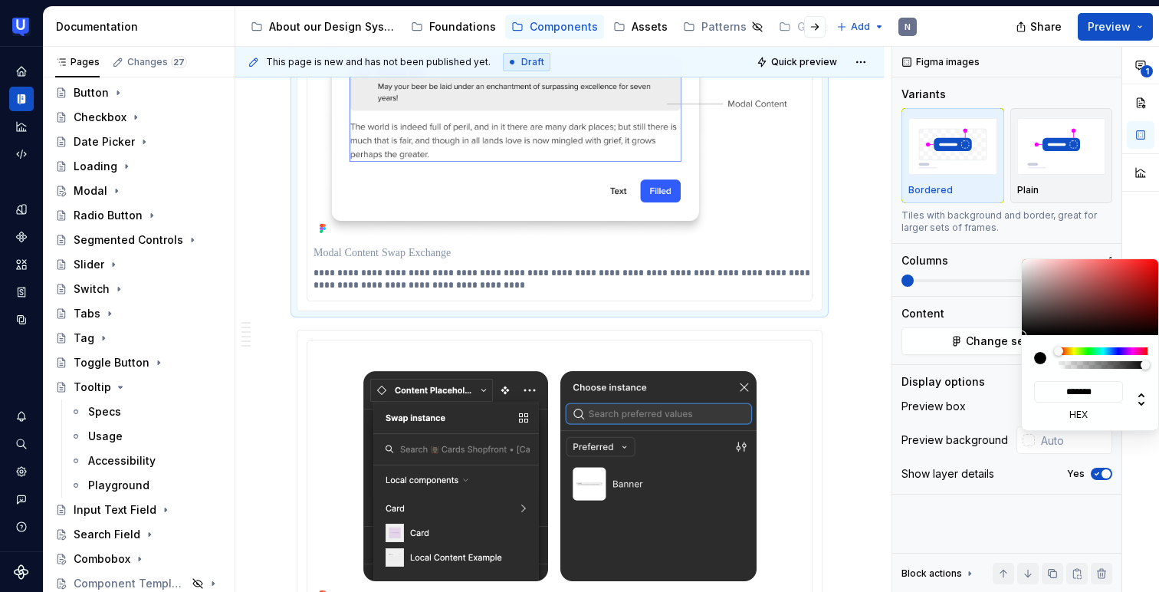
type input "#765959"
type input "*******"
type input "#795B5B"
type input "*******"
type input "#AA8D8D"
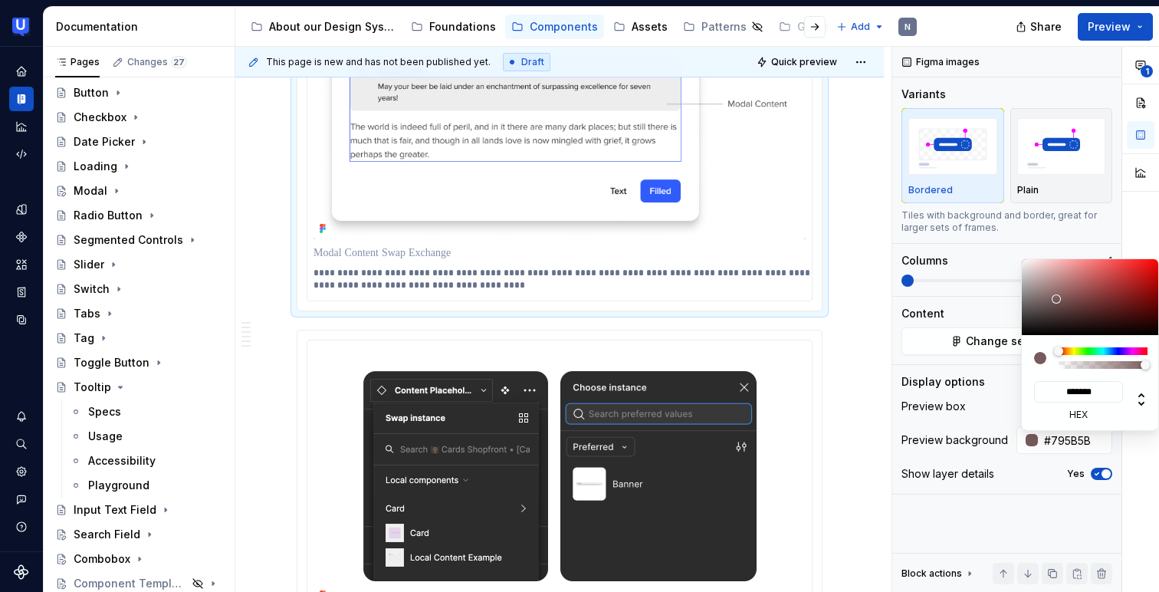
type input "*******"
type input "#D8C9C9"
type input "*******"
type input "#F5F1F1"
type input "*******"
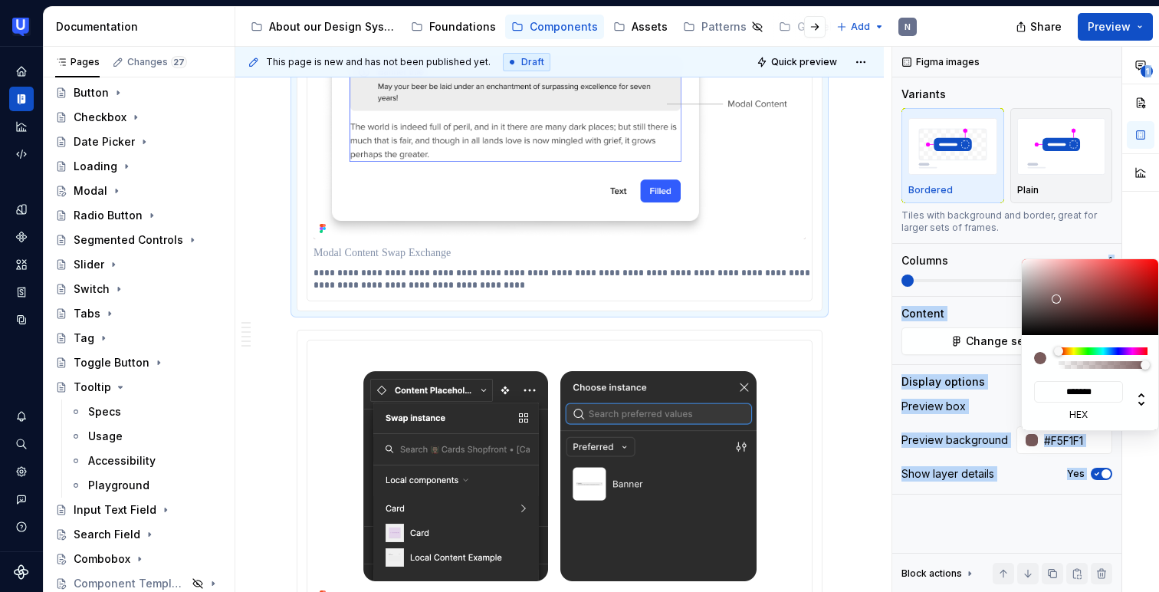
type input "#FFFFFF"
type input "*******"
drag, startPoint x: 1056, startPoint y: 300, endPoint x: 998, endPoint y: 236, distance: 86.3
click at [998, 236] on body "UserTesting Design System N Design system data Documentation Accessibility guid…" at bounding box center [579, 296] width 1159 height 592
type input "#EAD6D6"
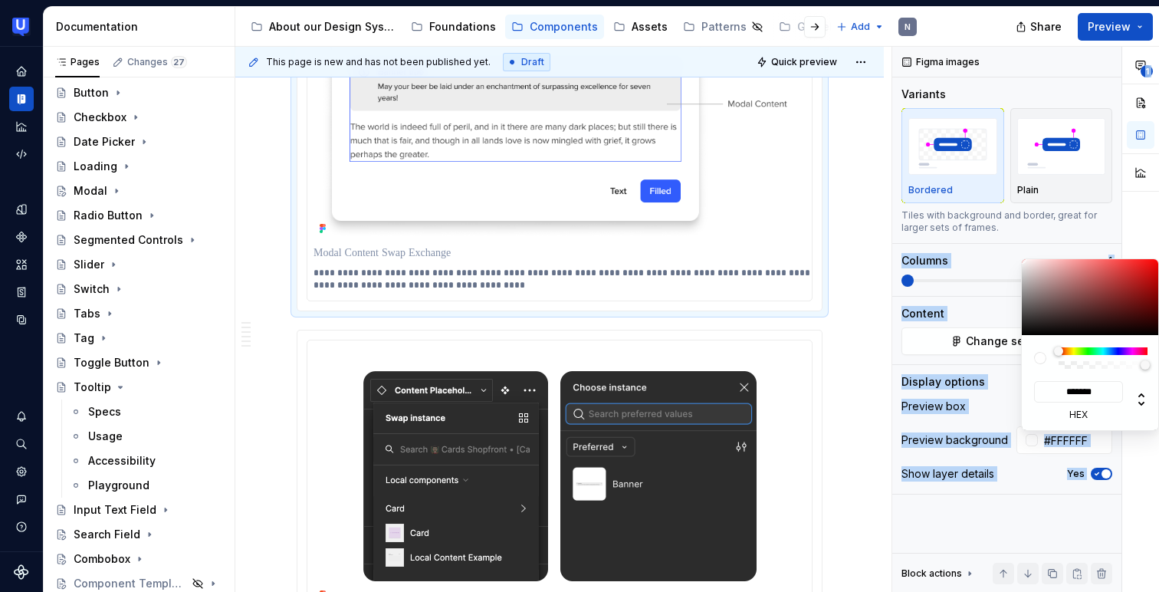
type input "*******"
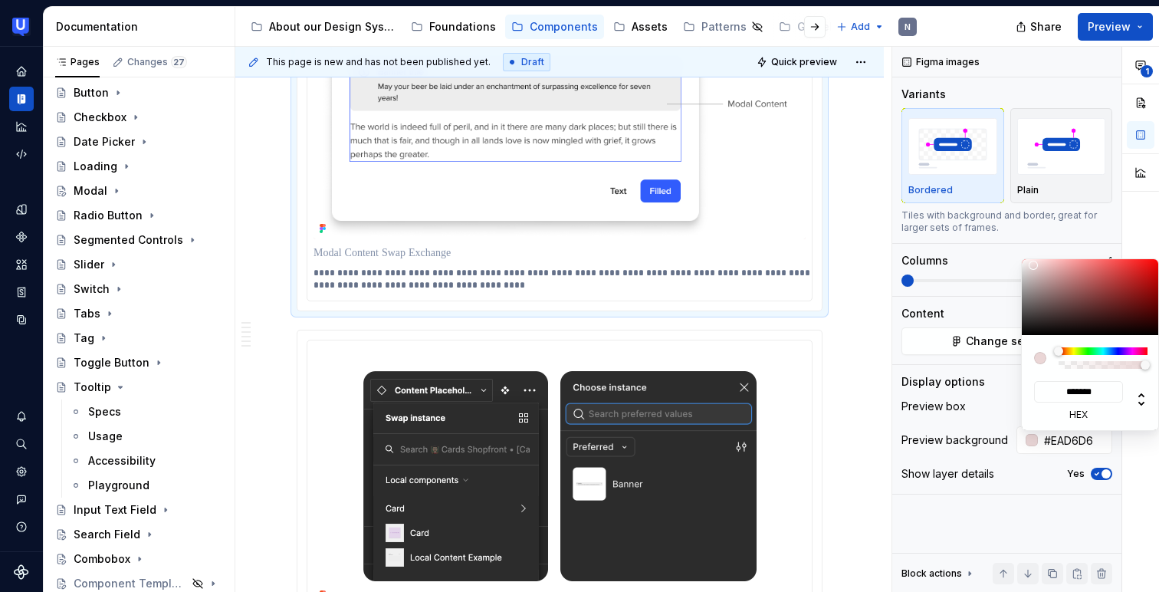
type input "#FCF5F5"
type input "*******"
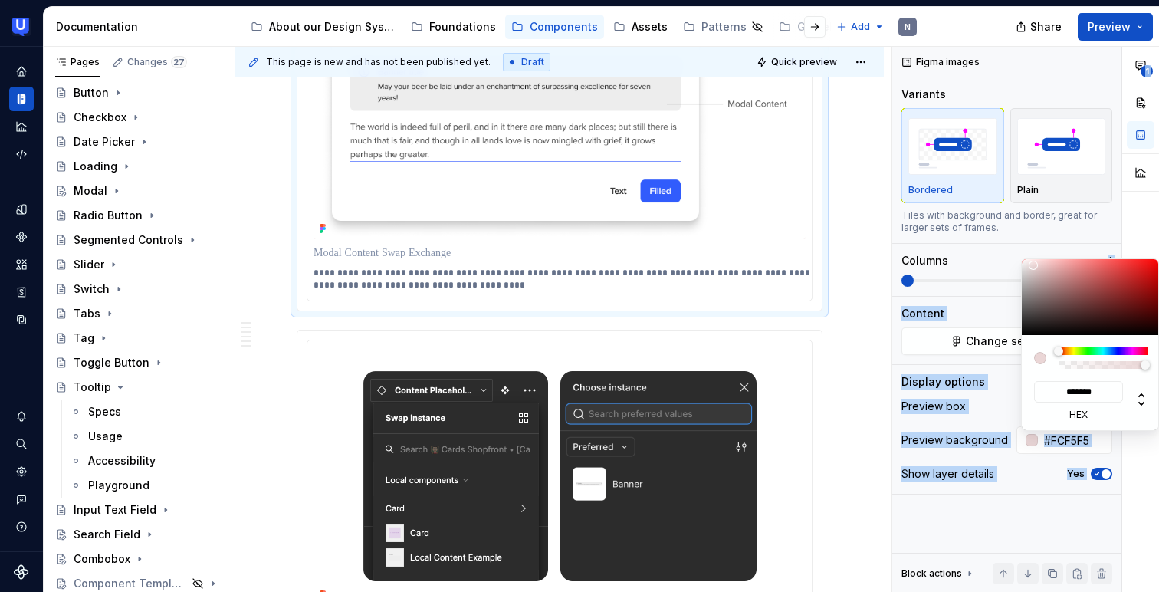
type input "#FFFFFF"
type input "*******"
drag, startPoint x: 1034, startPoint y: 265, endPoint x: 1013, endPoint y: 251, distance: 24.9
click at [1013, 251] on body "UserTesting Design System N Design system data Documentation Accessibility guid…" at bounding box center [579, 296] width 1159 height 592
click at [866, 245] on html "UserTesting Design System N Design system data Documentation Accessibility guid…" at bounding box center [579, 296] width 1159 height 592
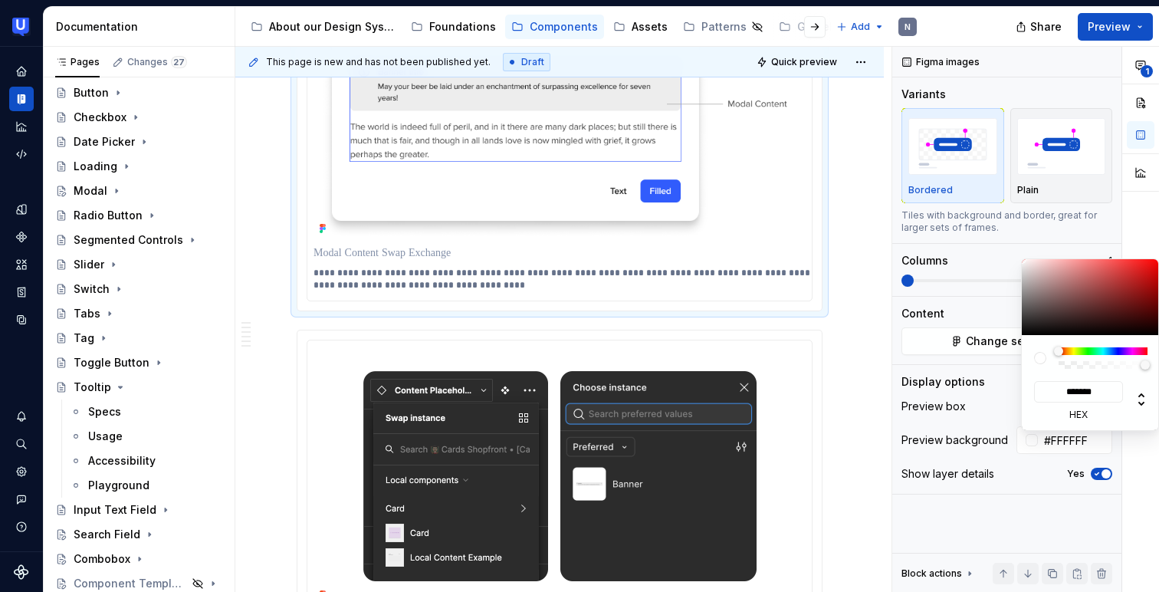
click at [866, 245] on html "UserTesting Design System N Design system data Documentation Accessibility guid…" at bounding box center [579, 296] width 1159 height 592
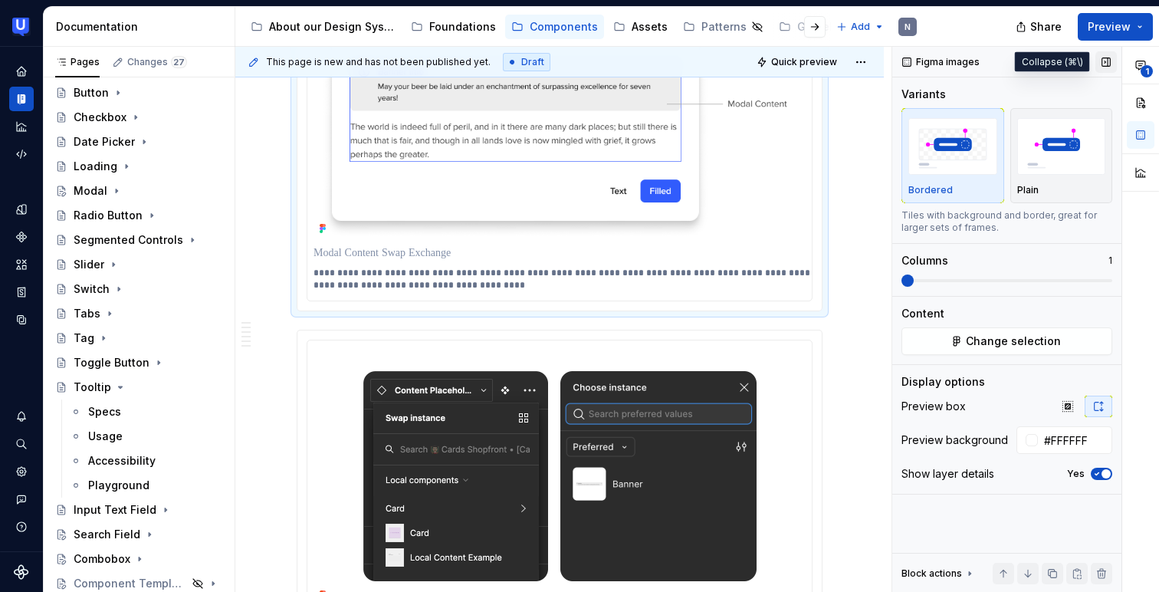
click at [1104, 61] on button "button" at bounding box center [1105, 61] width 21 height 21
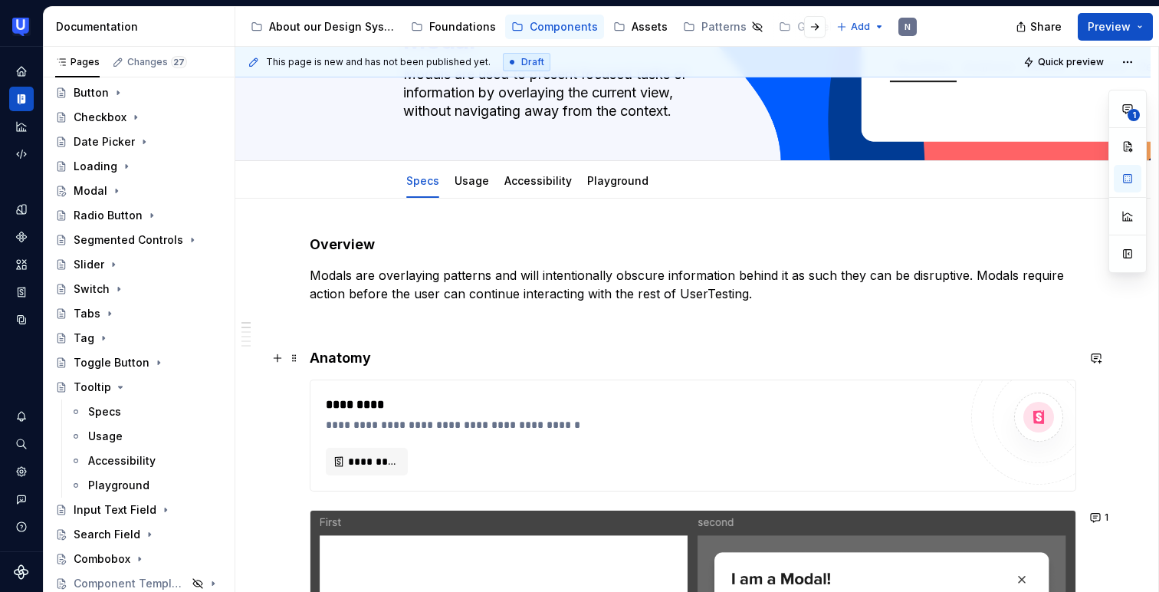
scroll to position [0, 0]
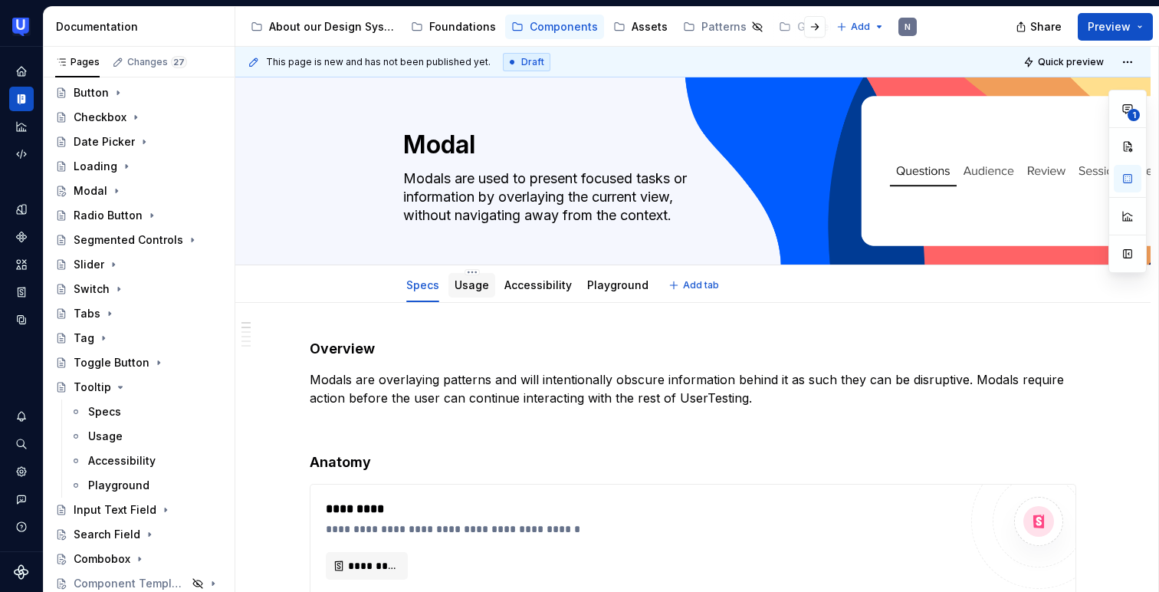
click at [471, 283] on link "Usage" at bounding box center [472, 284] width 34 height 13
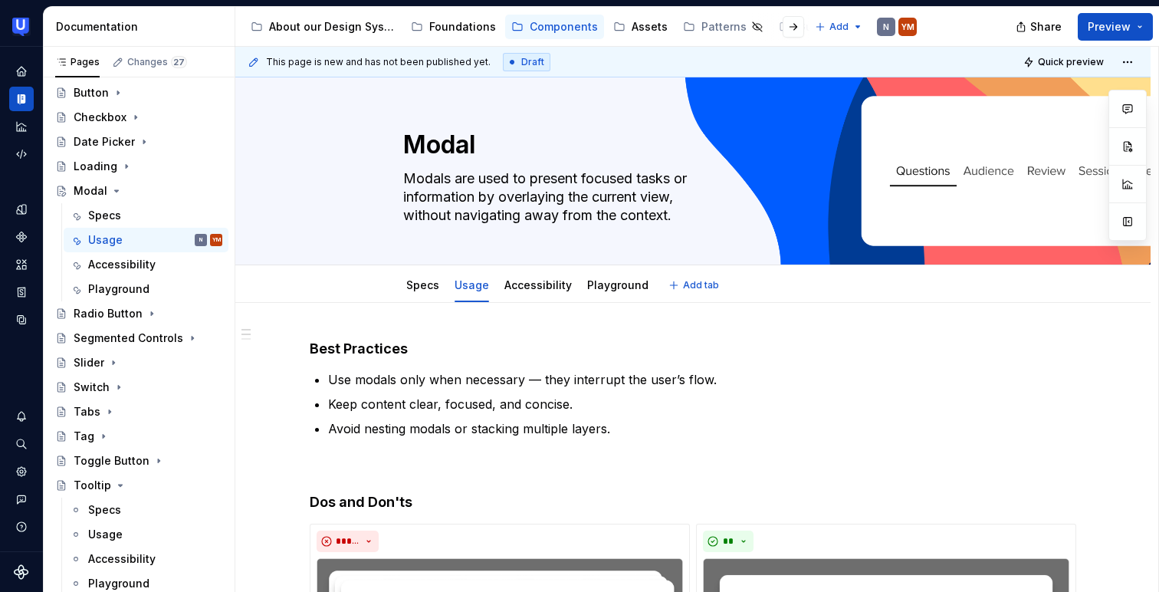
type textarea "*"
